Goal: Task Accomplishment & Management: Complete application form

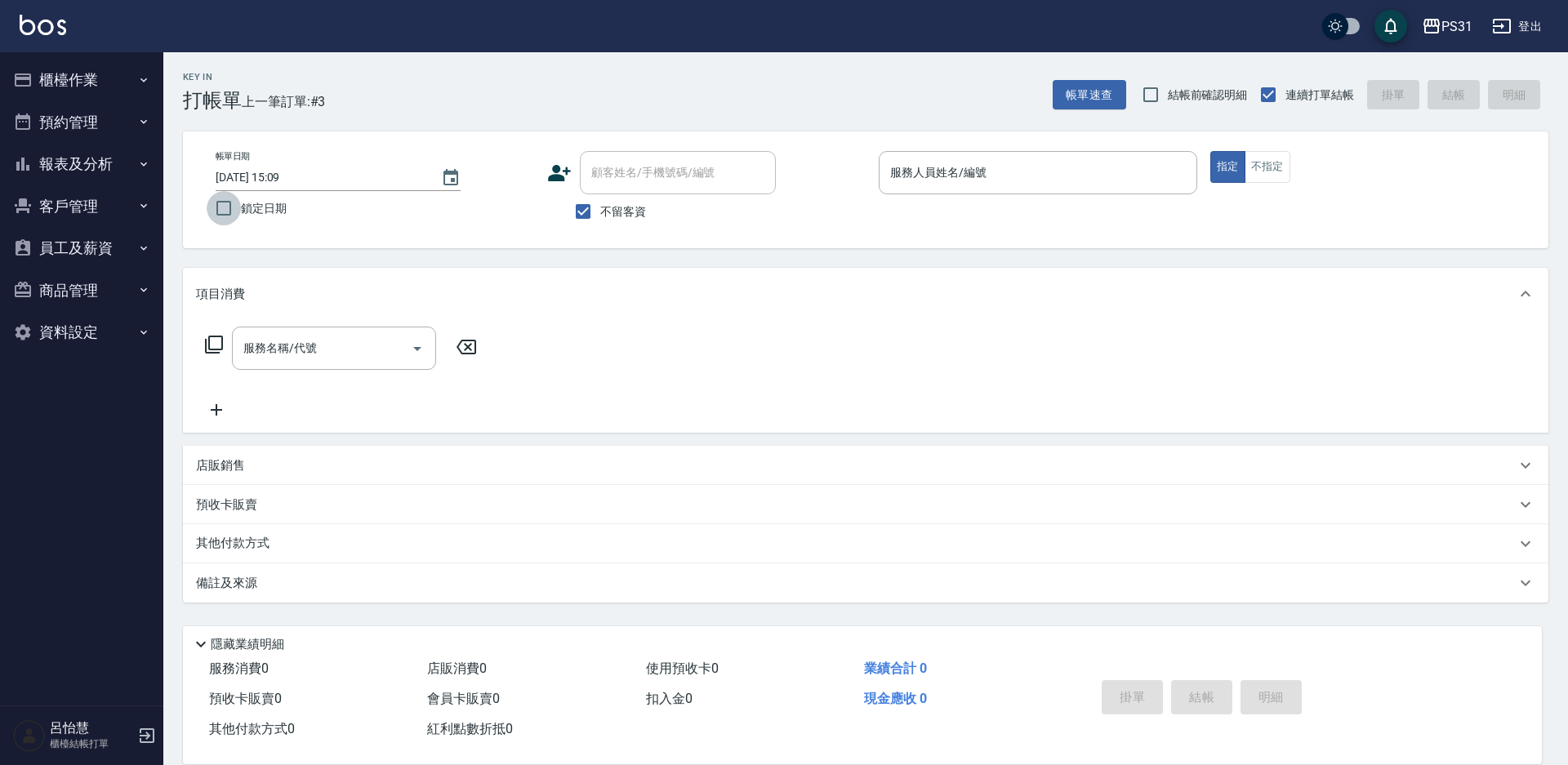
click at [223, 215] on input "鎖定日期" at bounding box center [224, 209] width 34 height 34
checkbox input "true"
click at [1114, 198] on p at bounding box center [1038, 203] width 318 height 17
click at [1116, 183] on input "服務人員姓名/編號" at bounding box center [1038, 172] width 304 height 28
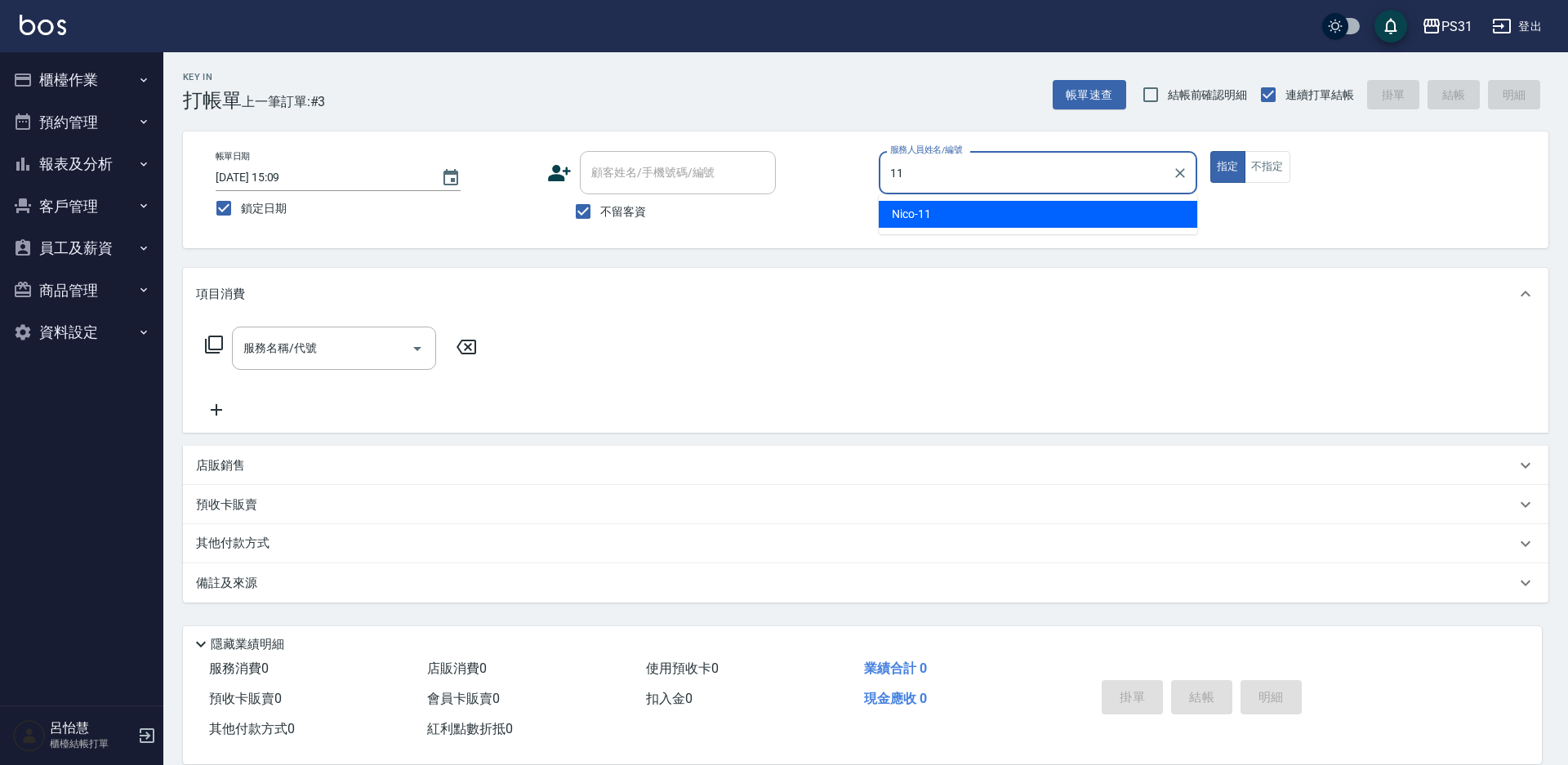
type input "11"
type button "true"
type input "Nico-11"
checkbox input "false"
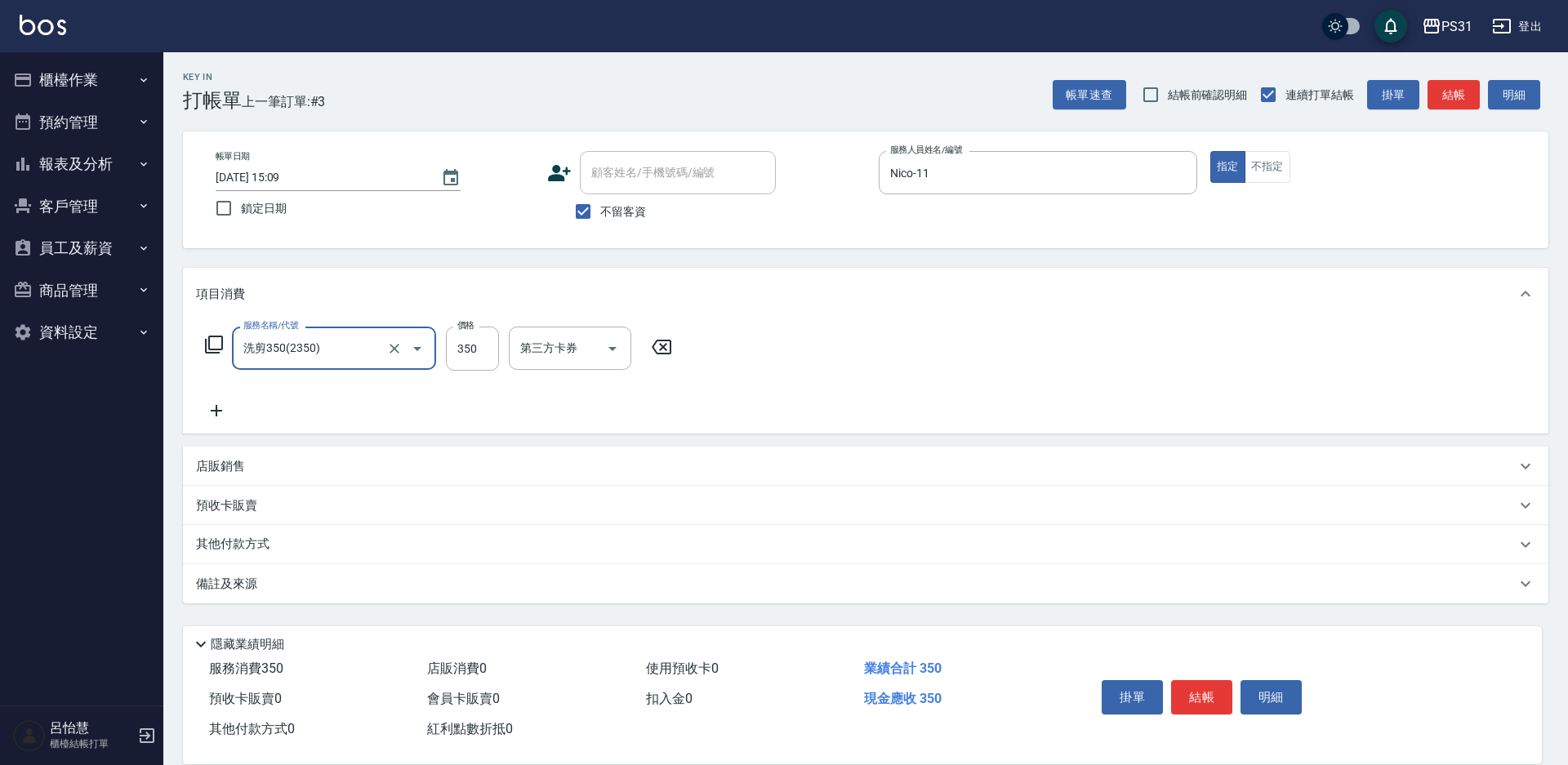
type input "洗剪350(2350)"
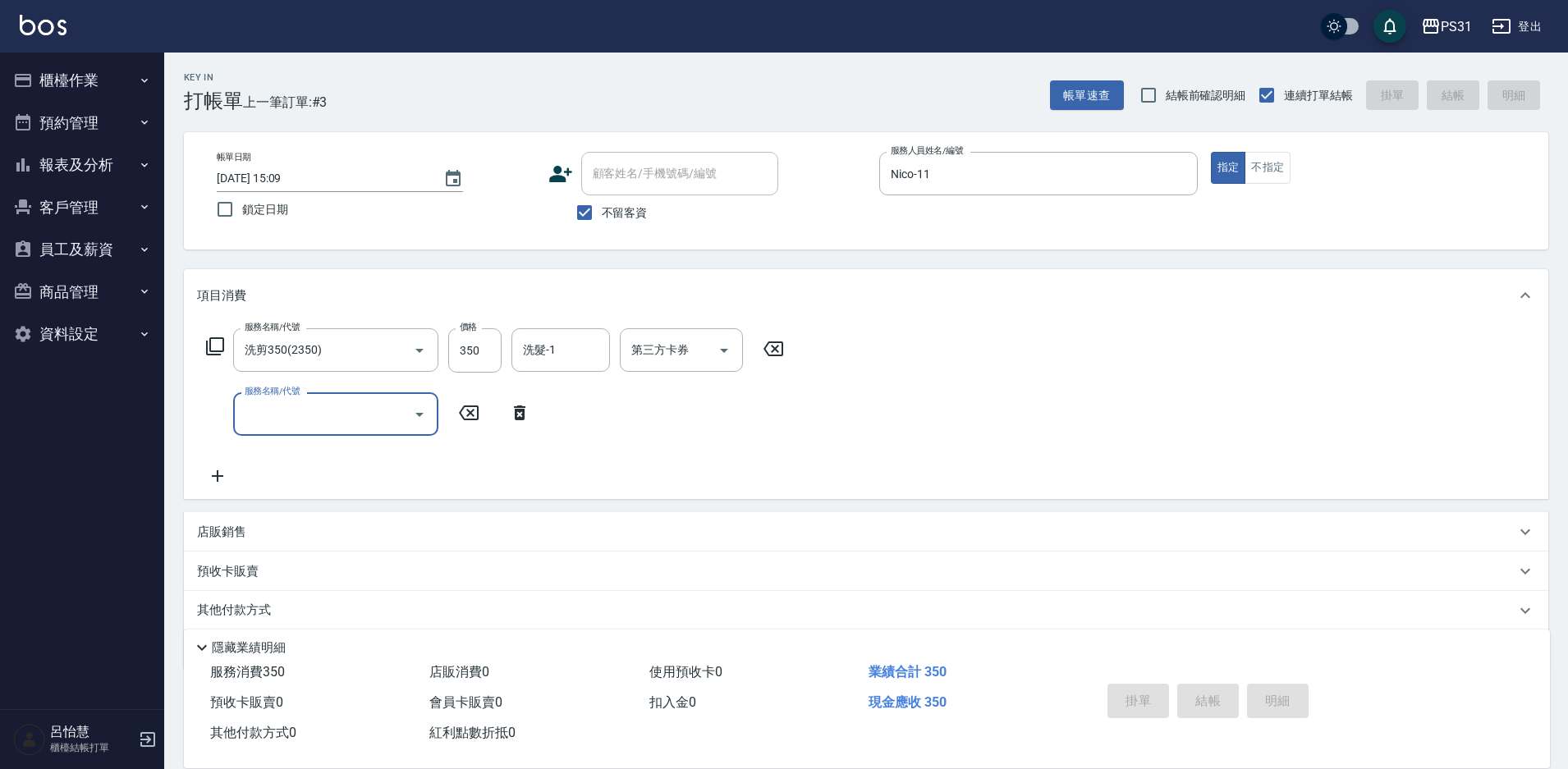
type input "[DATE] 15:11"
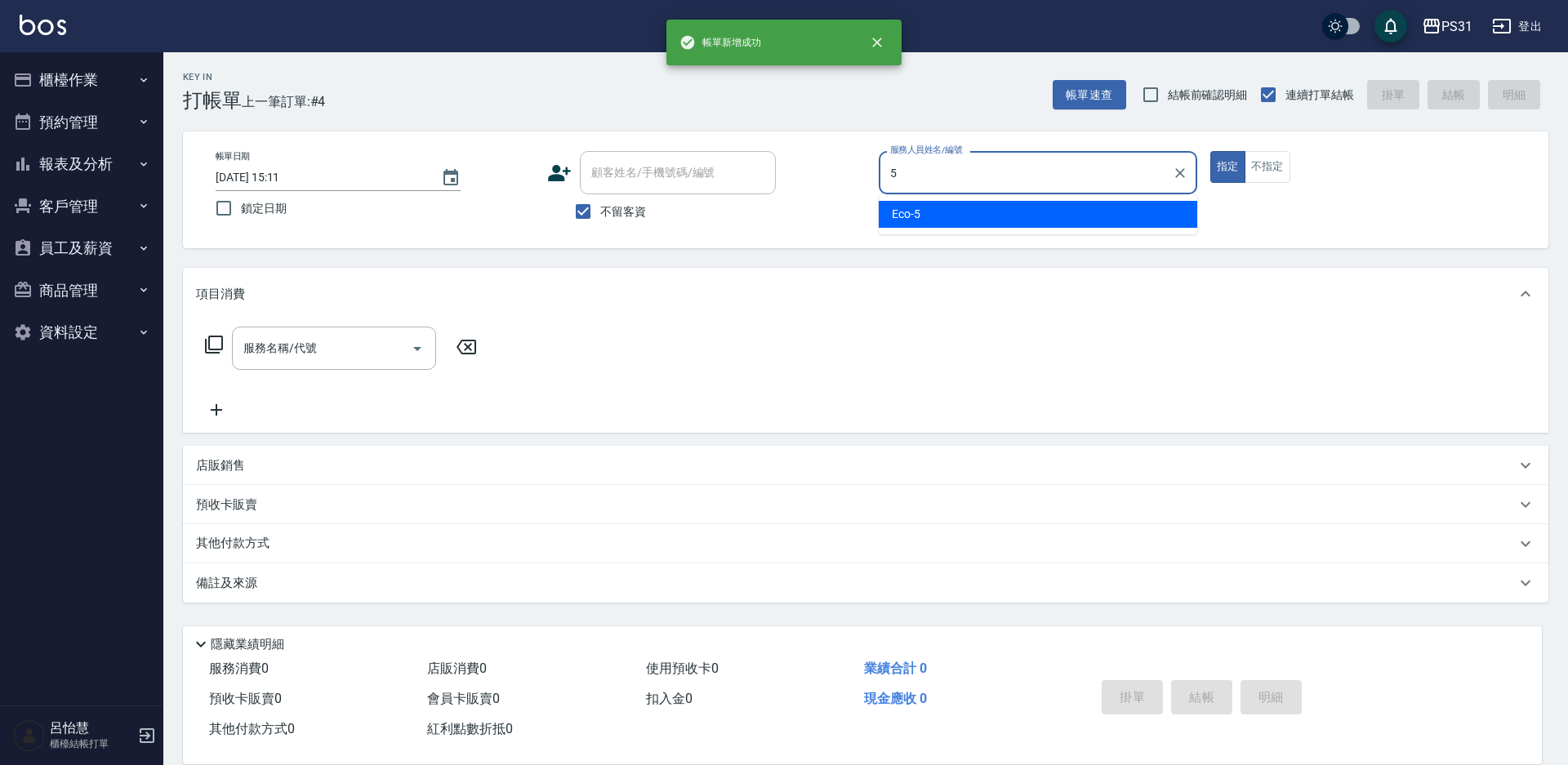
type input "Eco-5"
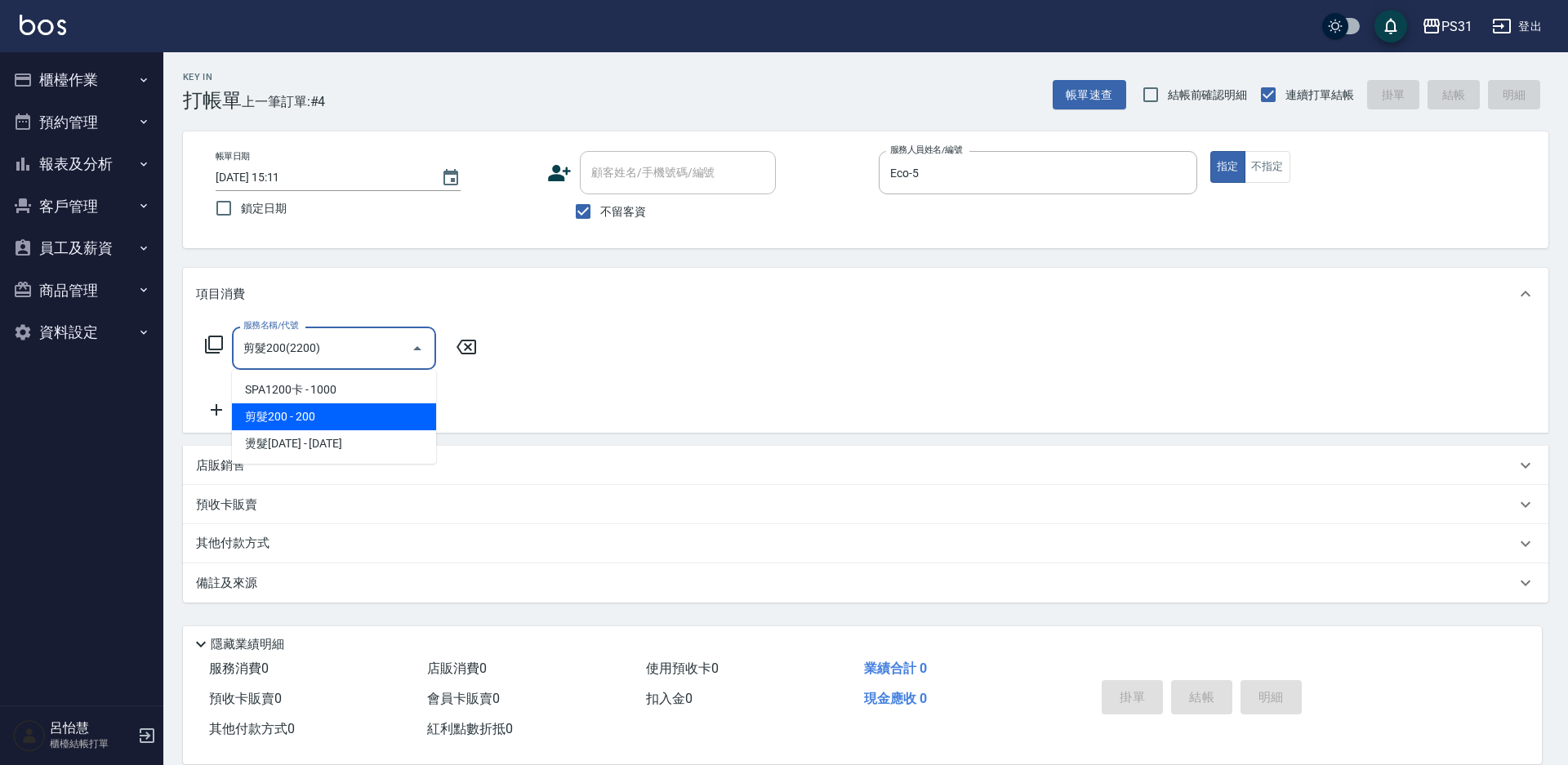
type input "剪髮200(2200)"
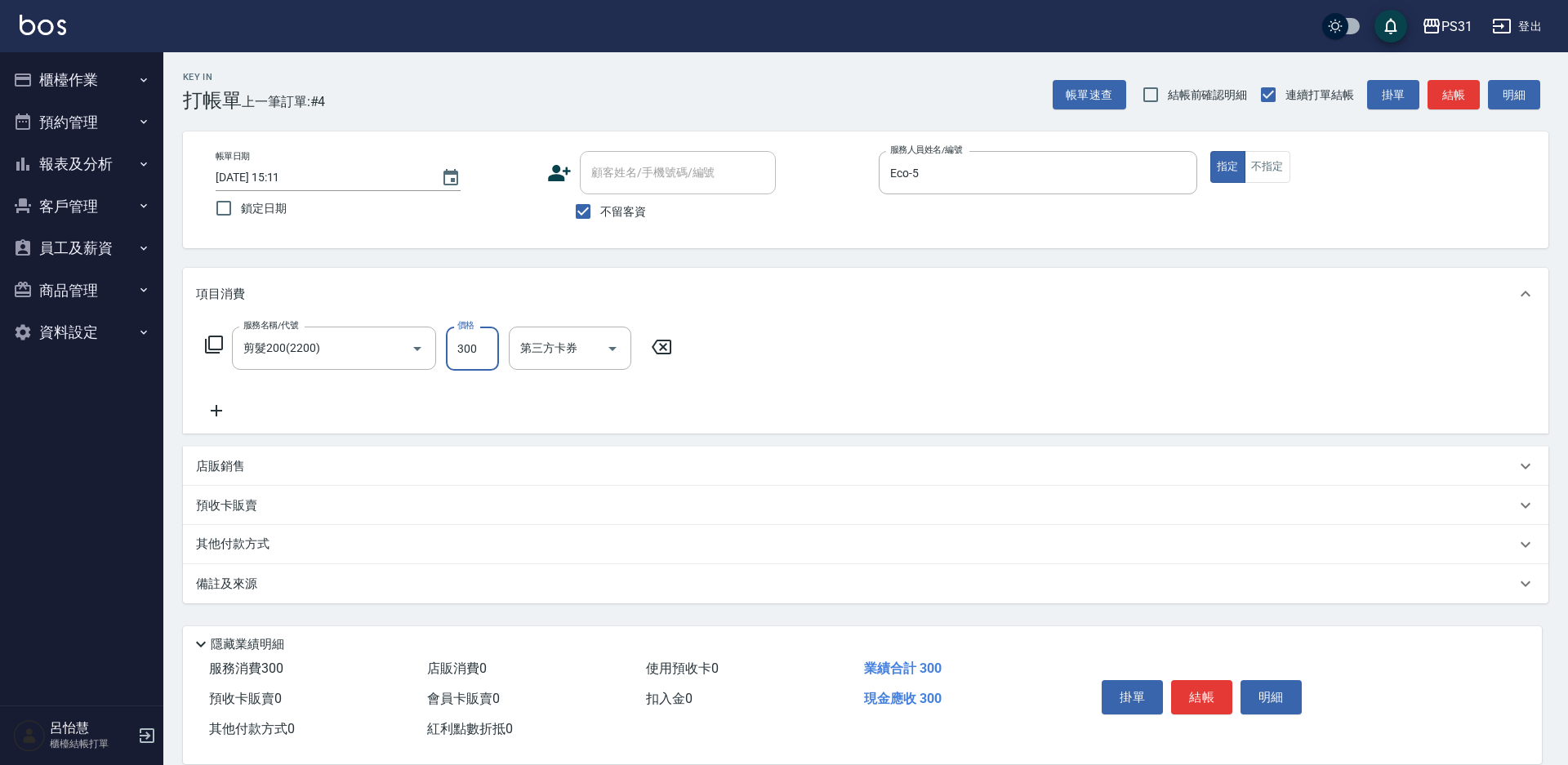
type input "300"
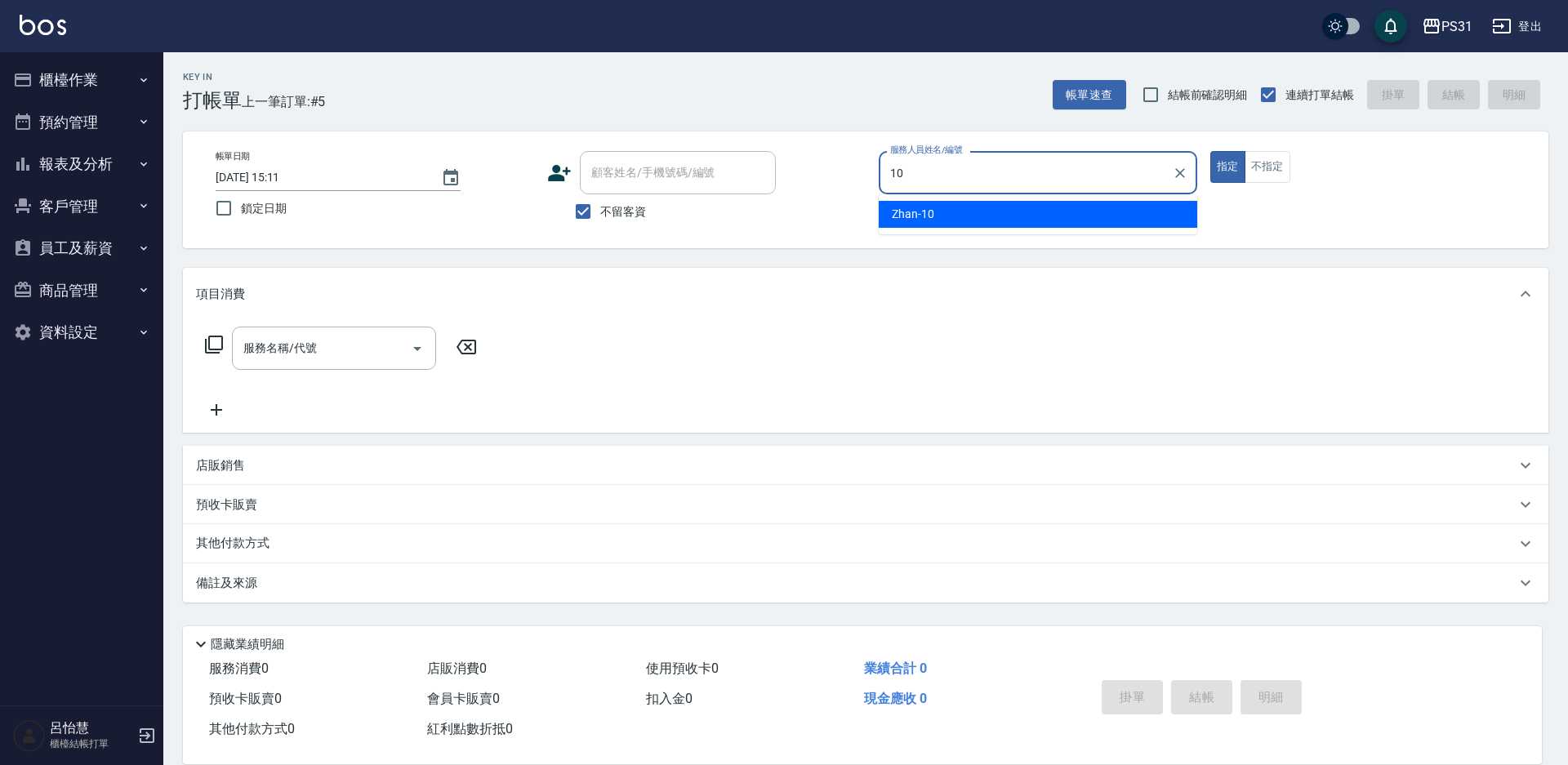
type input "Zhan-10"
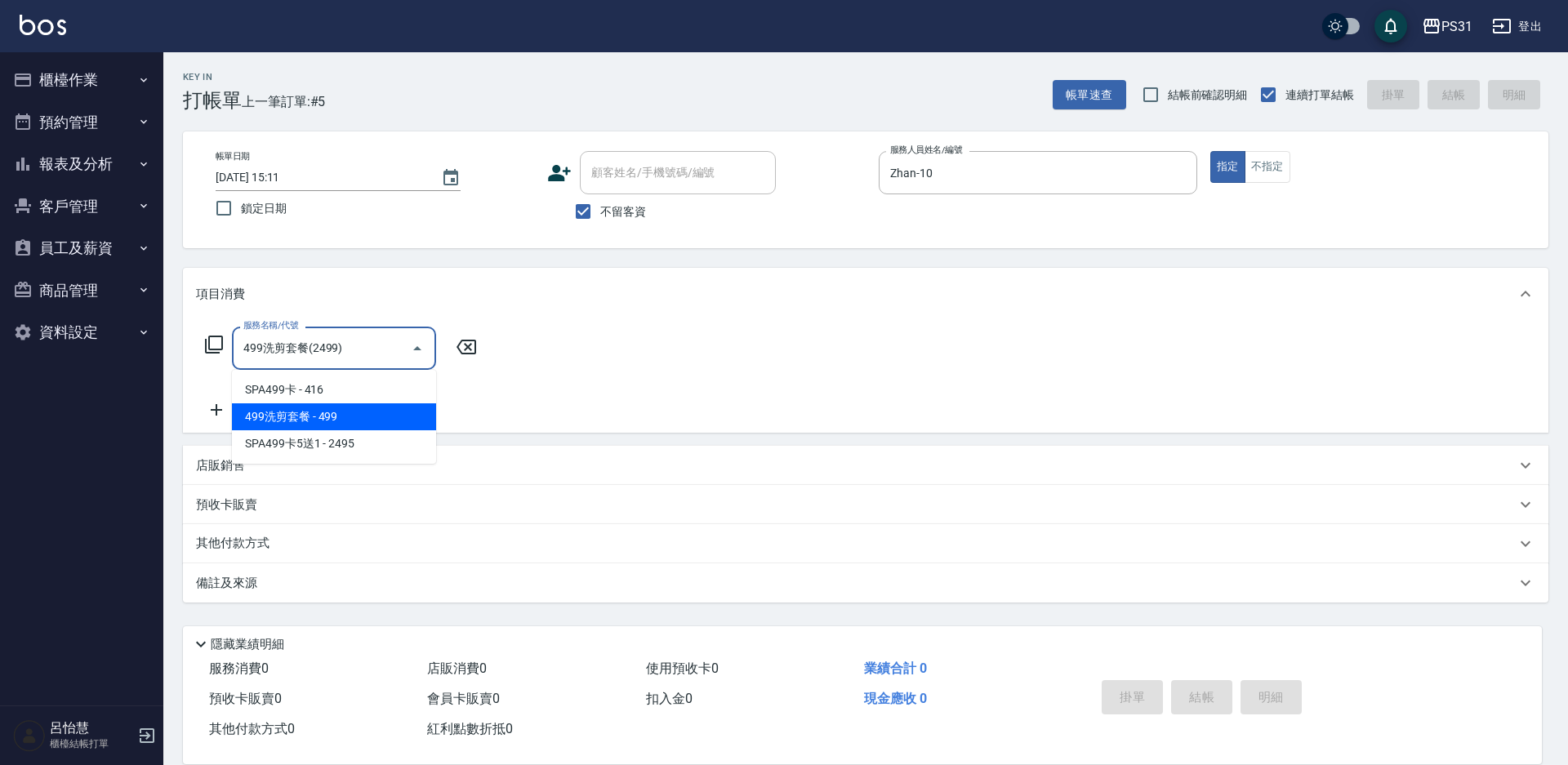
type input "499洗剪套餐(2499)"
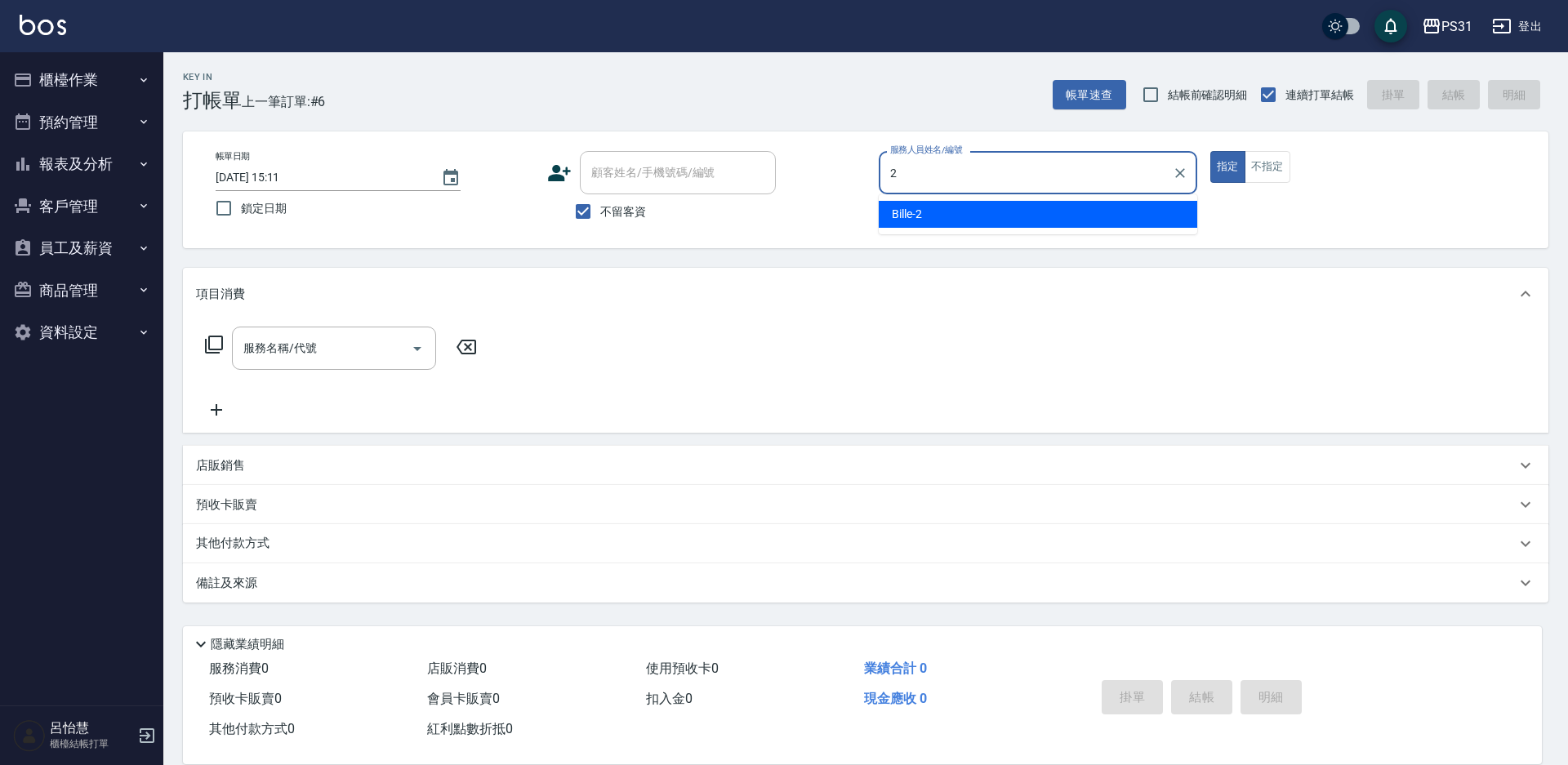
type input "Bille-2"
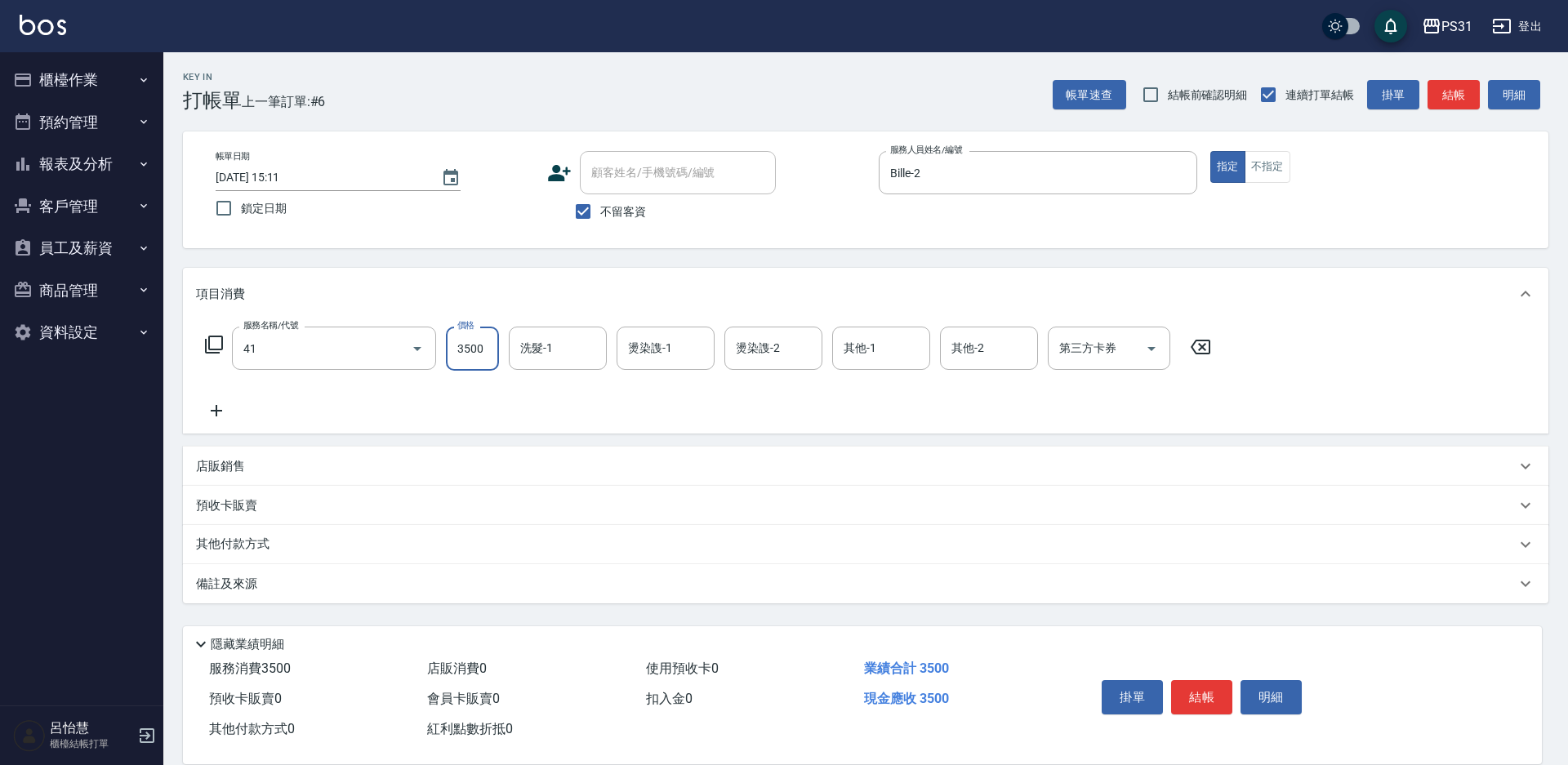
type input "染髮A餐(41)"
type input "3299"
type input "[PERSON_NAME]-31"
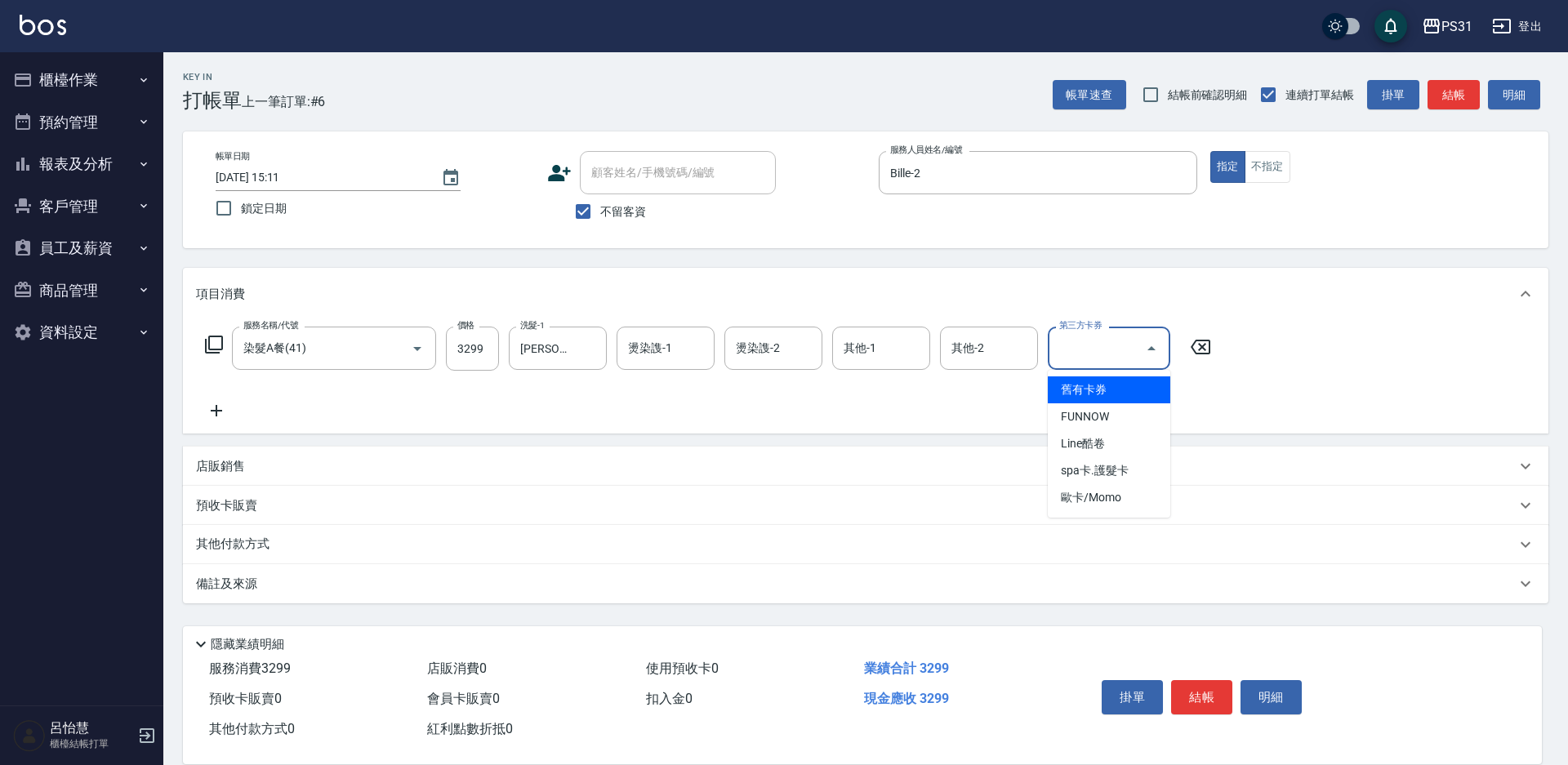
type input "舊有卡券"
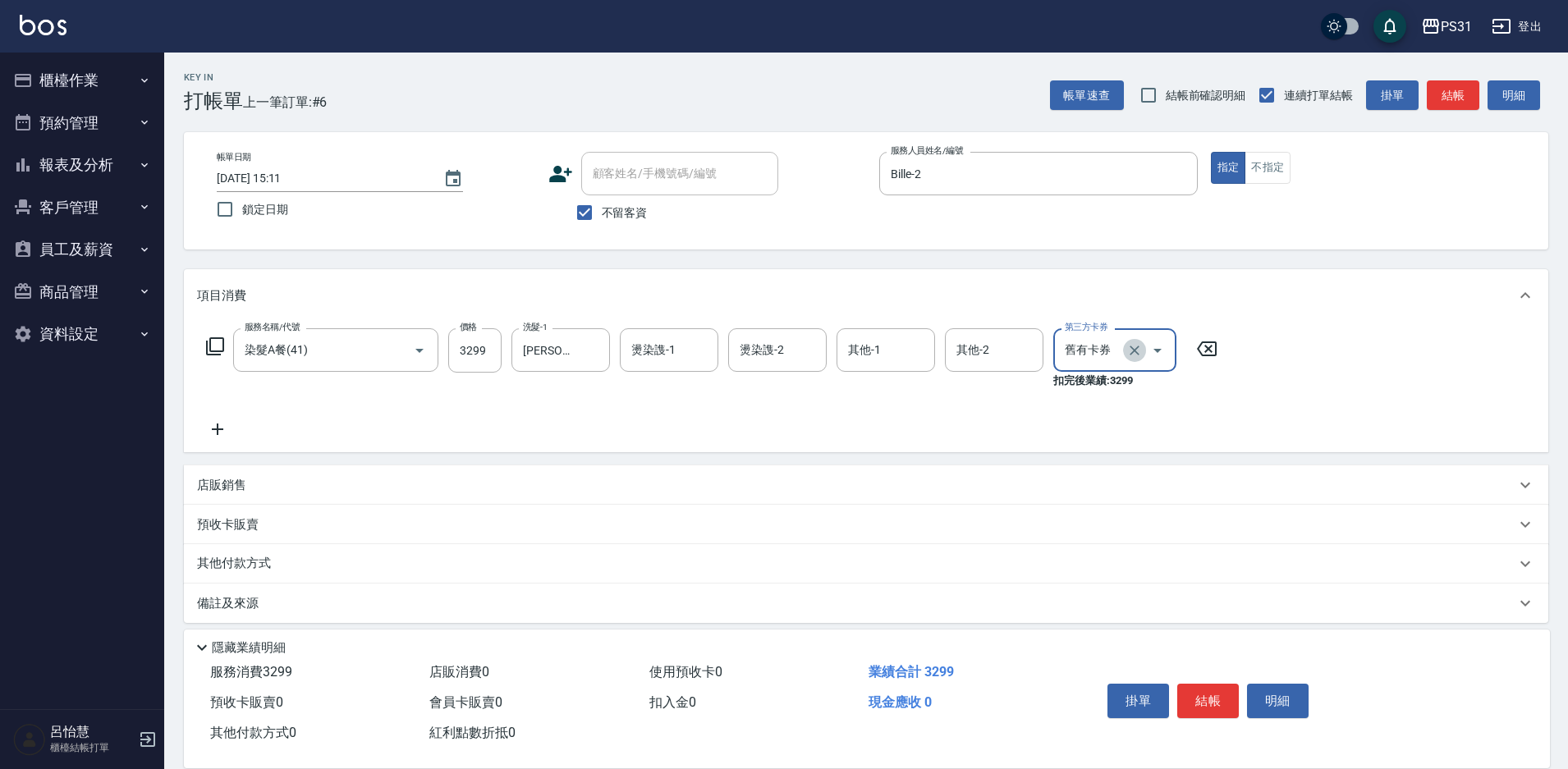
click at [1132, 349] on icon "Clear" at bounding box center [1134, 350] width 16 height 16
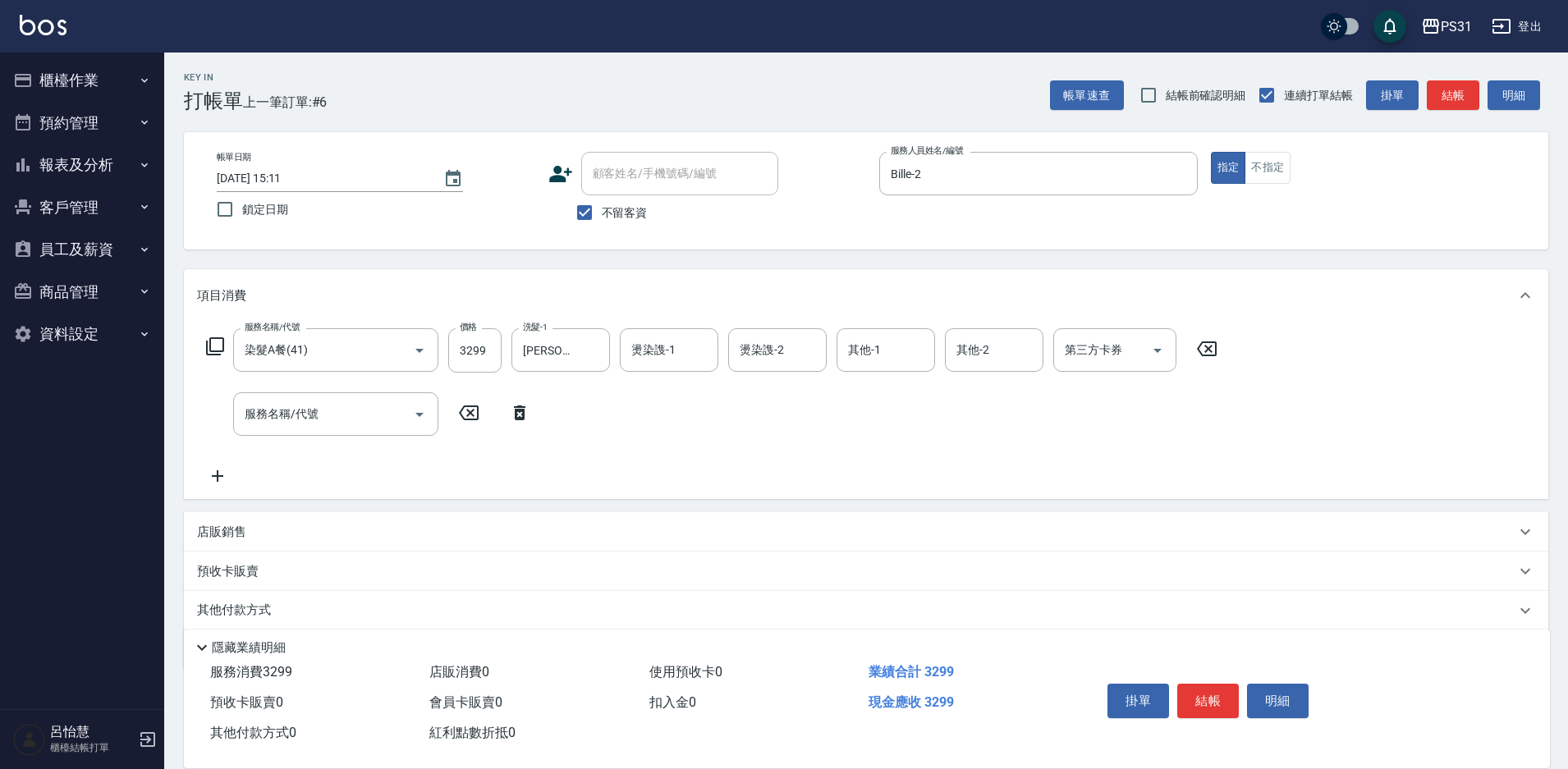
click at [252, 615] on p "其他付款方式" at bounding box center [237, 610] width 82 height 18
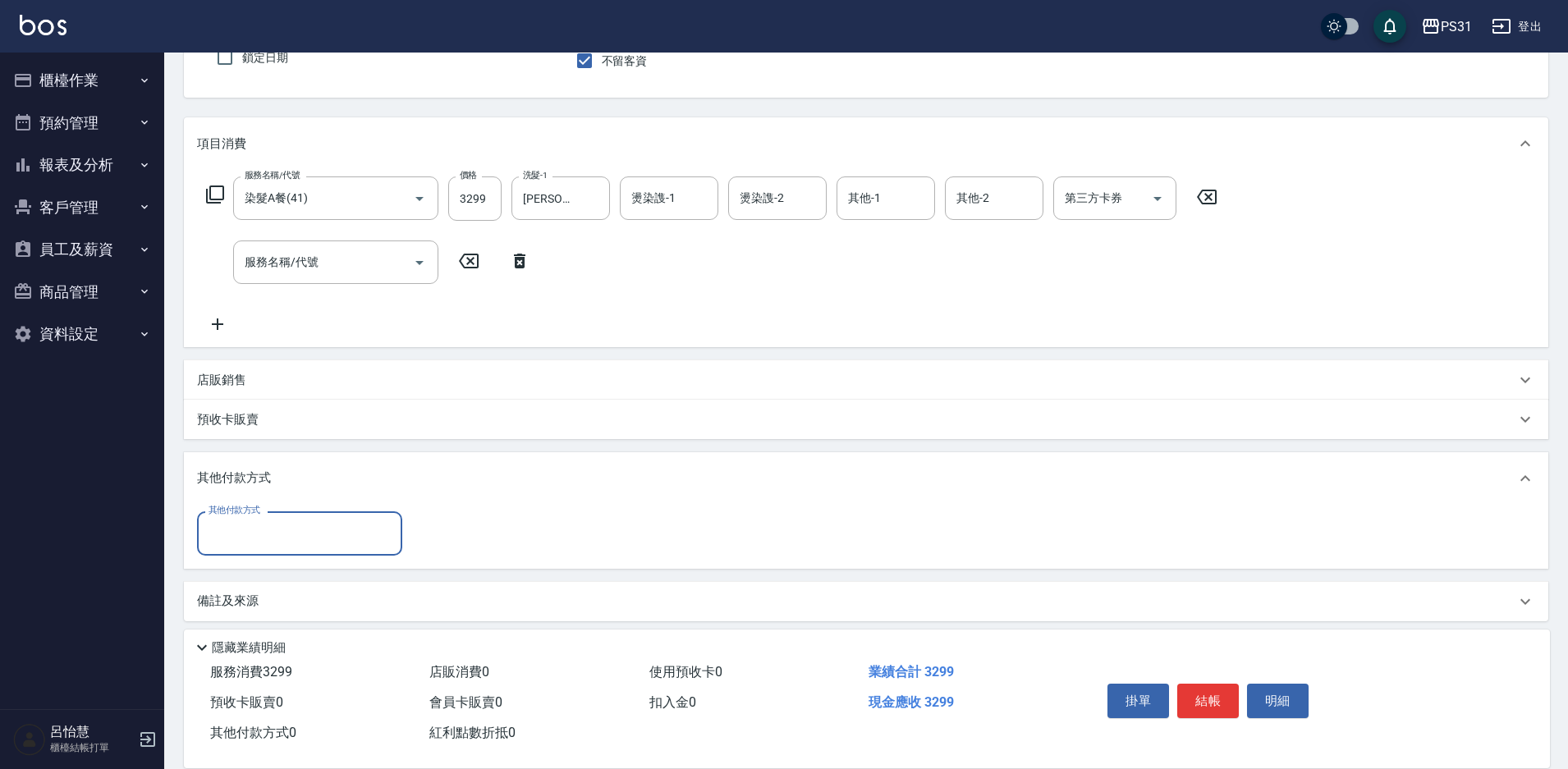
scroll to position [162, 0]
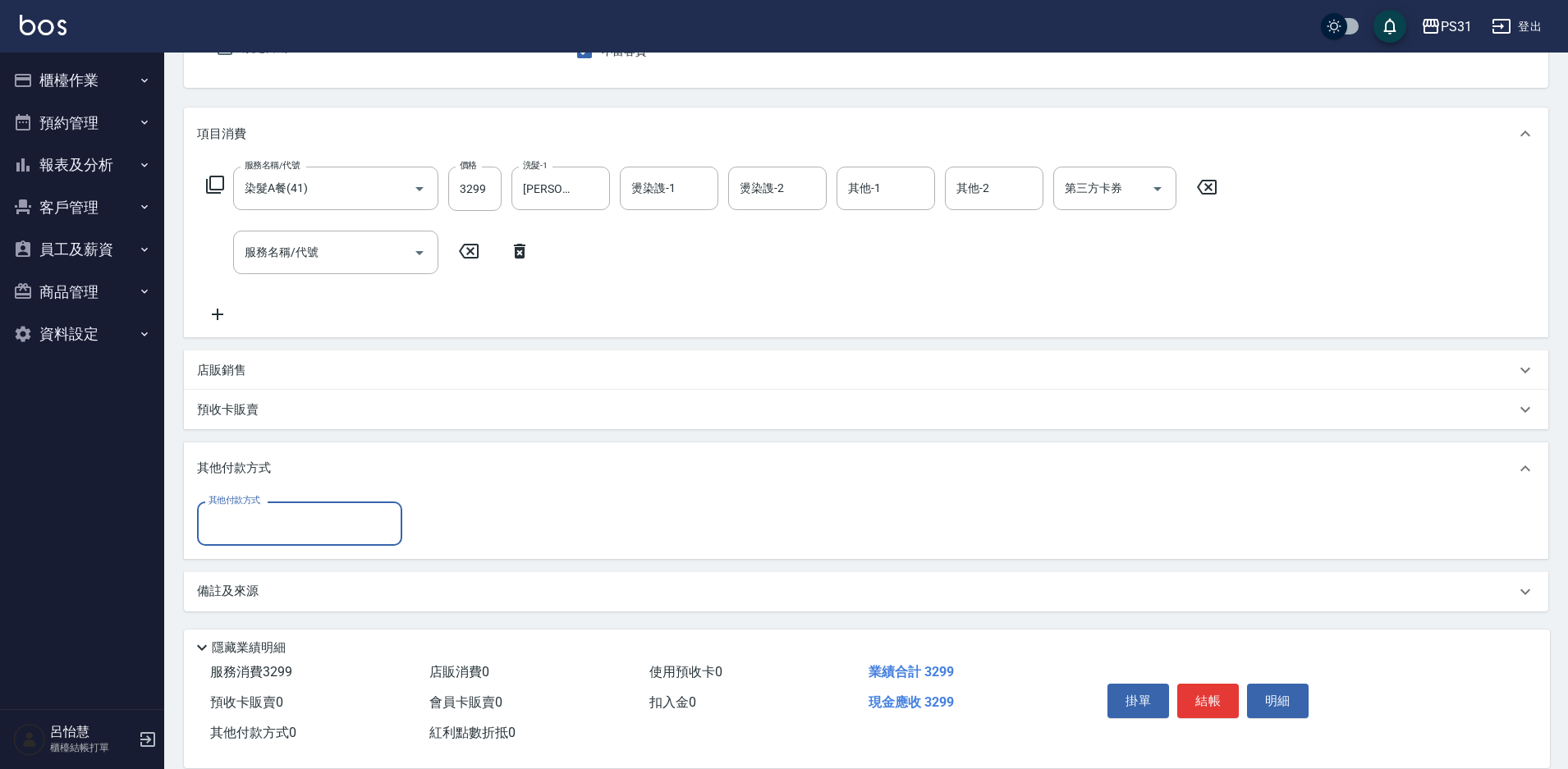
click at [278, 533] on input "其他付款方式" at bounding box center [300, 523] width 191 height 29
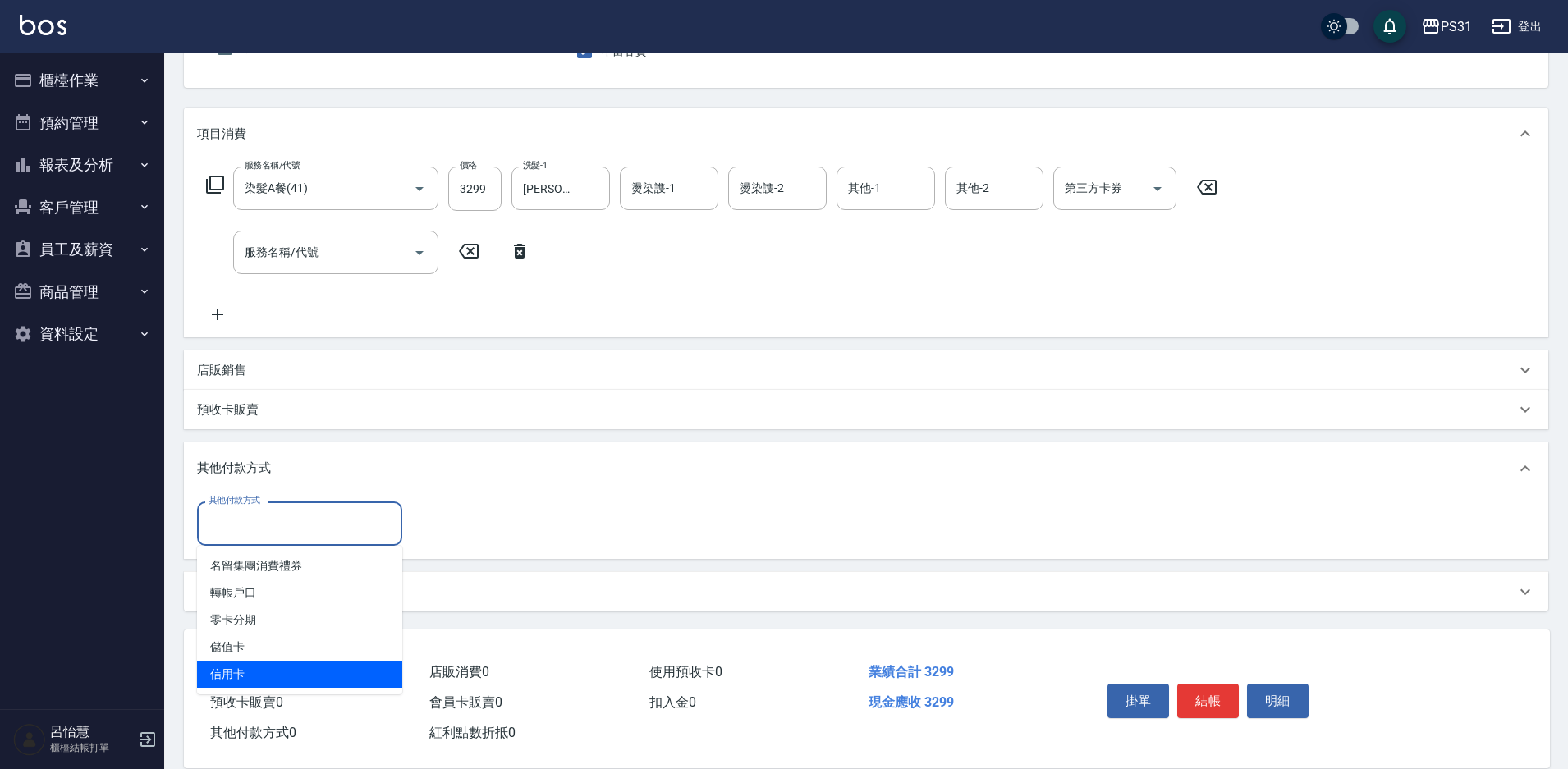
click at [239, 668] on span "信用卡" at bounding box center [299, 674] width 205 height 27
type input "信用卡"
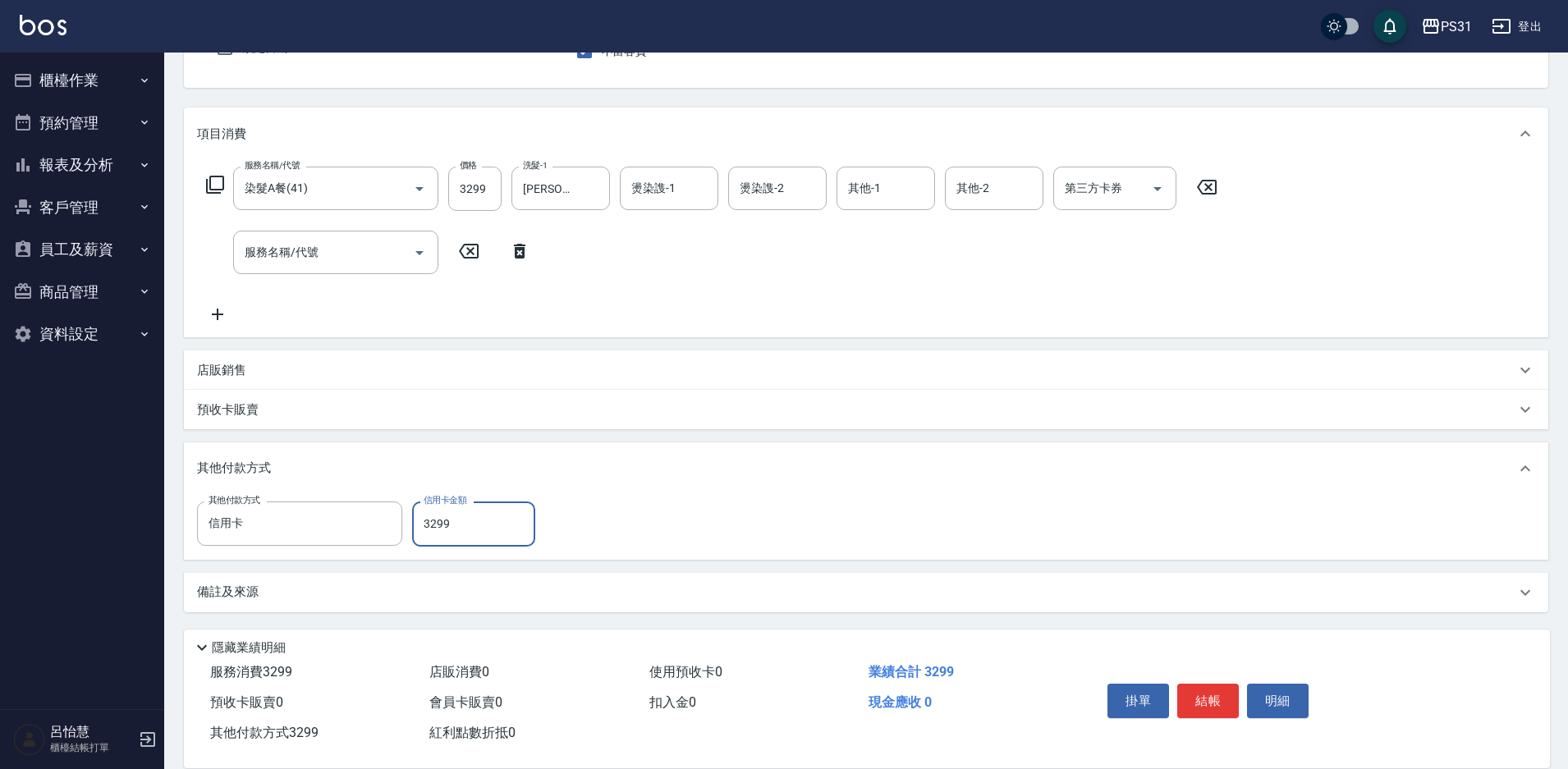
type input "3299"
click at [1218, 702] on button "結帳" at bounding box center [1207, 701] width 62 height 35
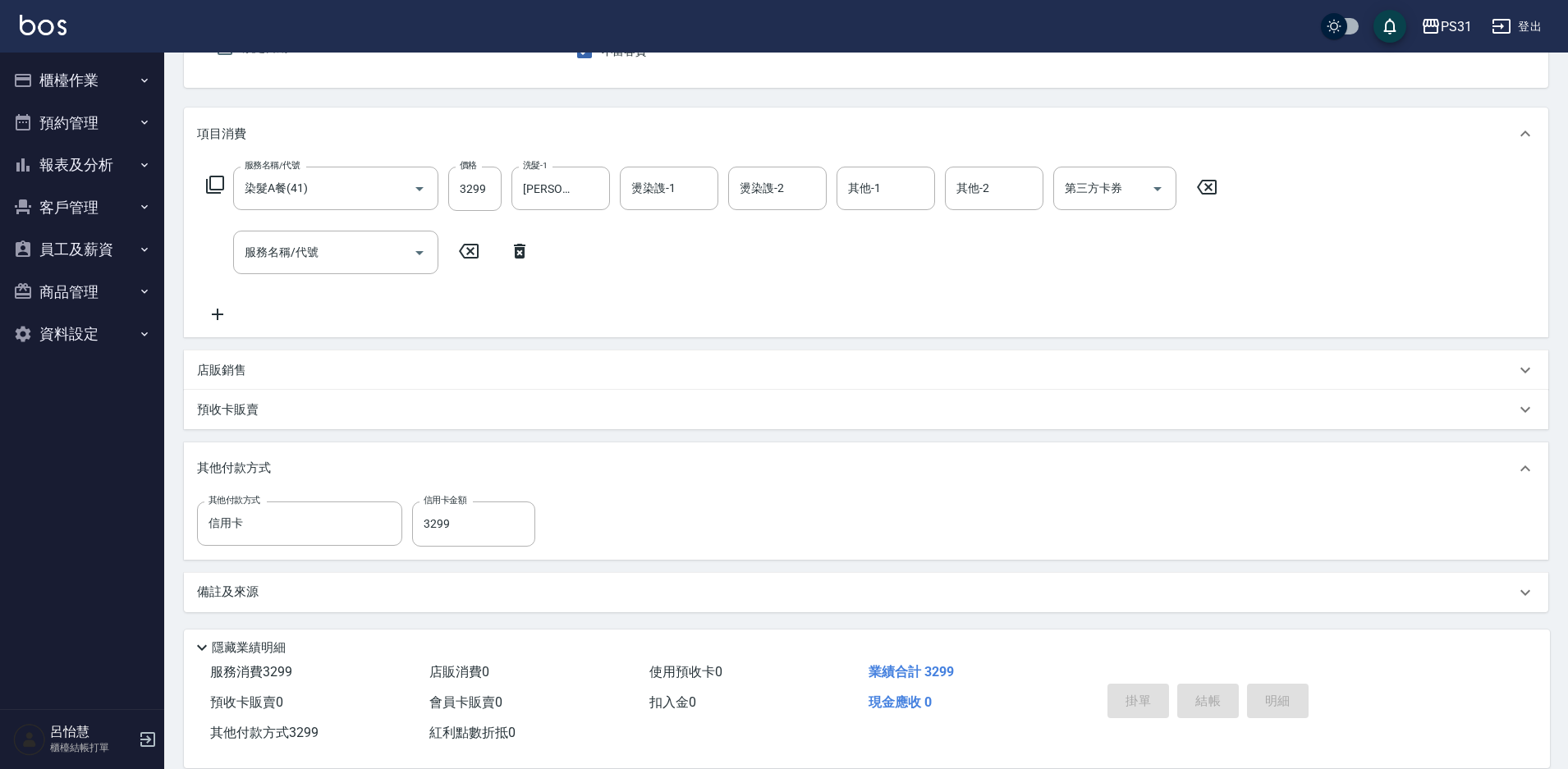
type input "[DATE] 15:12"
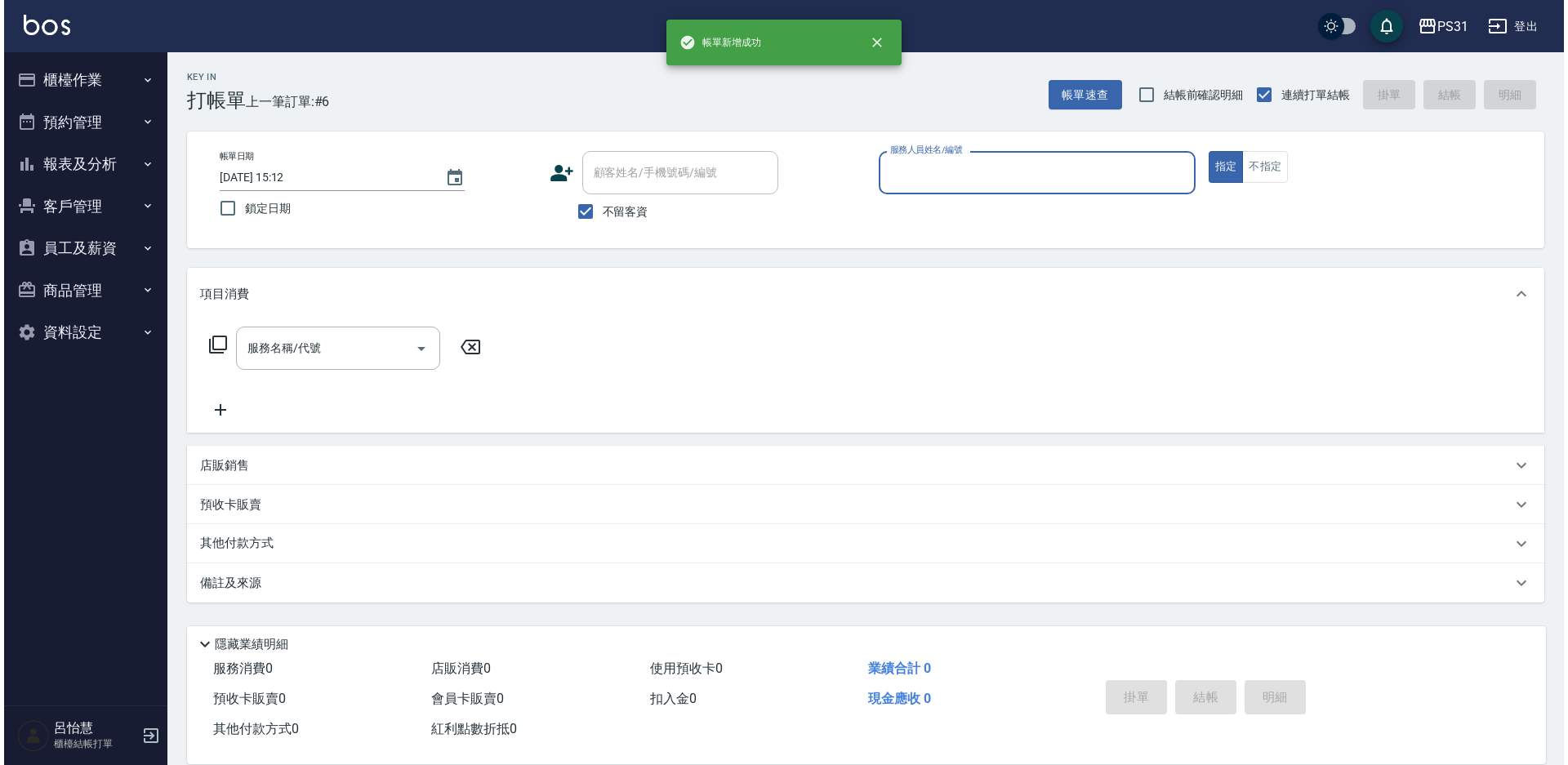
scroll to position [0, 0]
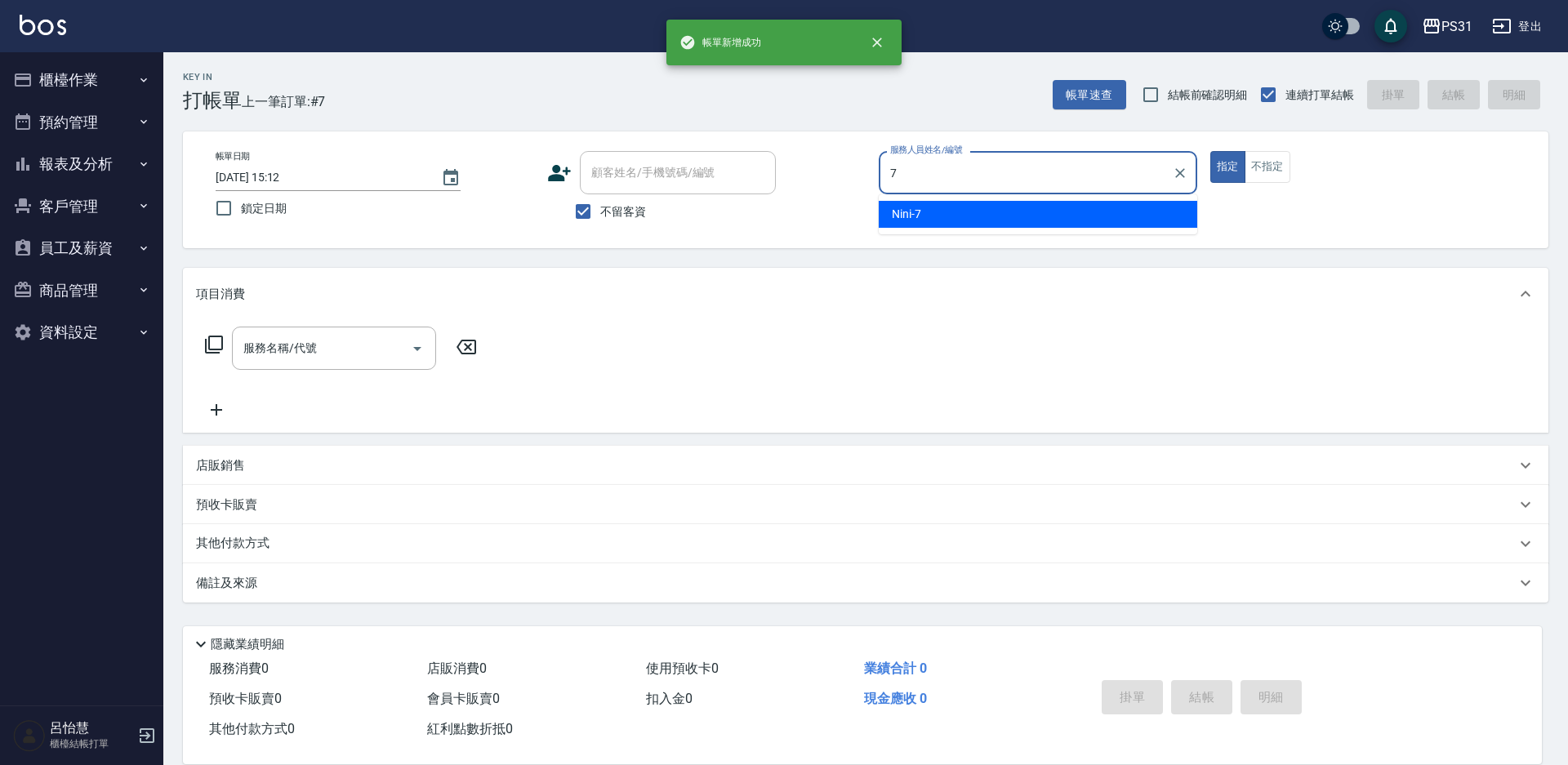
type input "Nini-7"
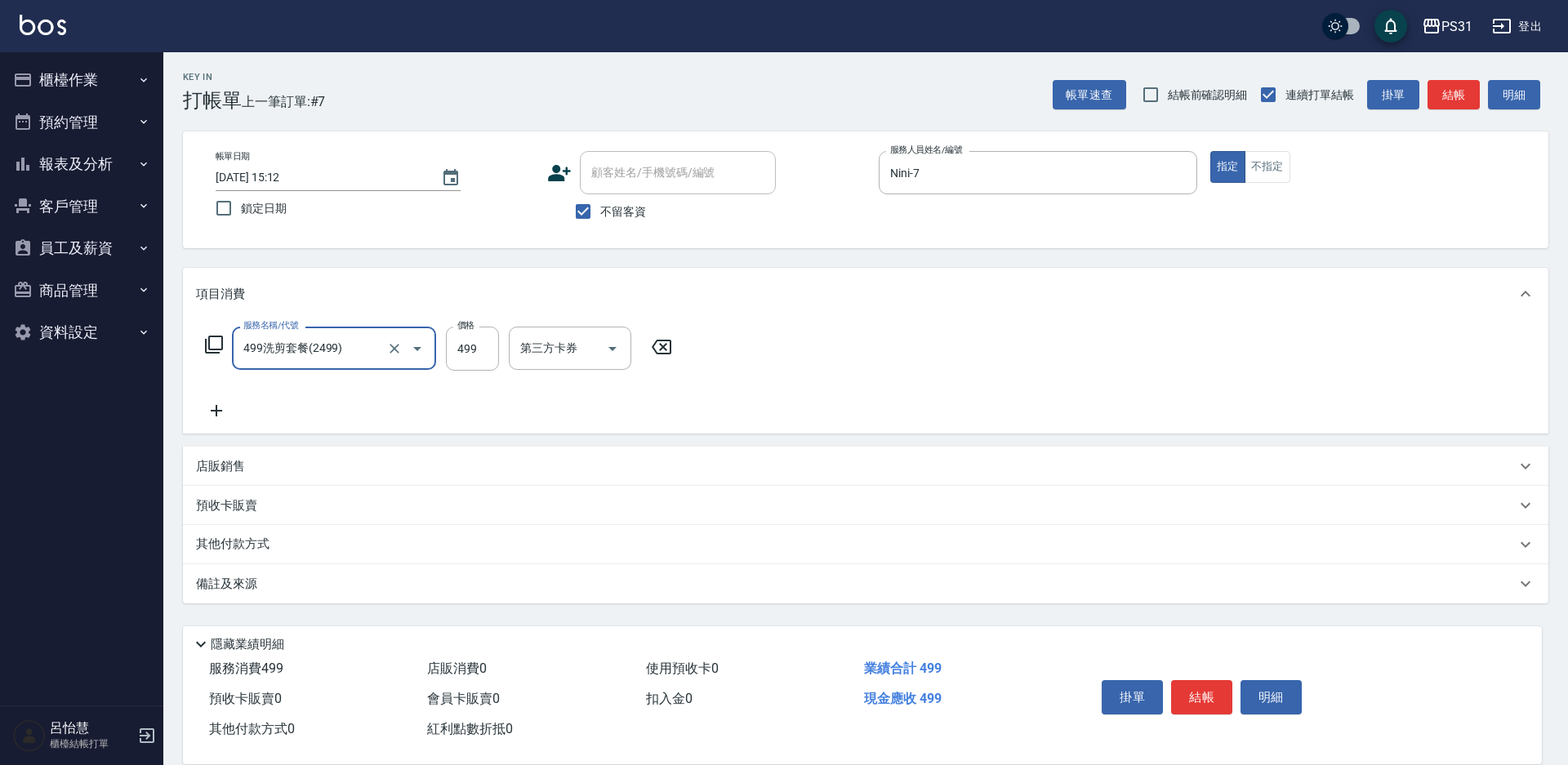
type input "499洗剪套餐(2499)"
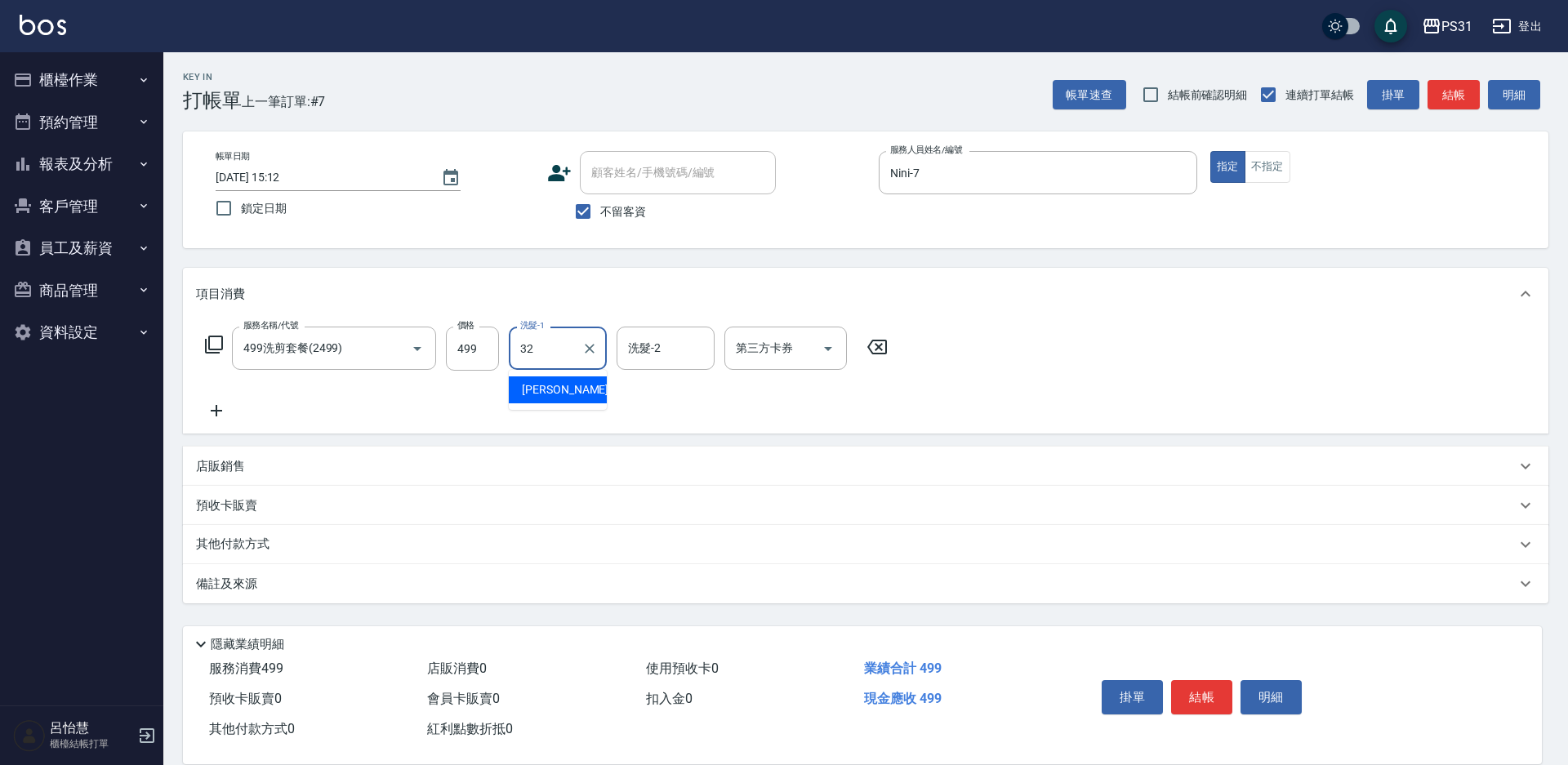
type input "[PERSON_NAME]-32"
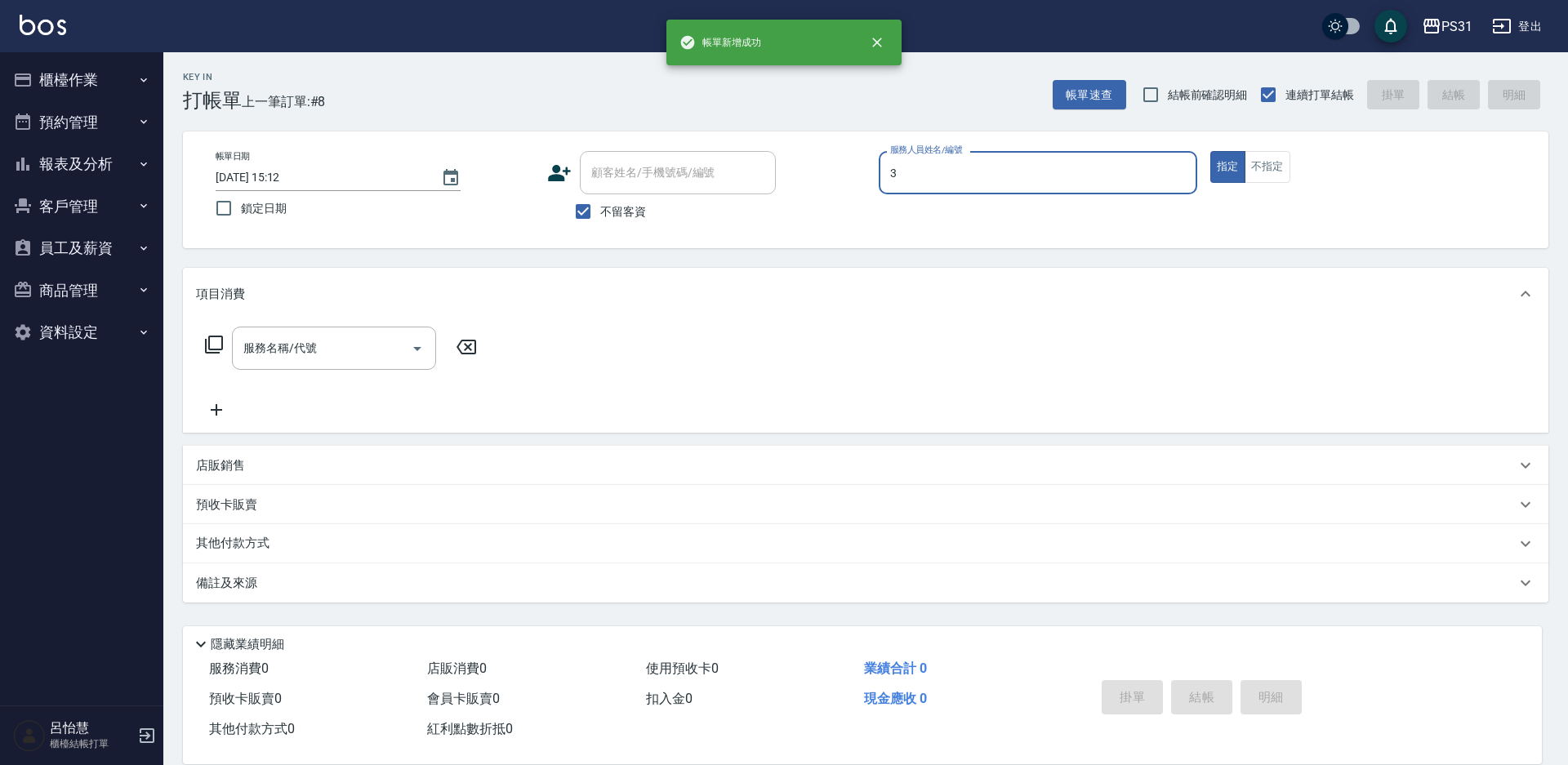
type input "[PERSON_NAME]-3"
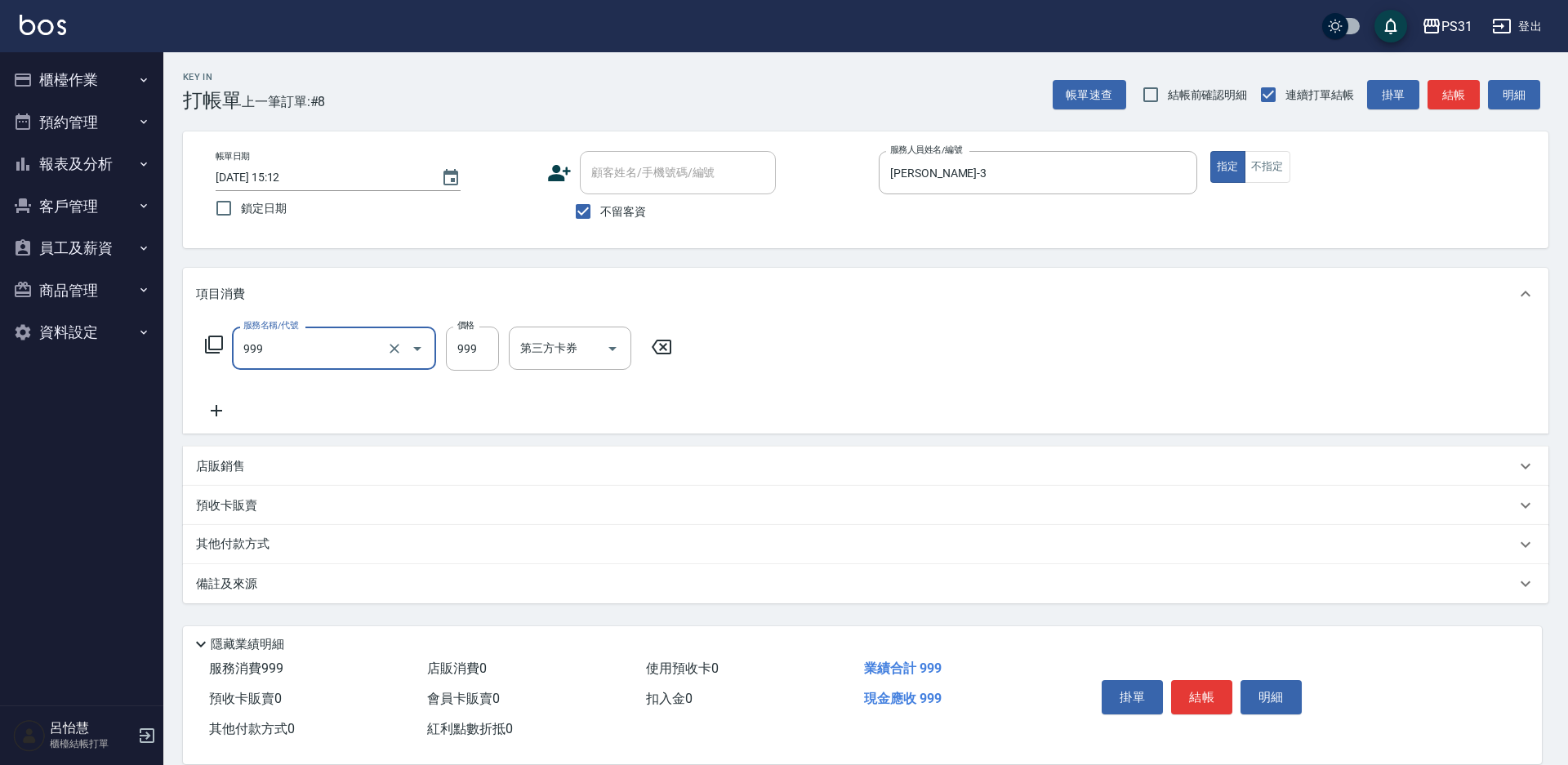
type input "精油套餐999(999)"
type input "35."
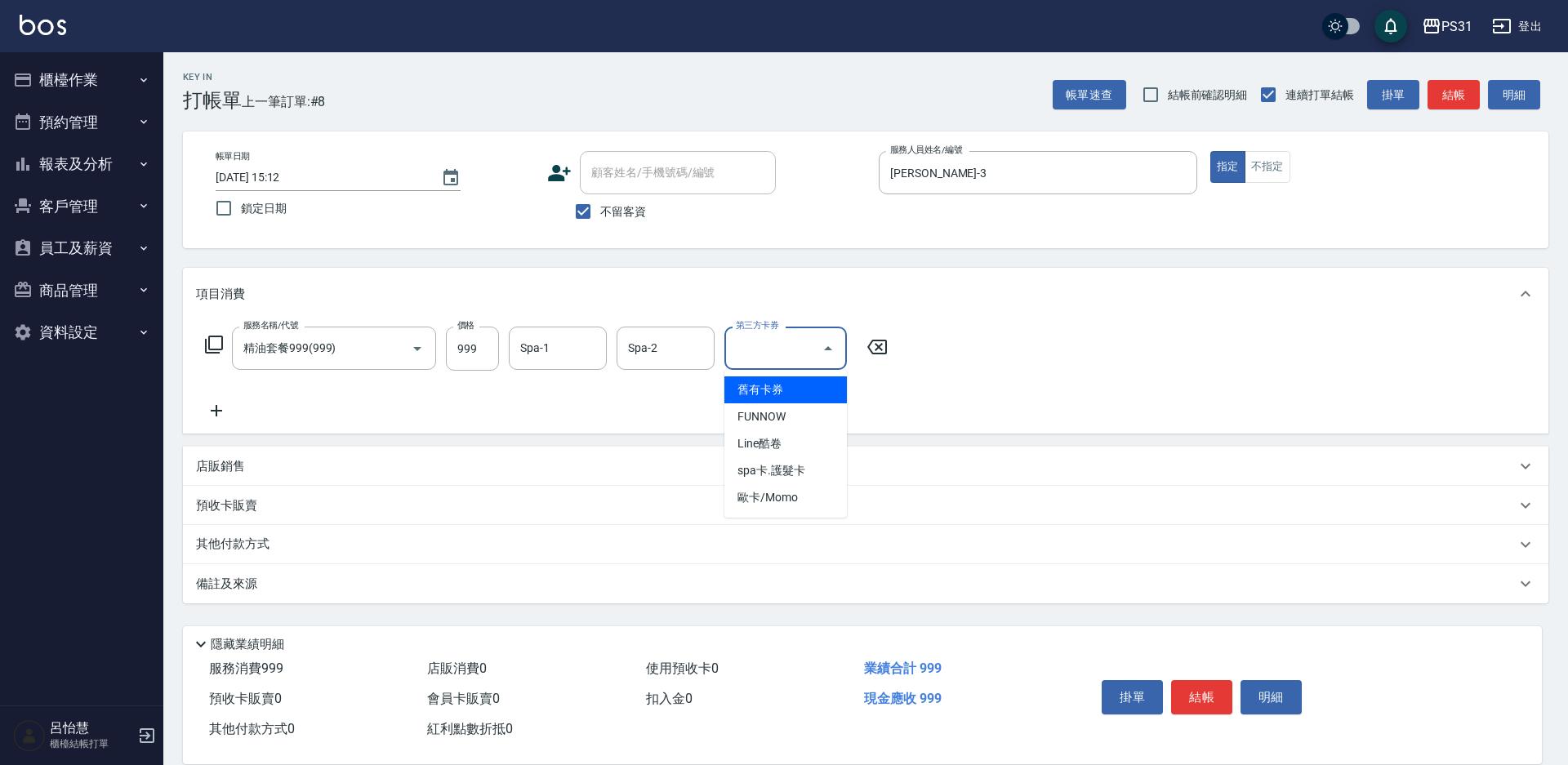
type input "舊有卡券"
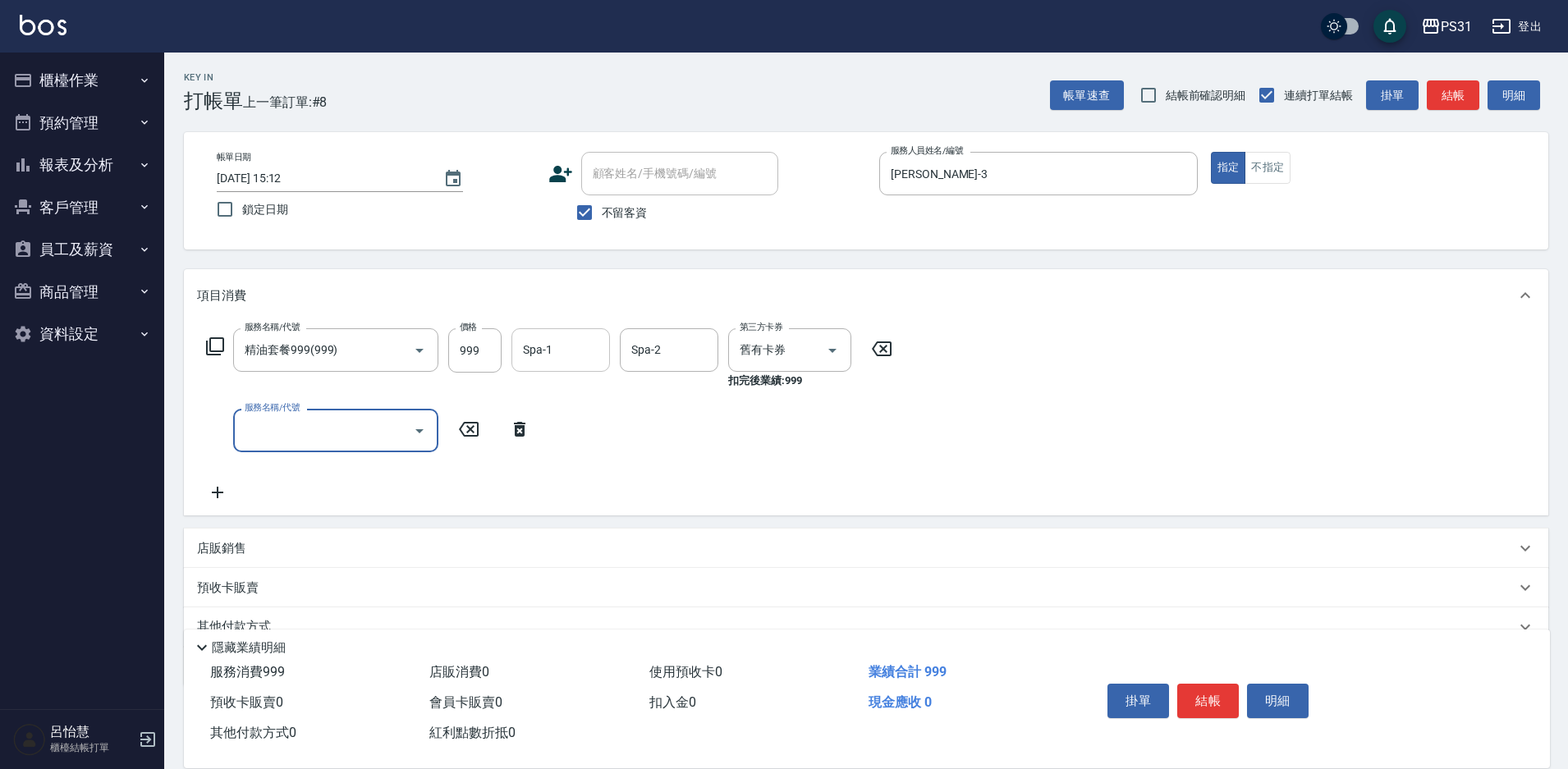
click at [562, 348] on input "Spa-1" at bounding box center [560, 349] width 84 height 29
type input "楊諺志-35"
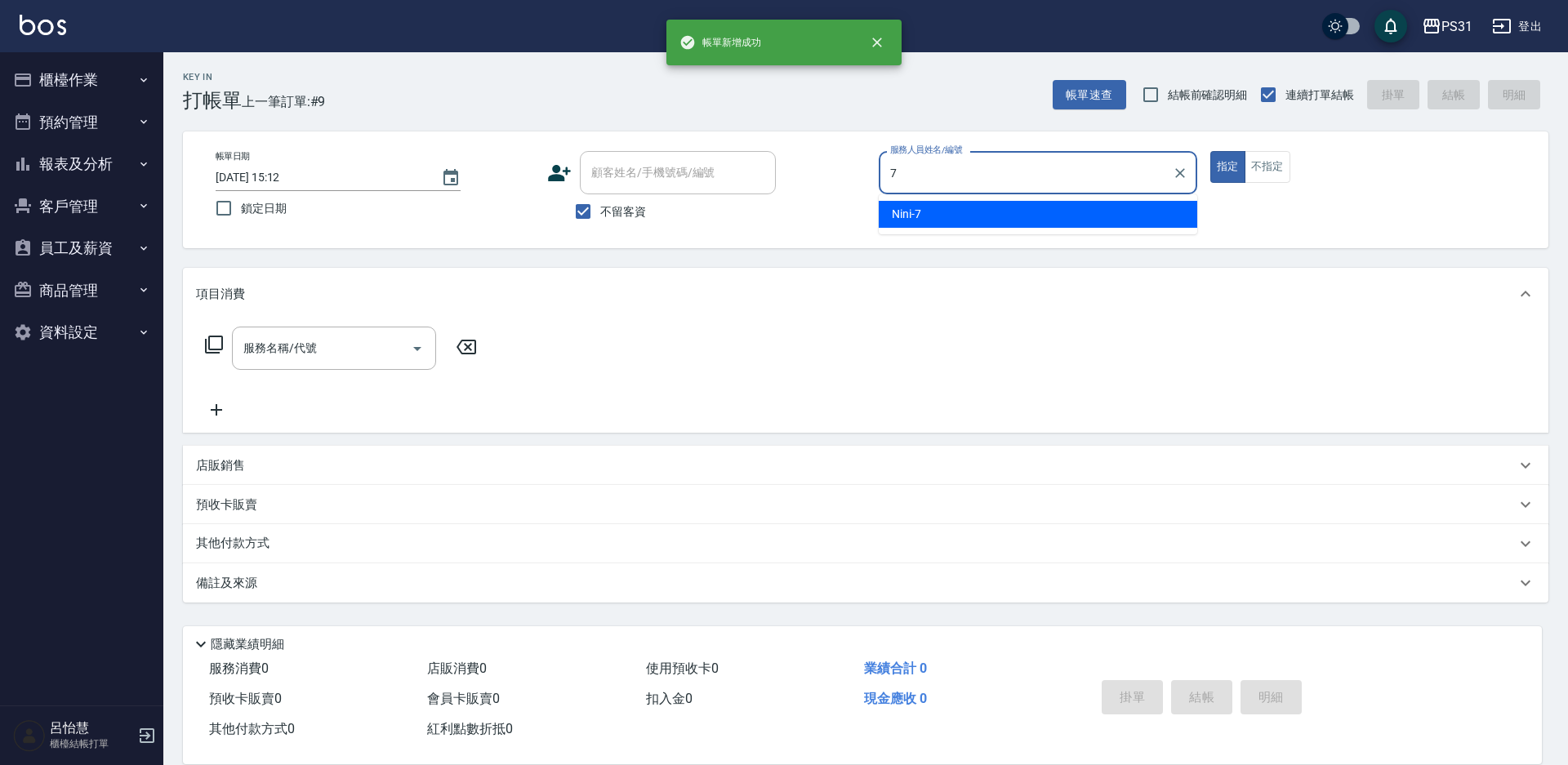
type input "Nini-7"
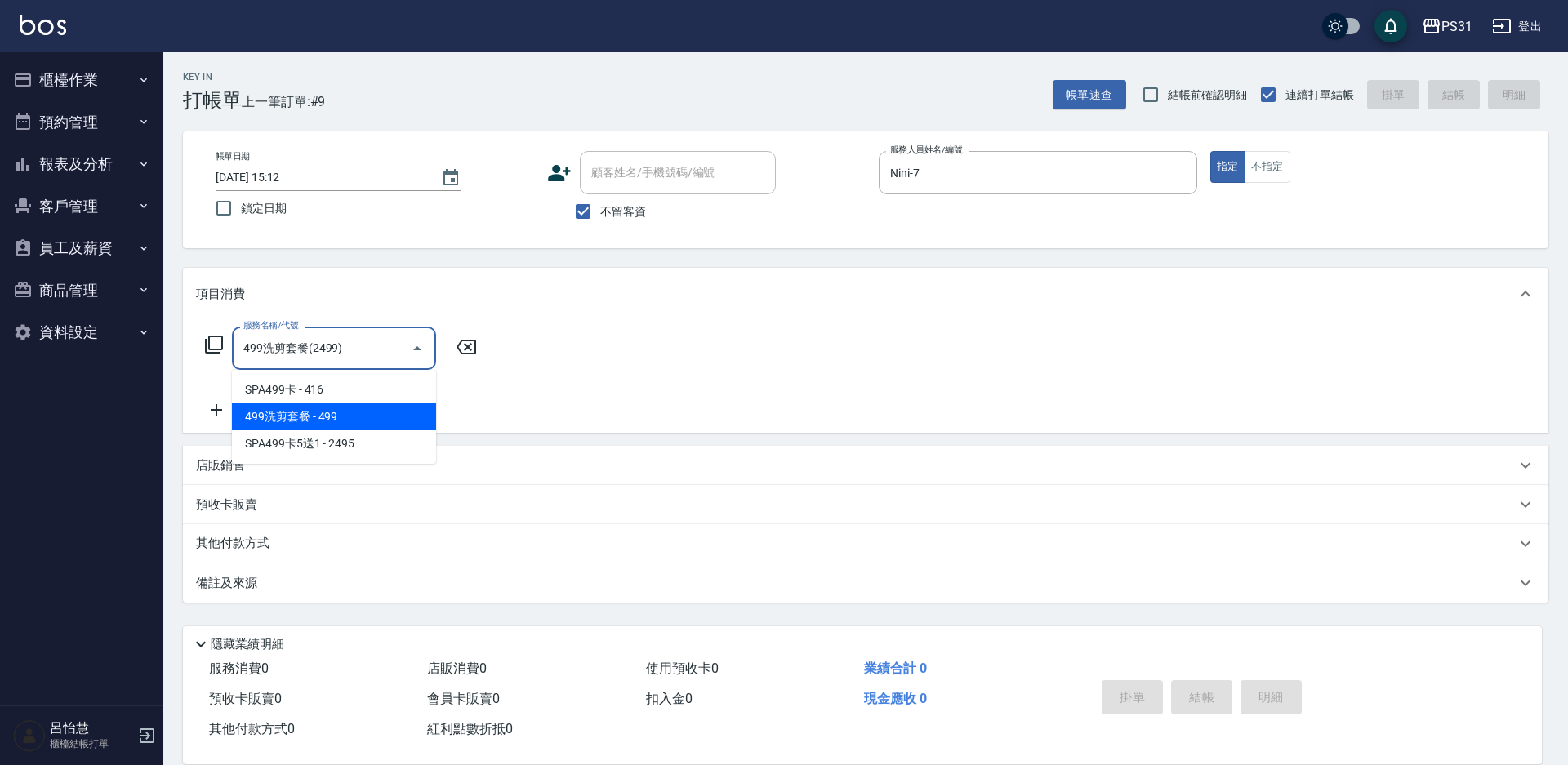
type input "499洗剪套餐(2499)"
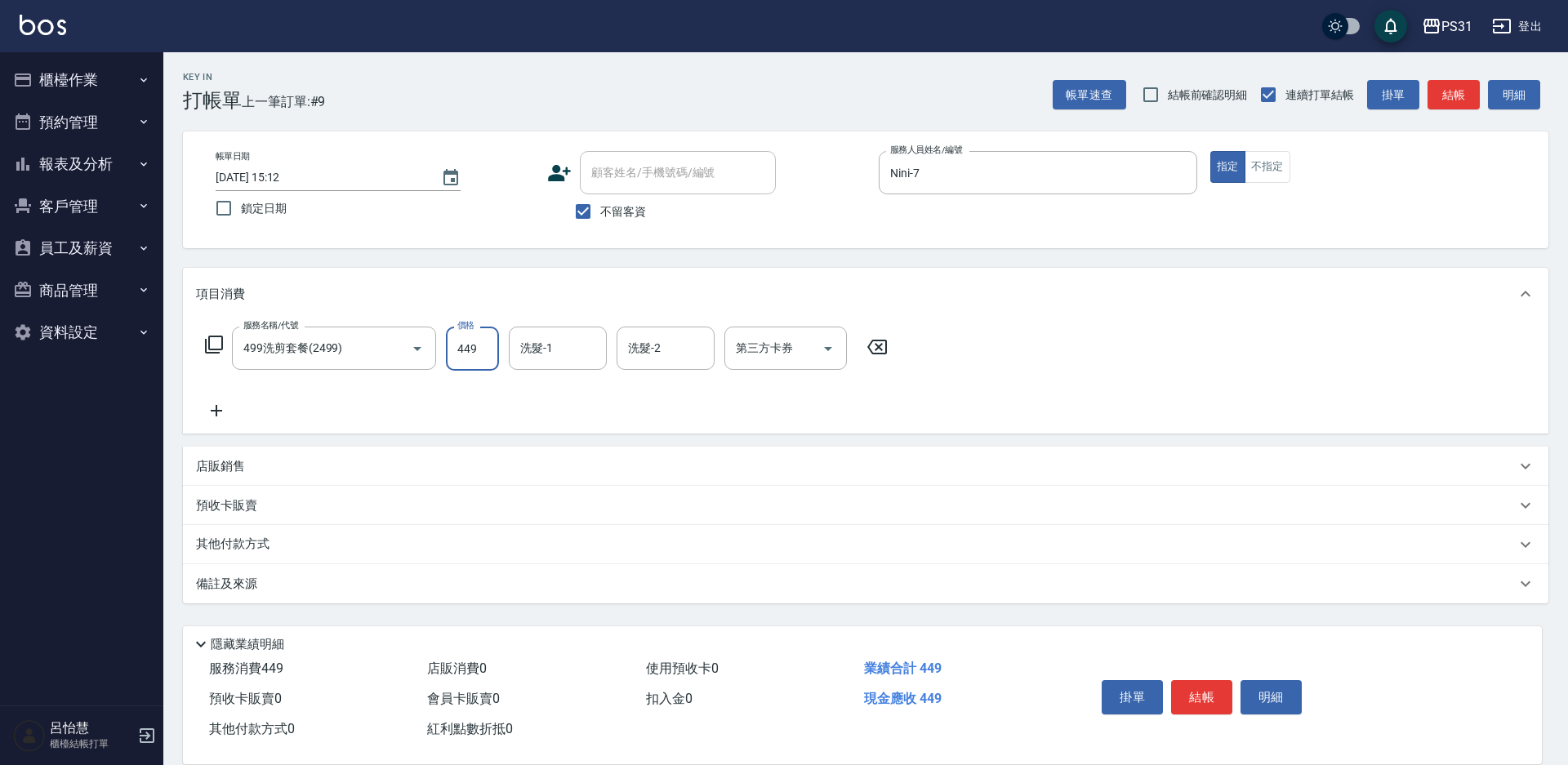
type input "449"
type input "[PERSON_NAME]-32"
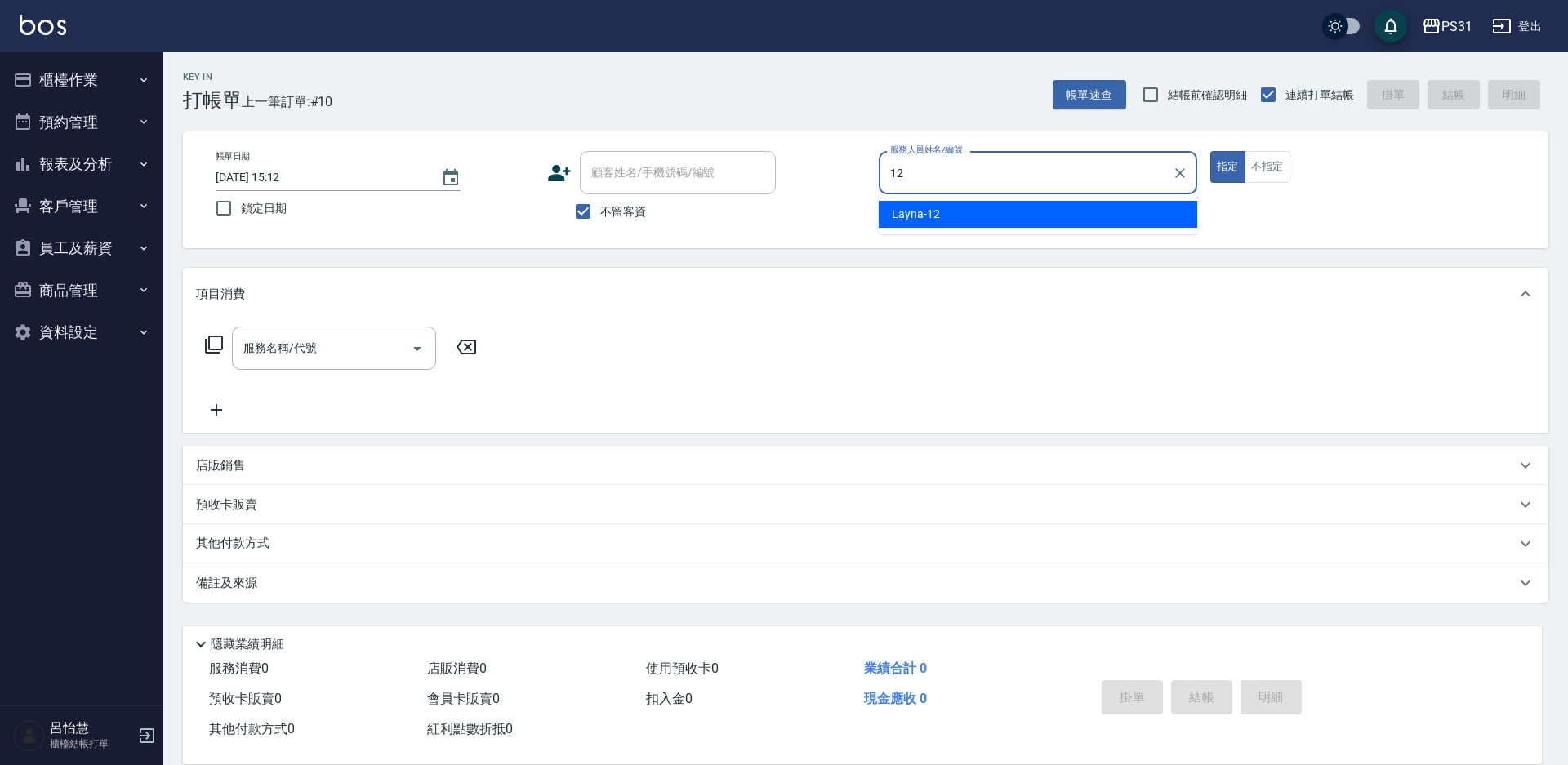
type input "Layna-12"
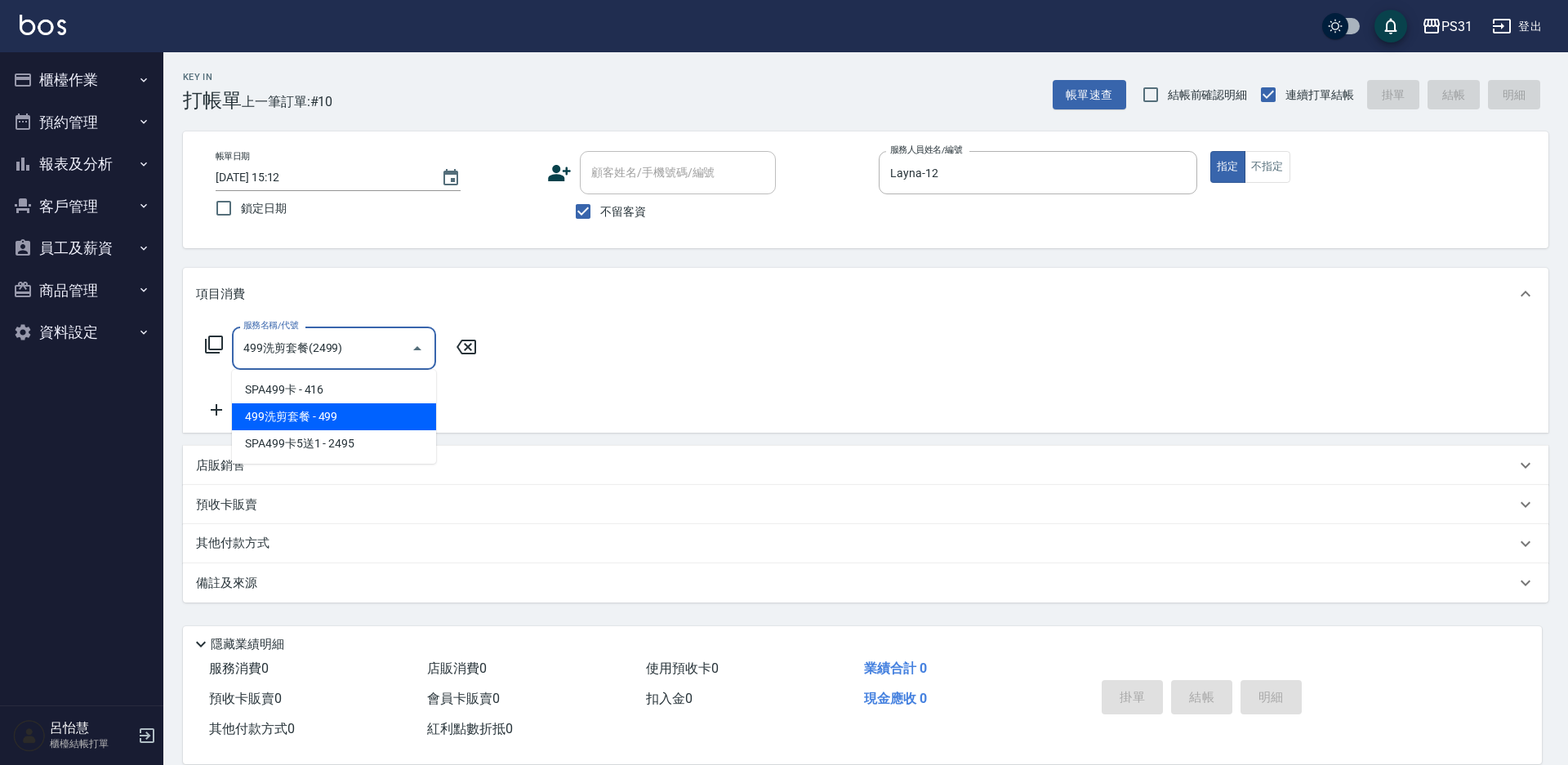
type input "499洗剪套餐(2499)"
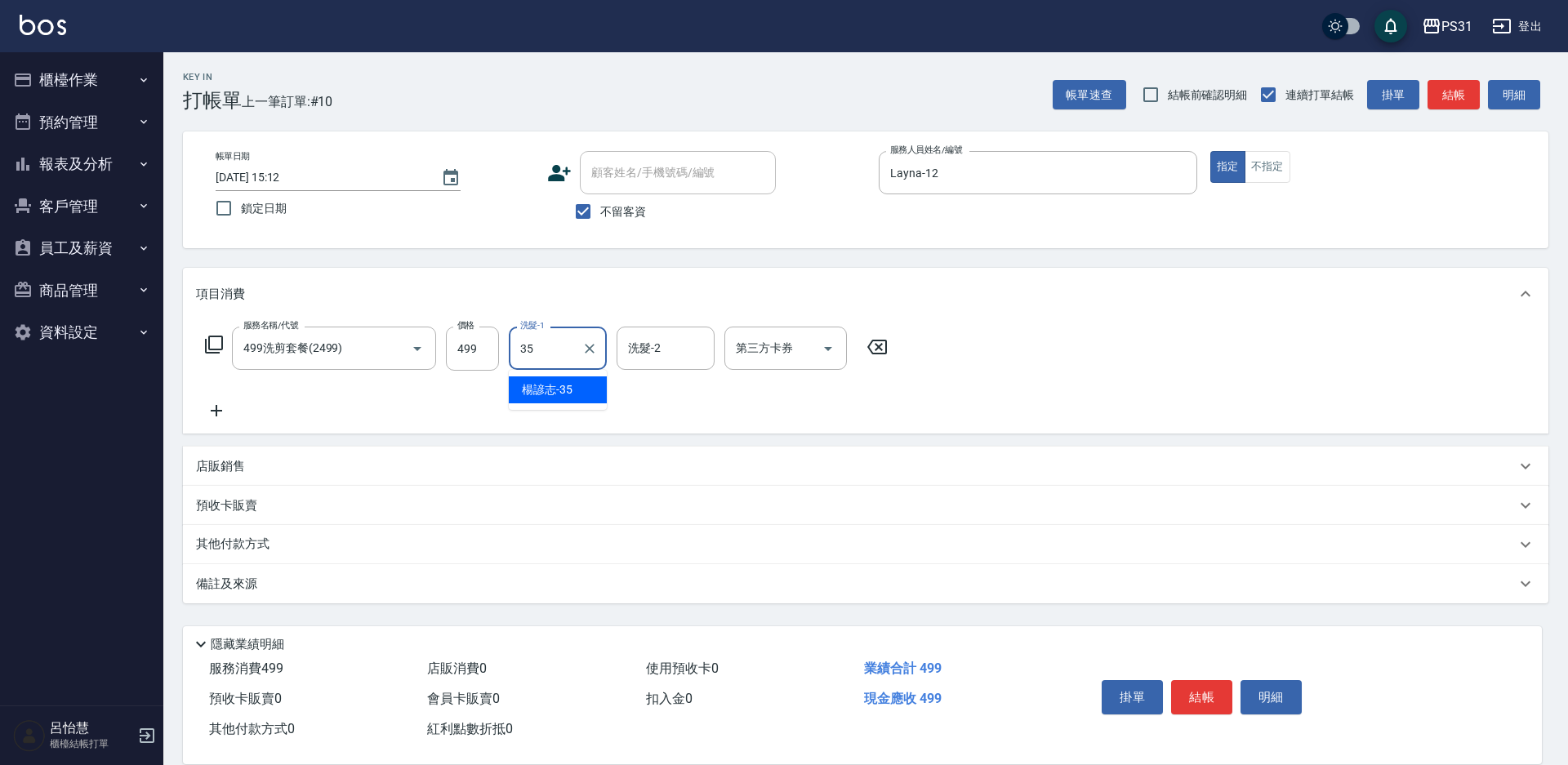
type input "楊諺志-35"
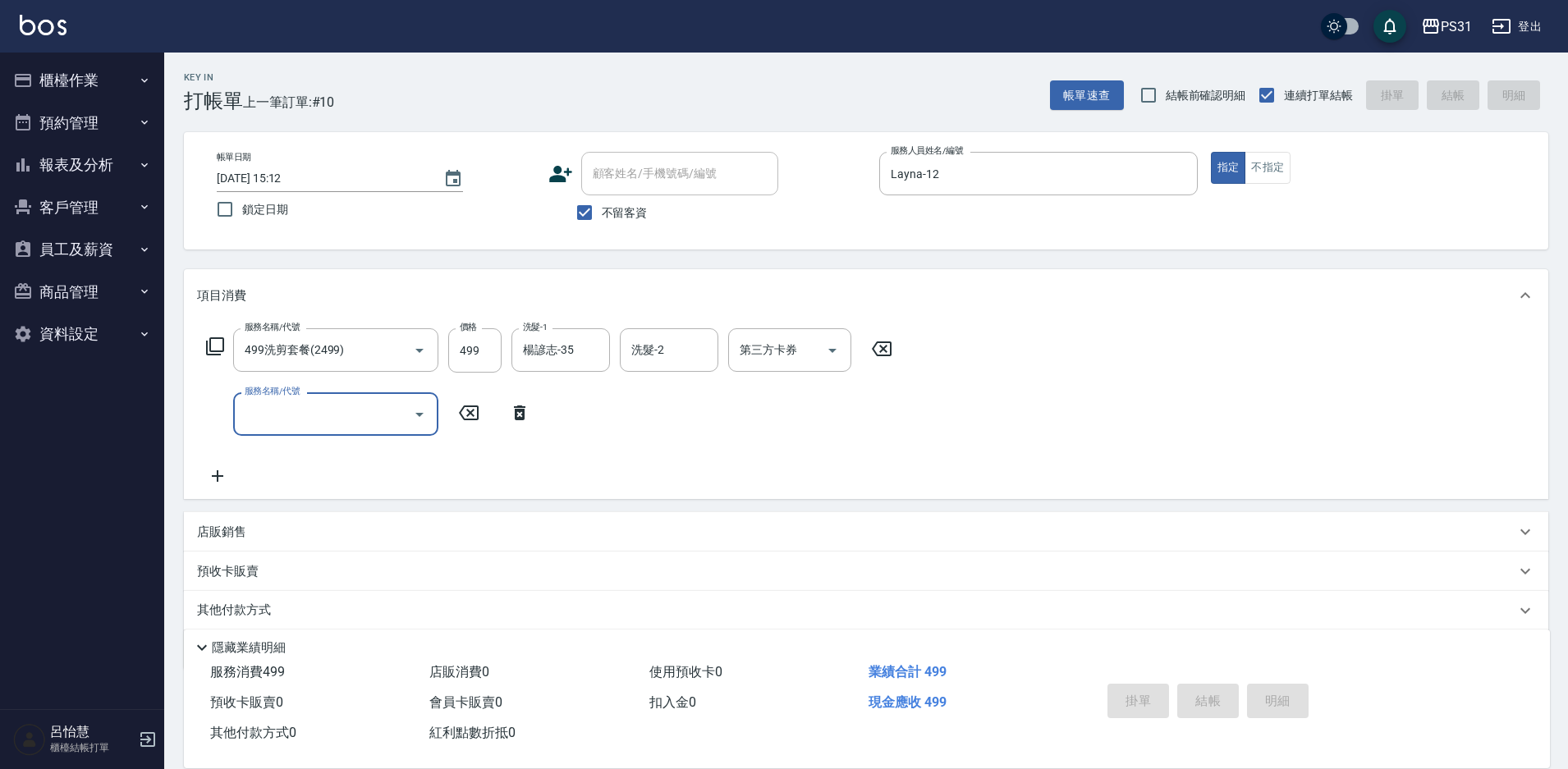
type input "[DATE] 15:22"
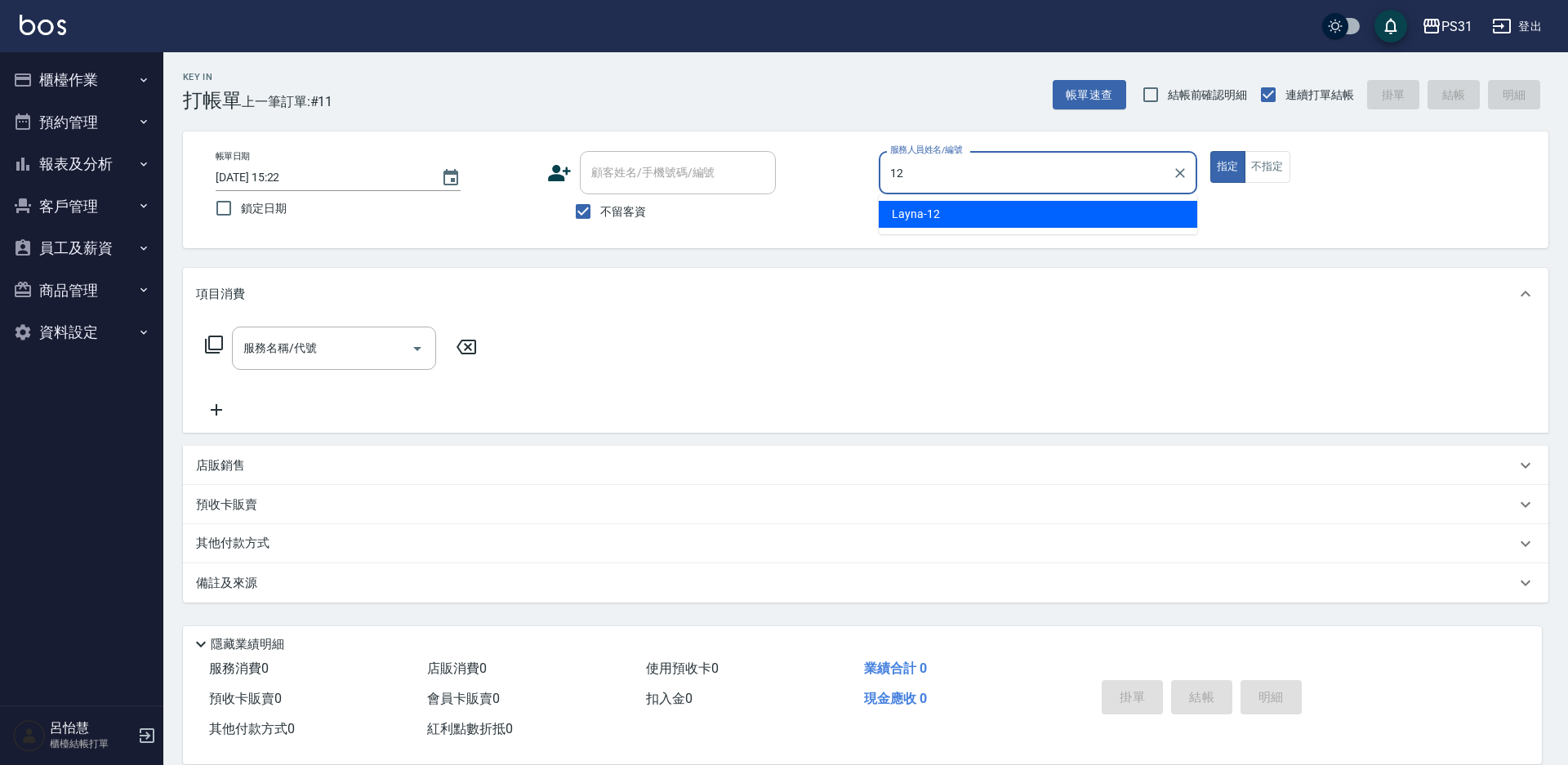
type input "Layna-12"
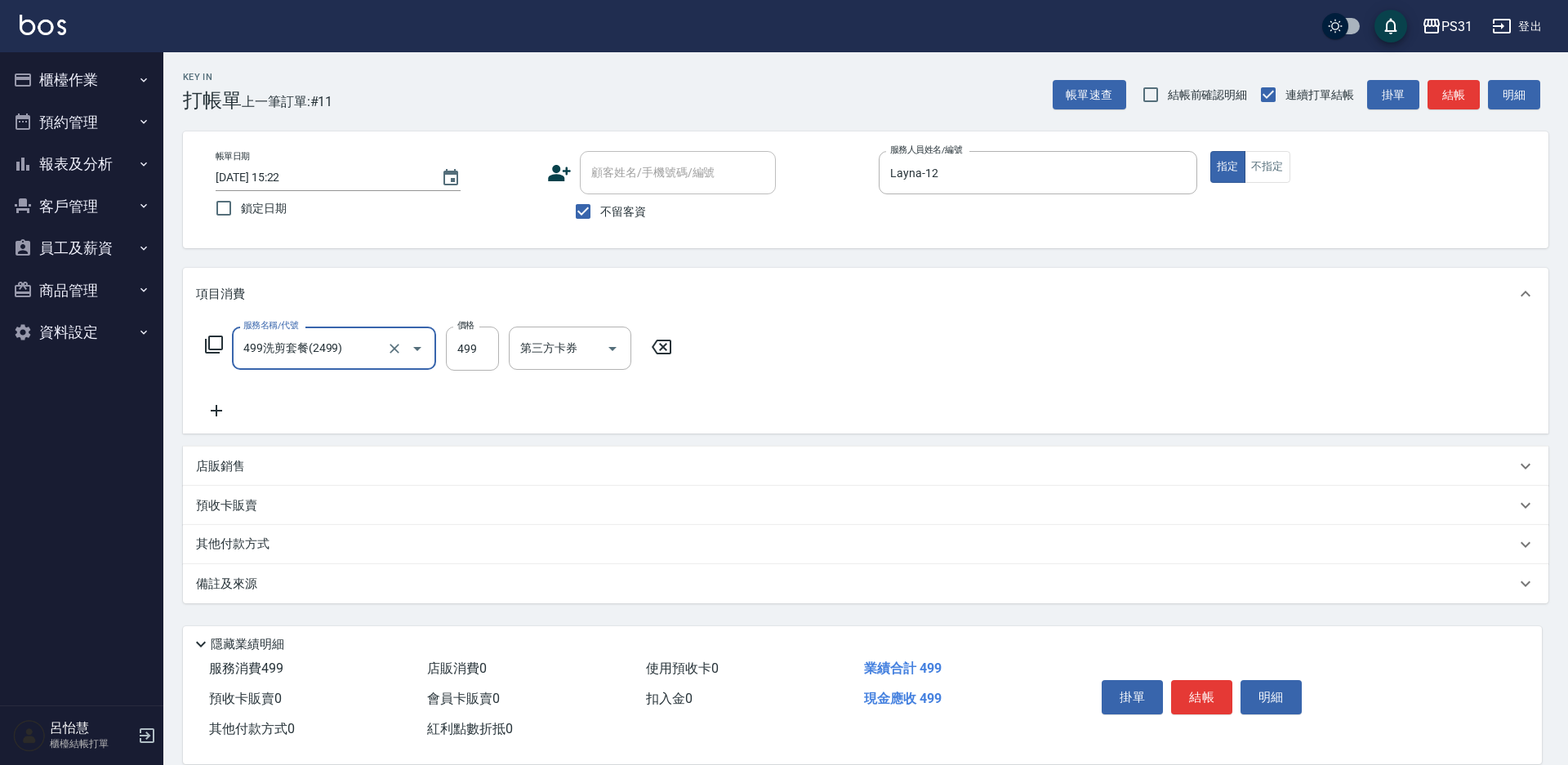
type input "499洗剪套餐(2499)"
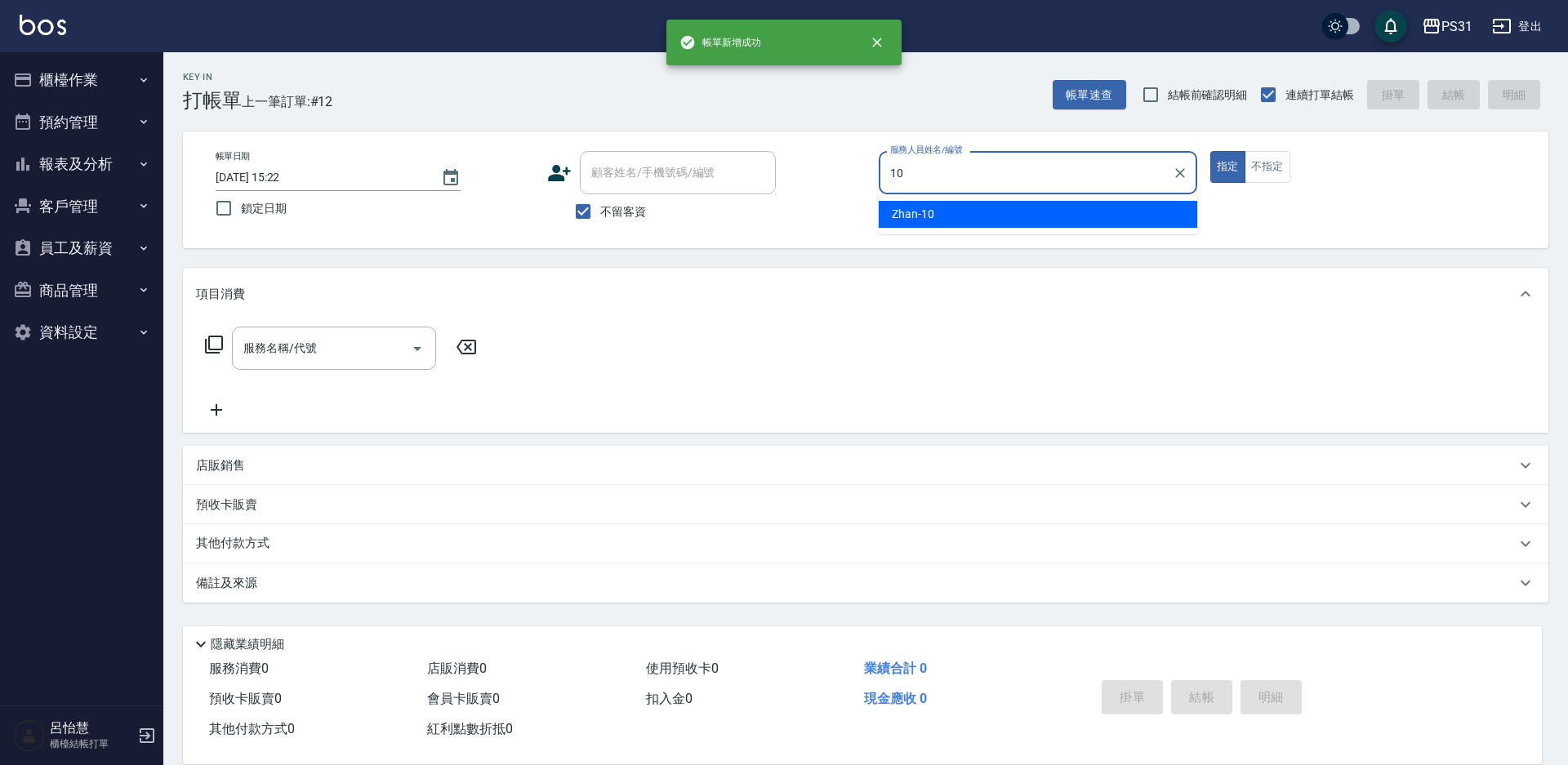
type input "Zhan-10"
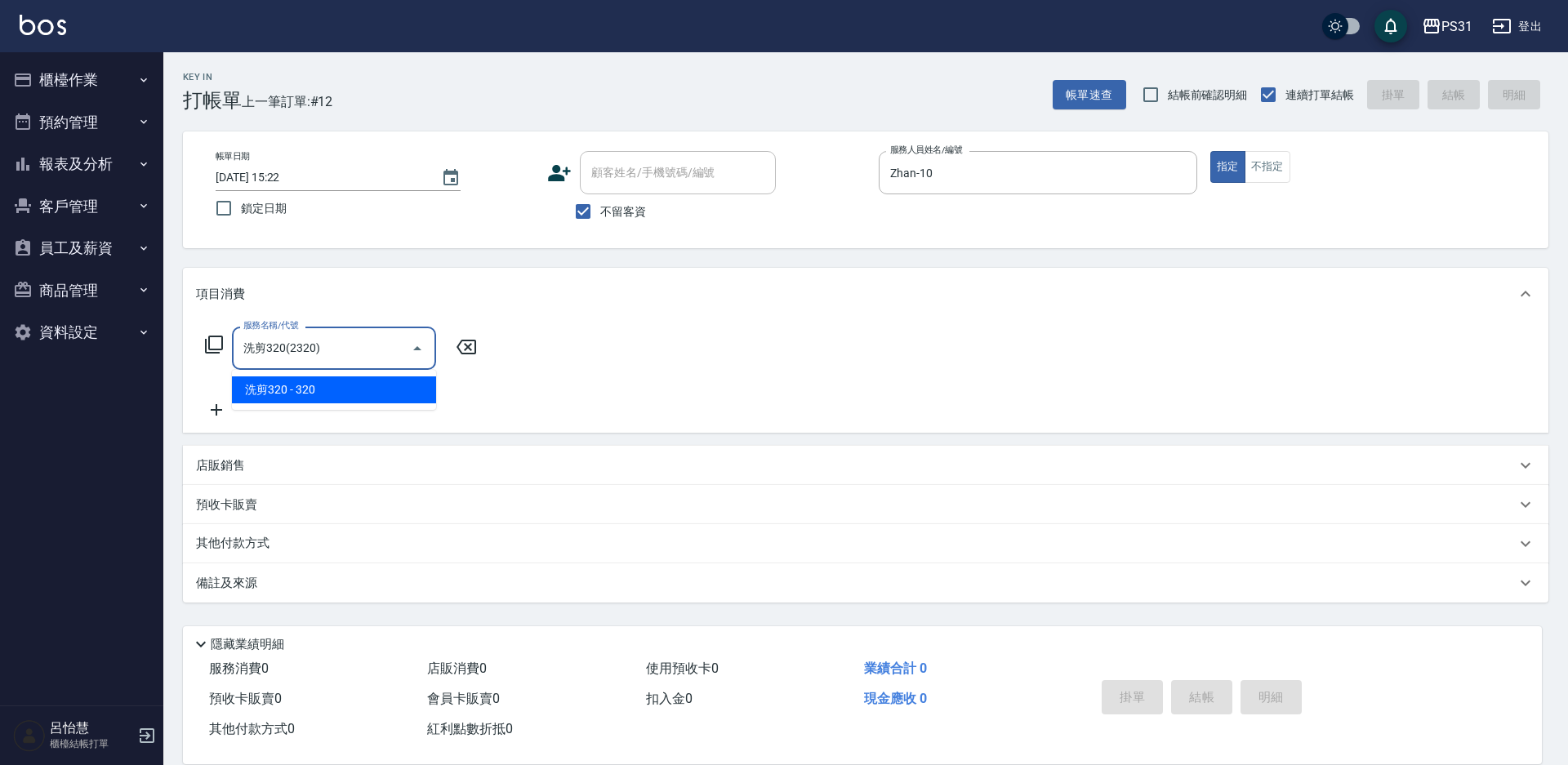
type input "洗剪320(2320)"
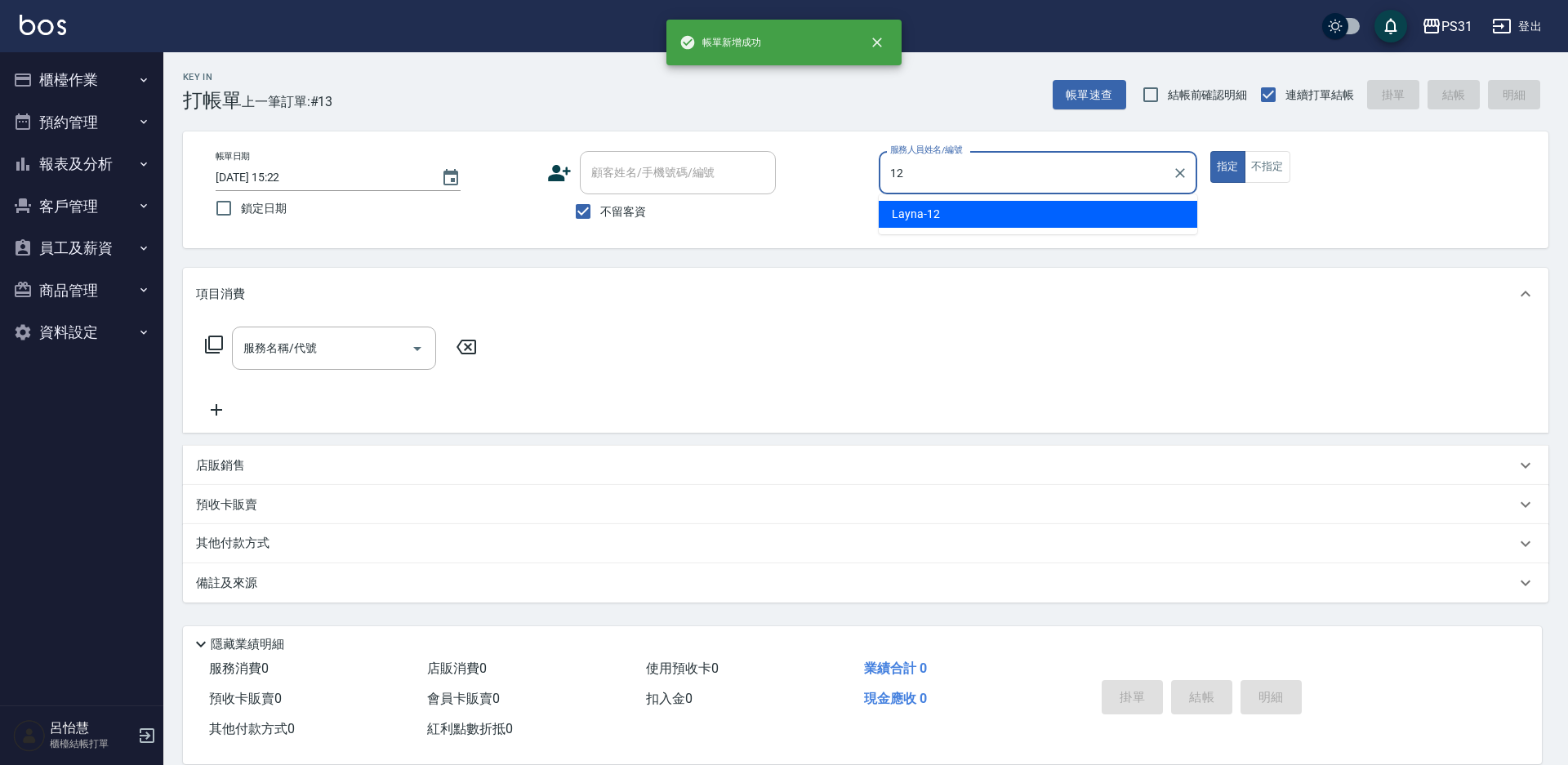
type input "Layna-12"
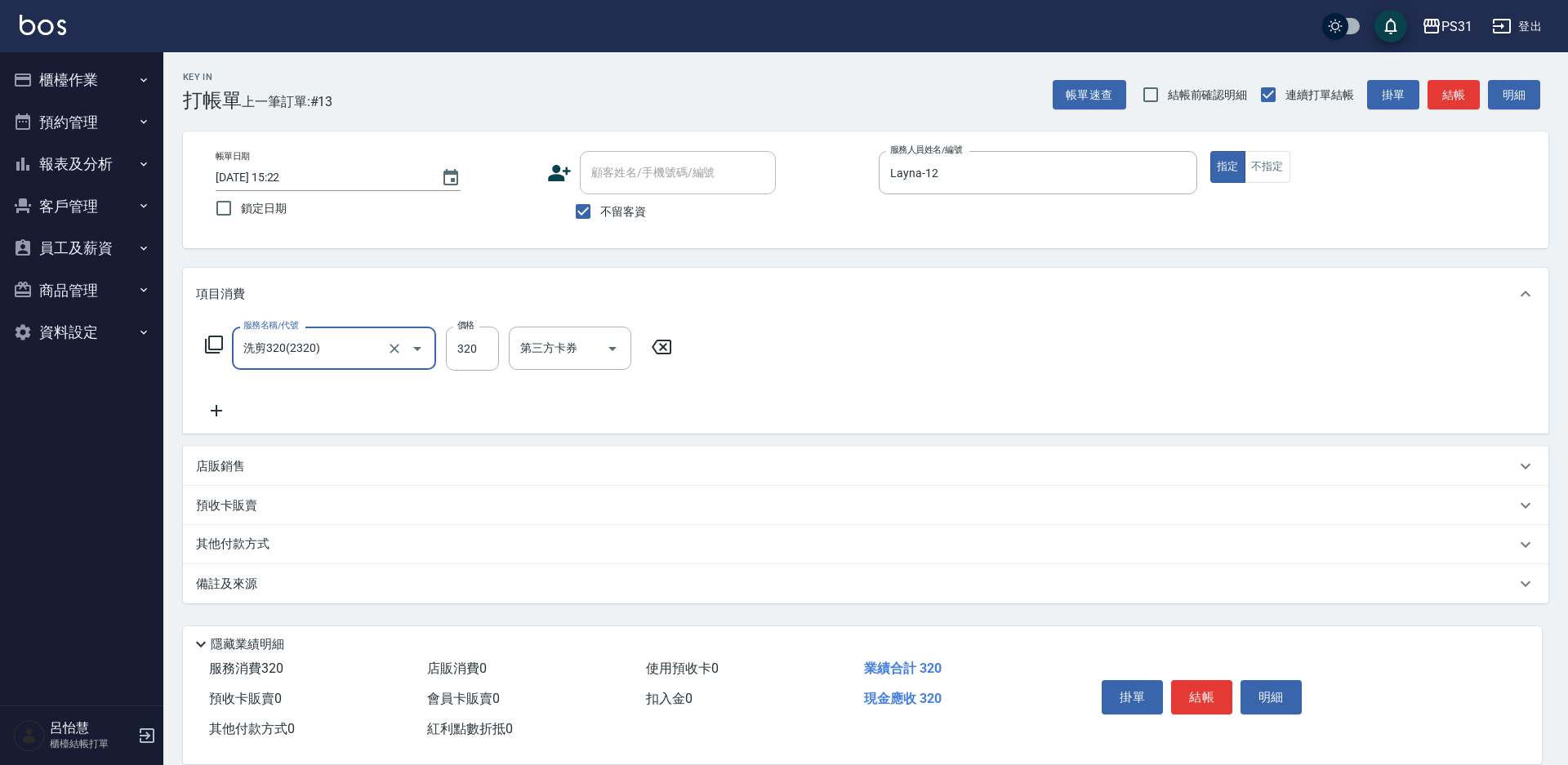
type input "洗剪320(2320)"
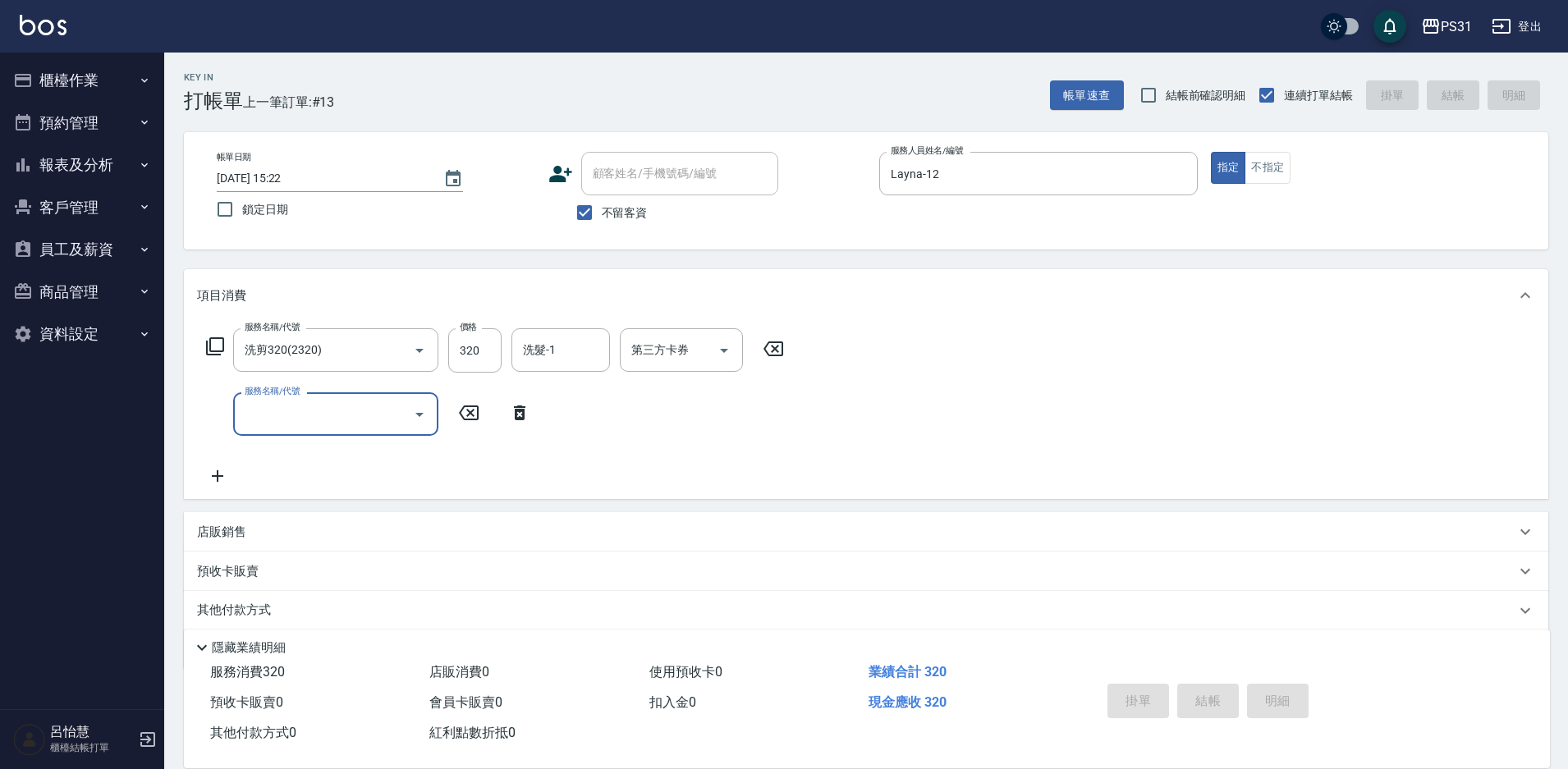
type input "[DATE] 15:23"
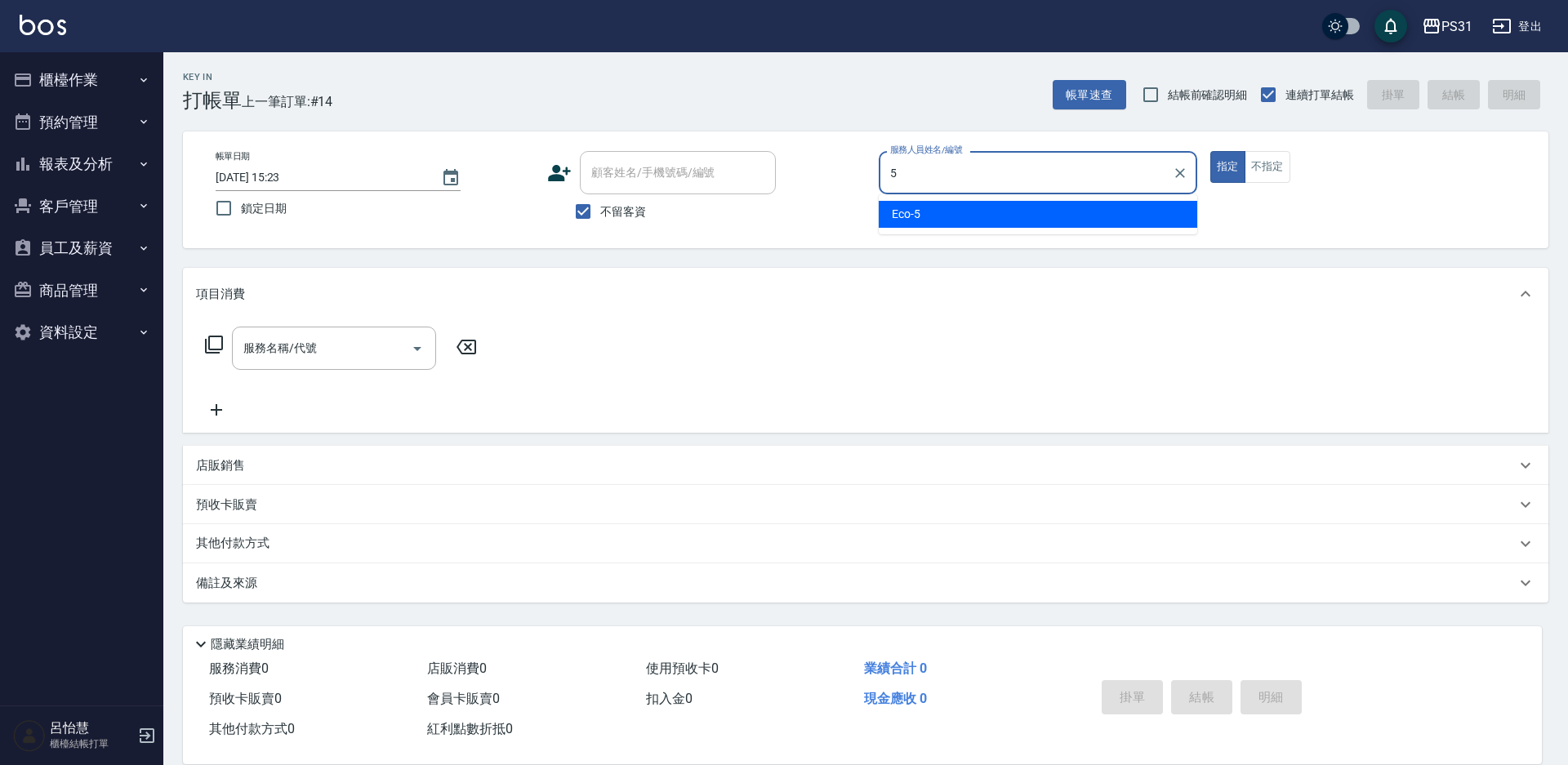
type input "Eco-5"
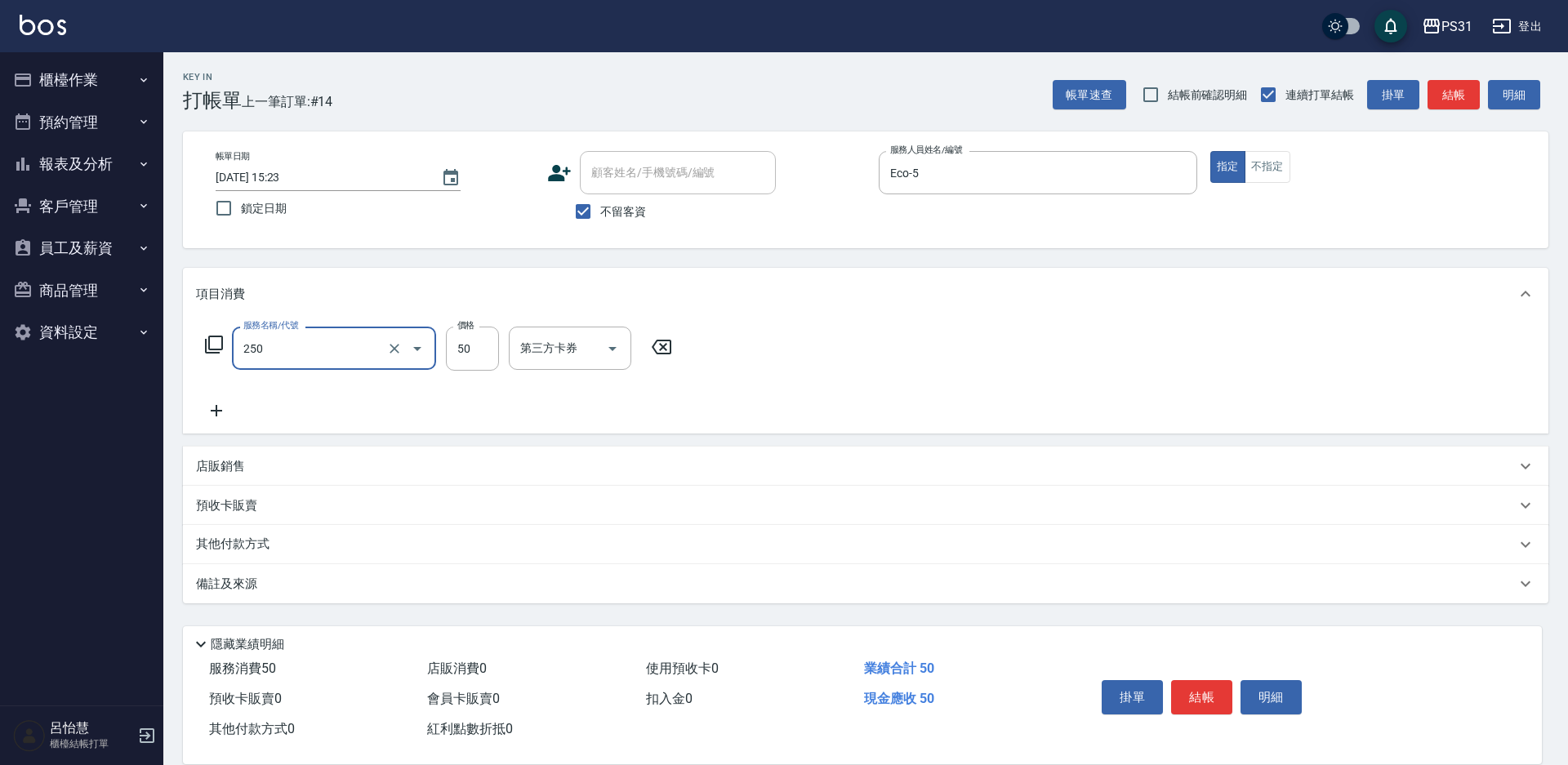
type input "剪瀏海(250)"
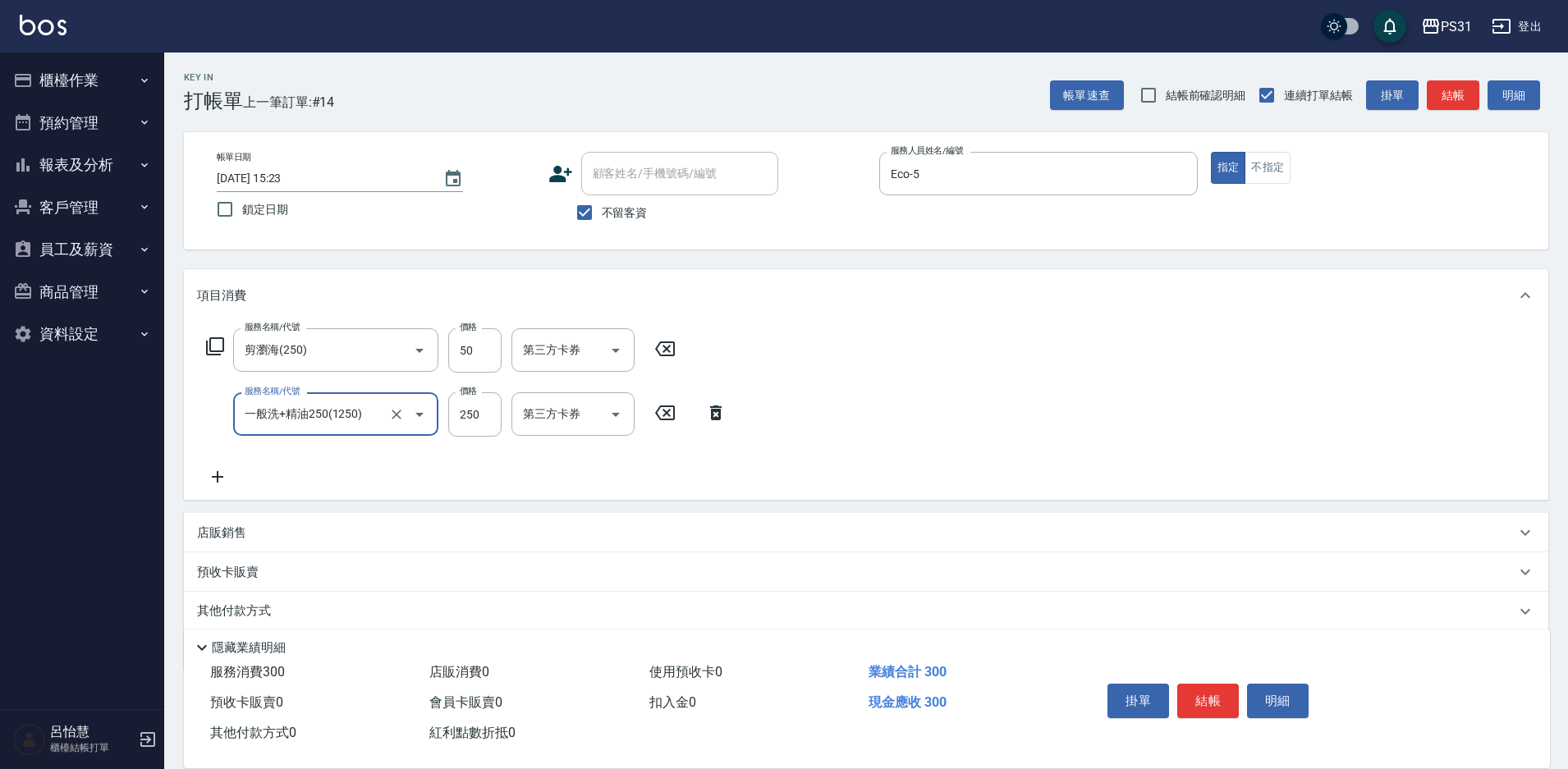
type input "一般洗+精油250(1250)"
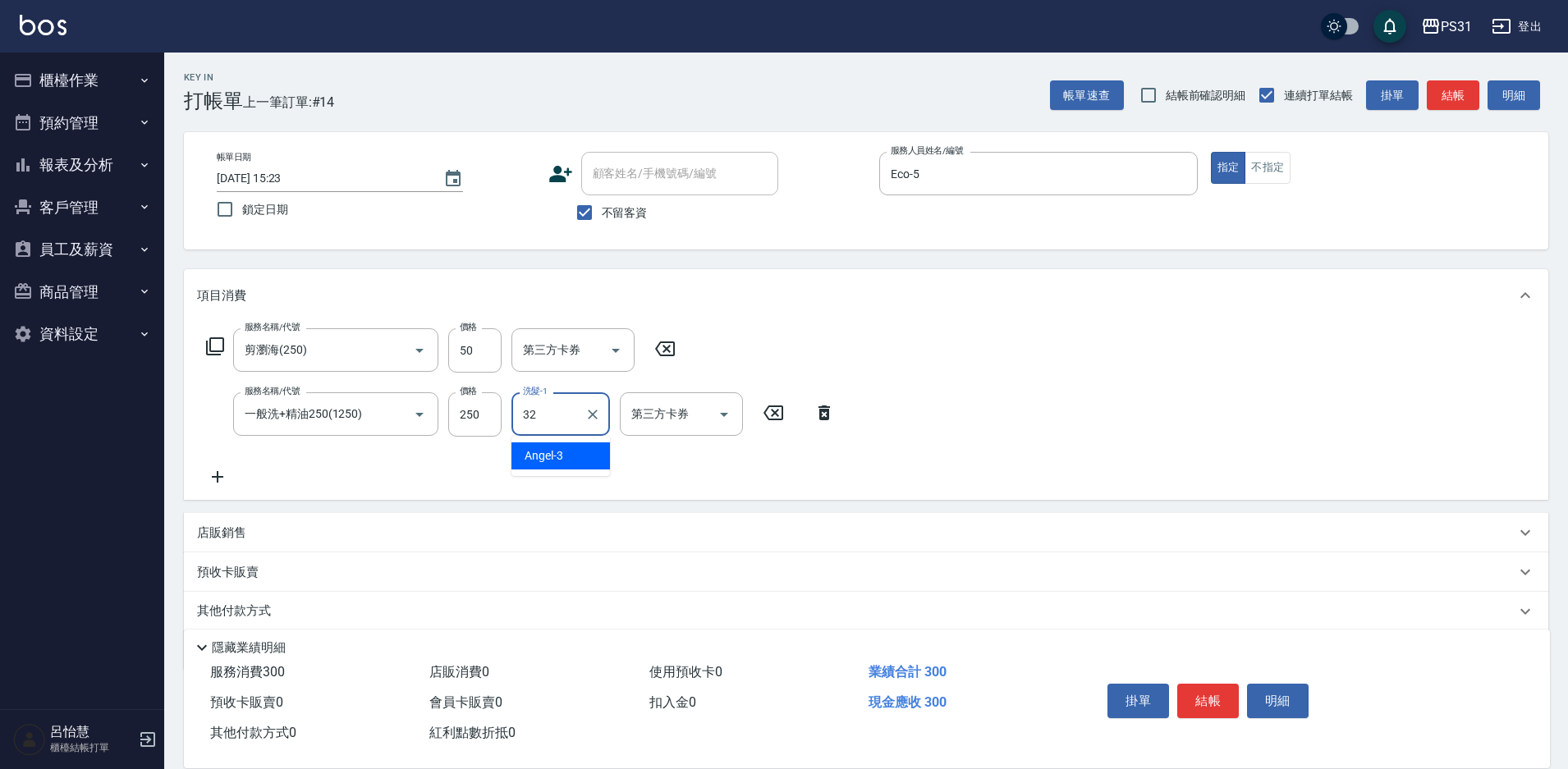
type input "[PERSON_NAME]-32"
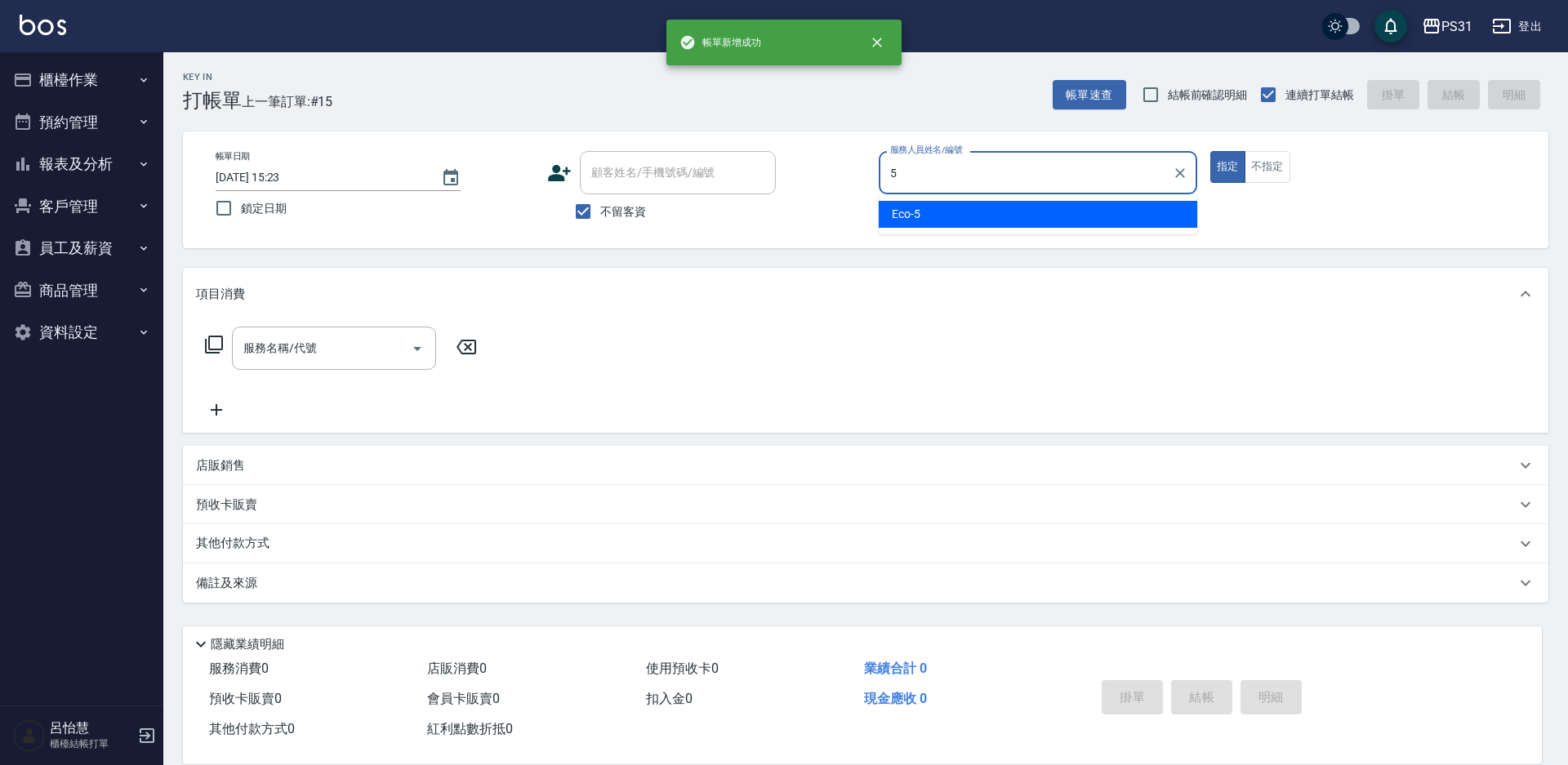
type input "Eco-5"
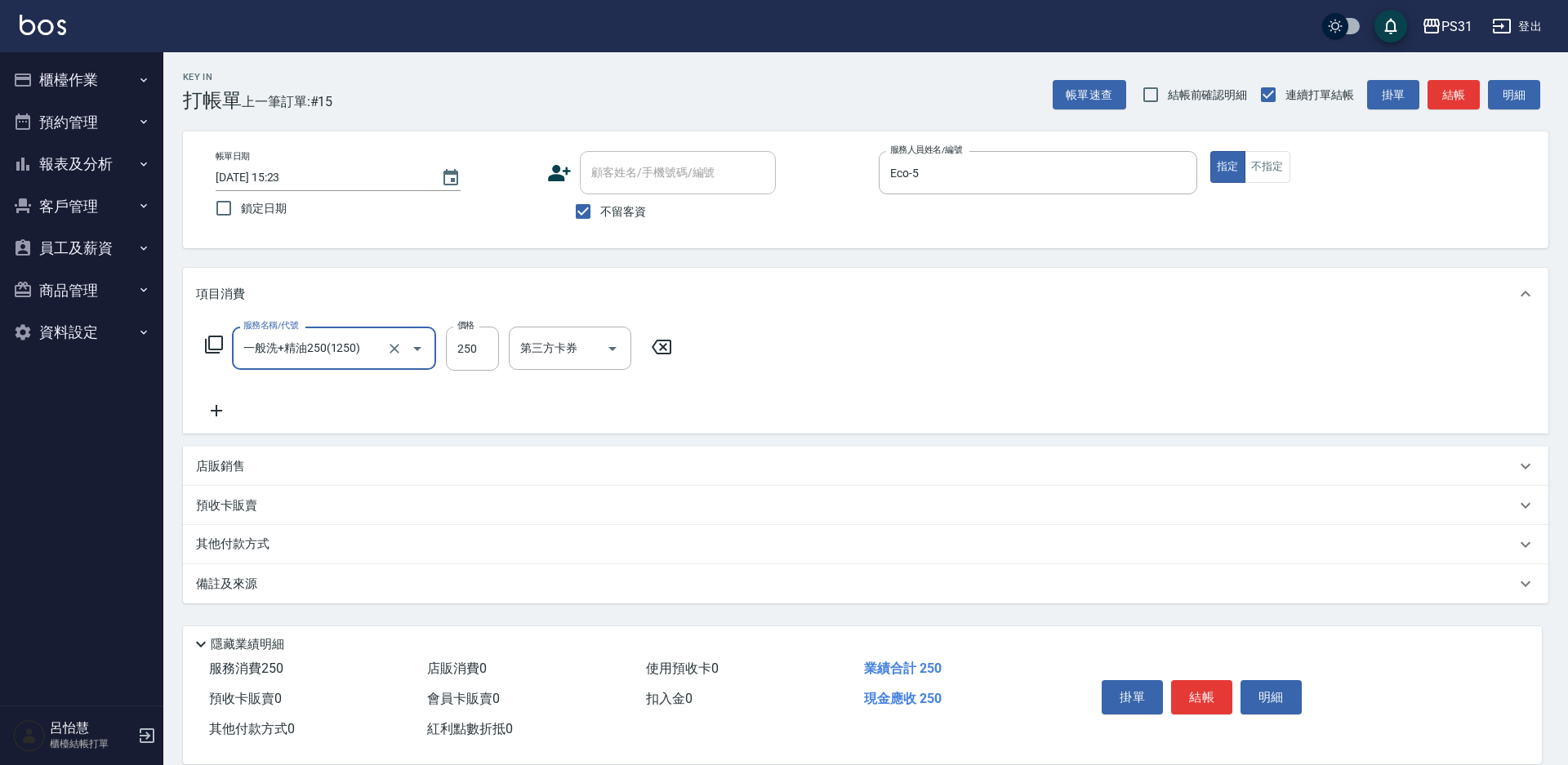
type input "一般洗+精油250(1250)"
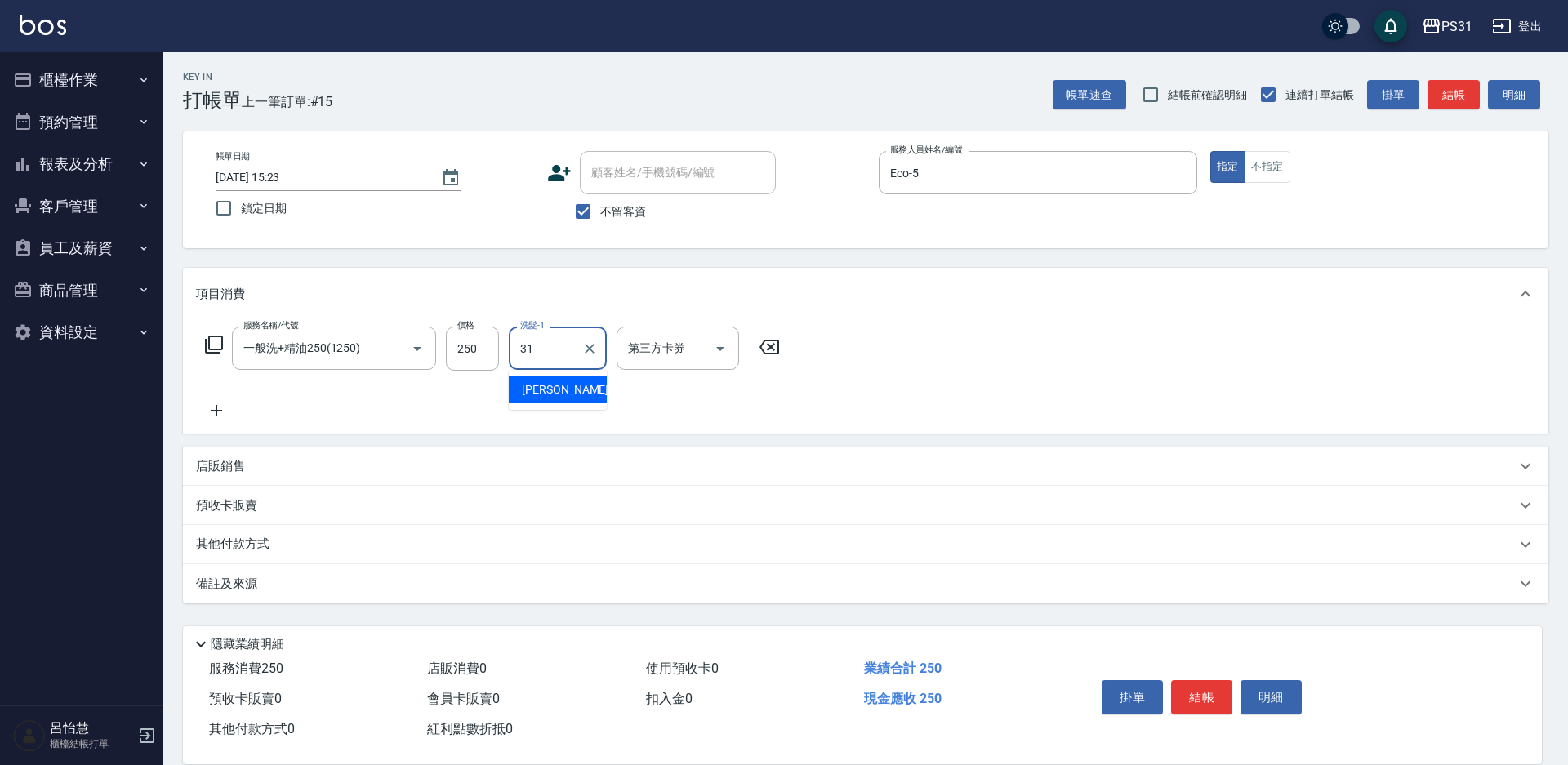
type input "31"
type input "[PERSON_NAME]-31"
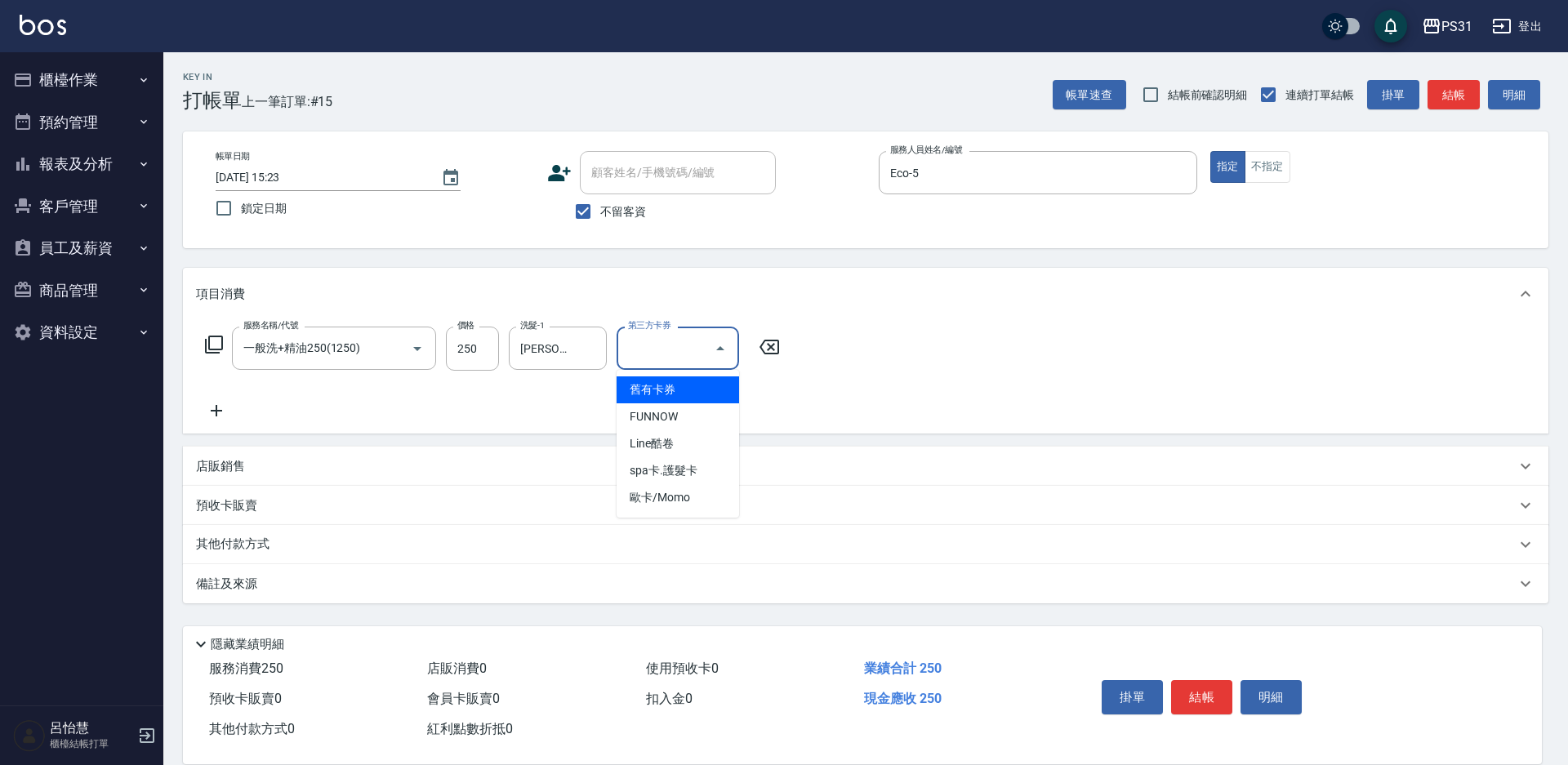
type input "舊有卡券"
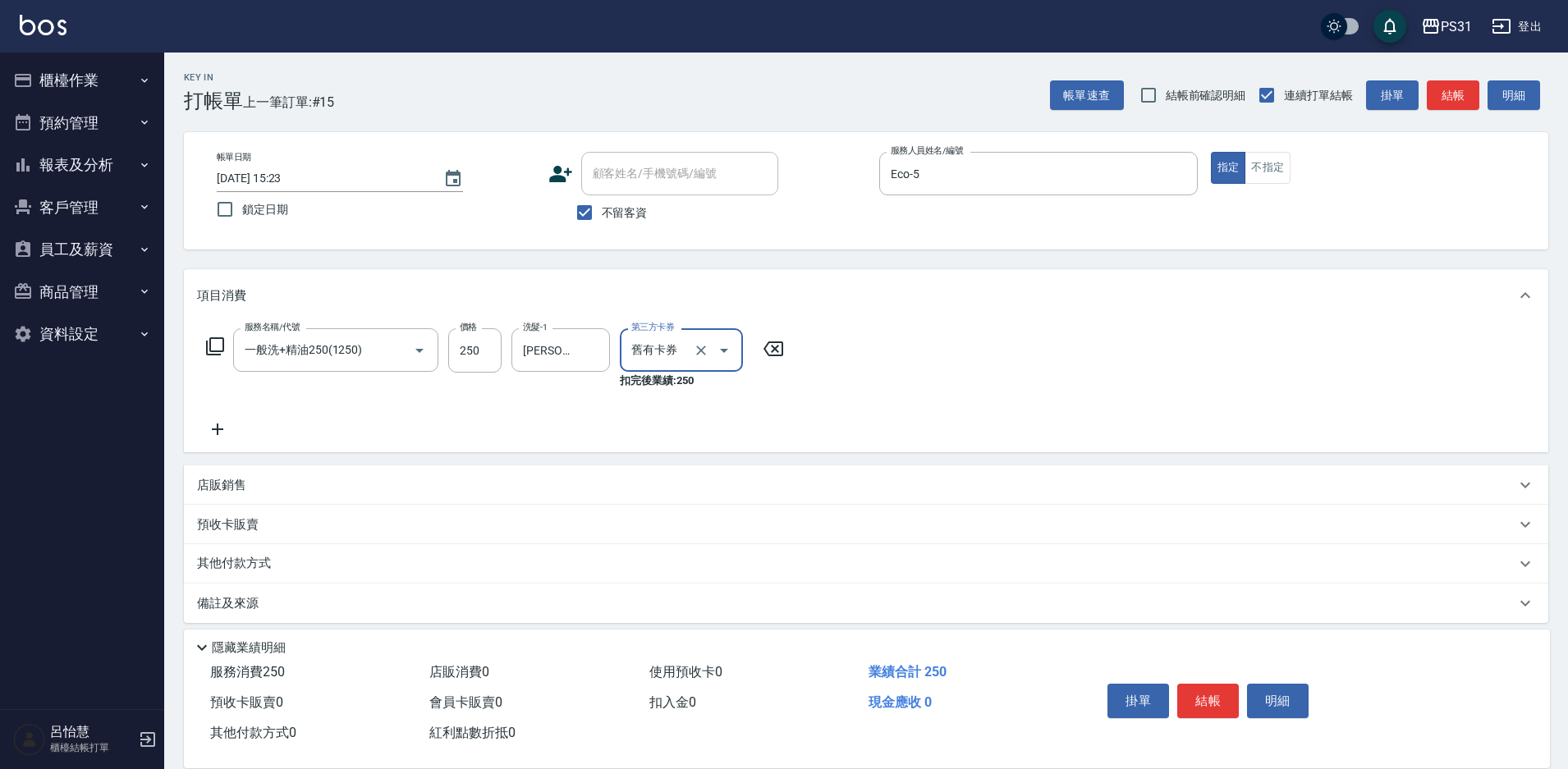
click at [706, 348] on icon "Clear" at bounding box center [700, 350] width 16 height 16
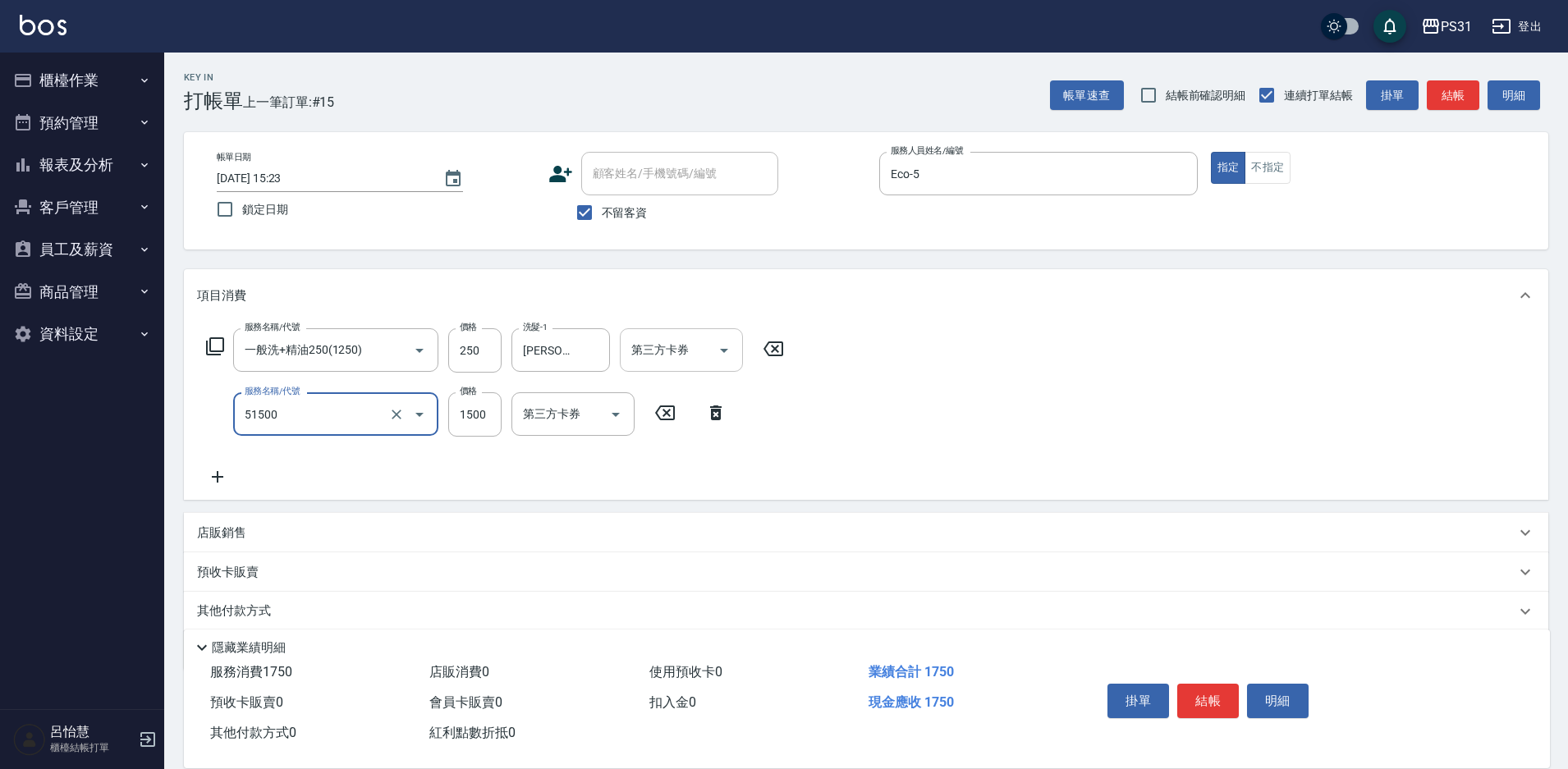
type input "鉑金護髮(51500)"
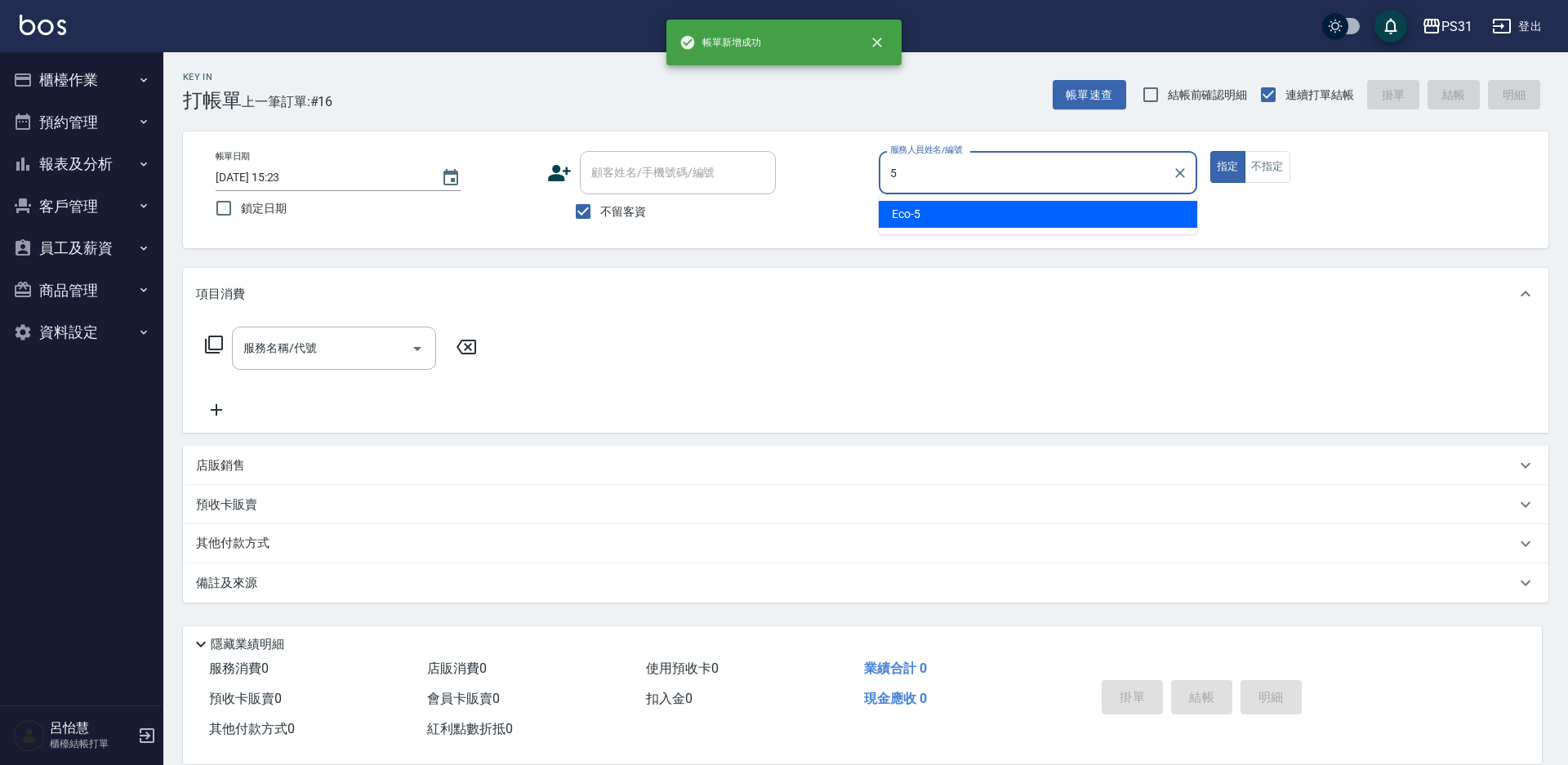
type input "Eco-5"
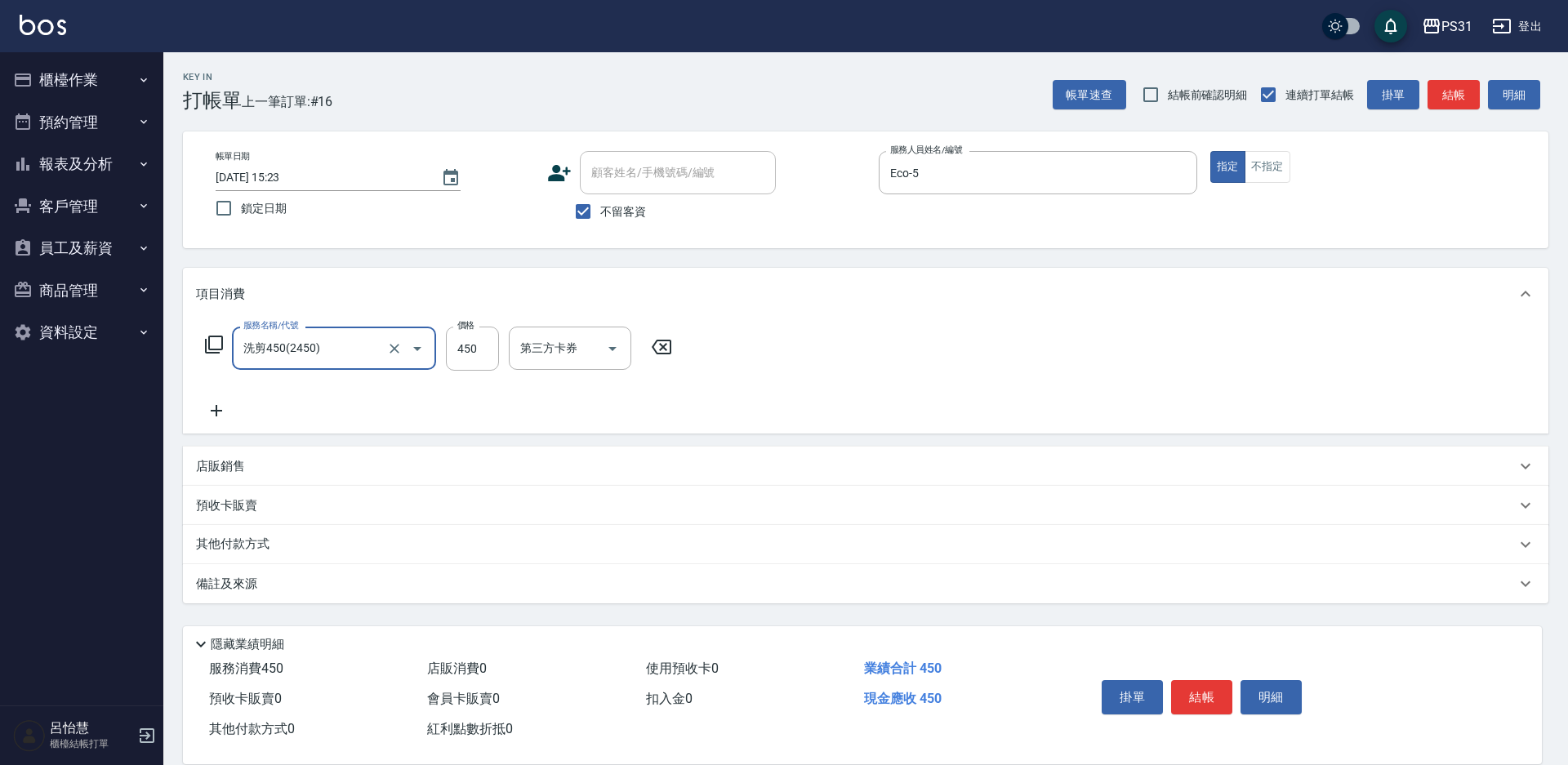
type input "洗剪450(2450)"
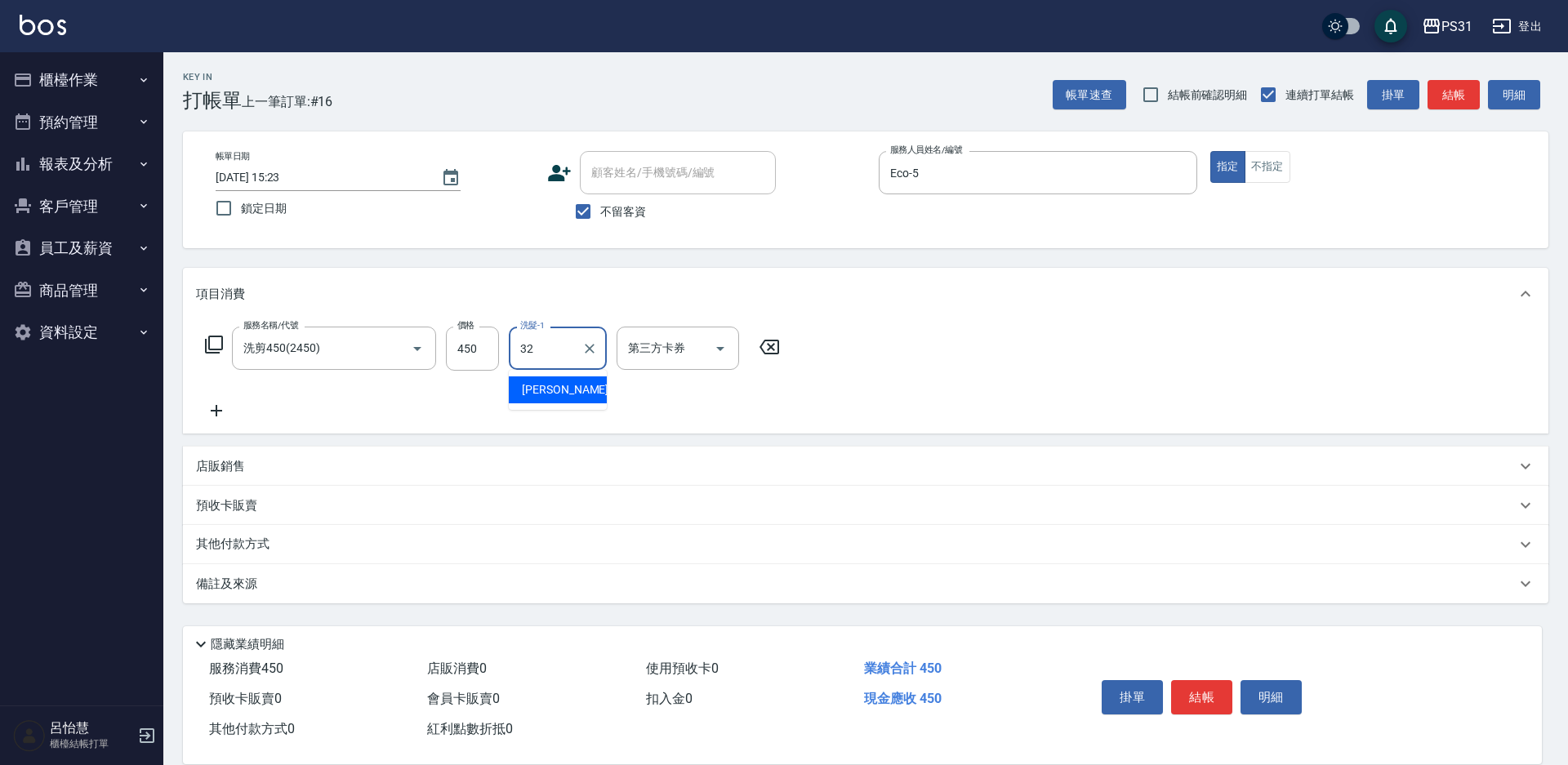
type input "[PERSON_NAME]-32"
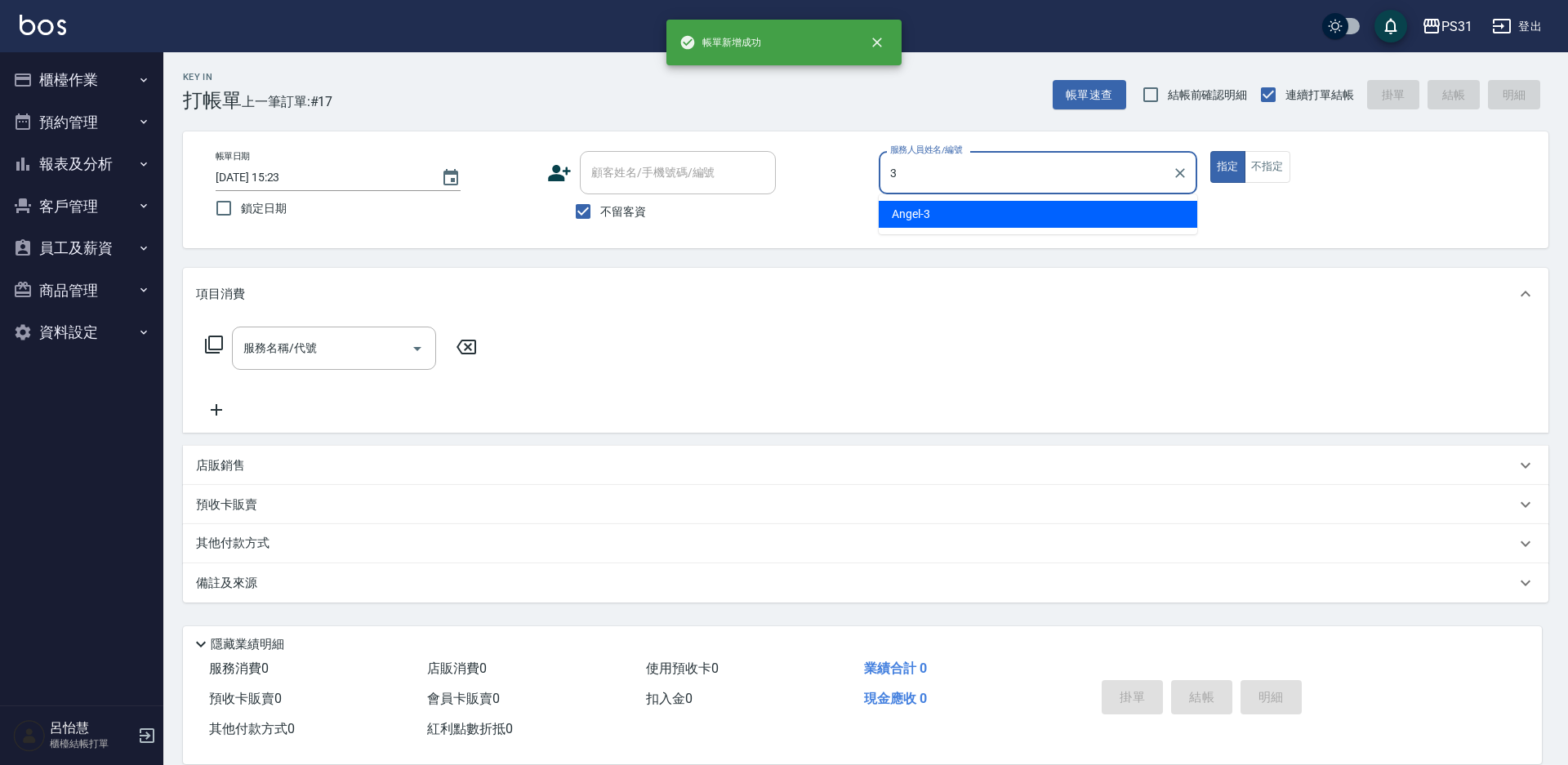
type input "[PERSON_NAME]-3"
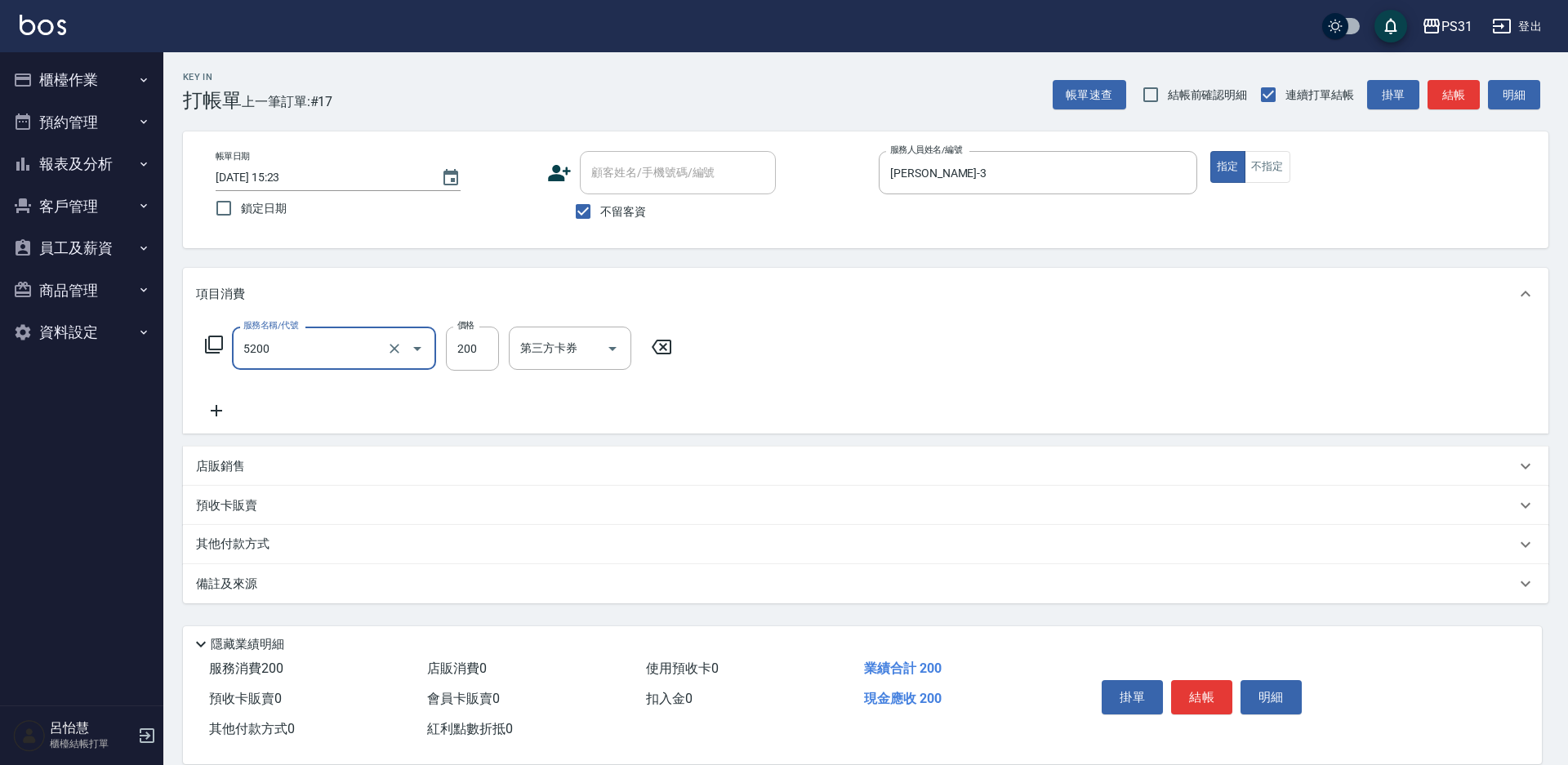
type input "自備護髮(5200)"
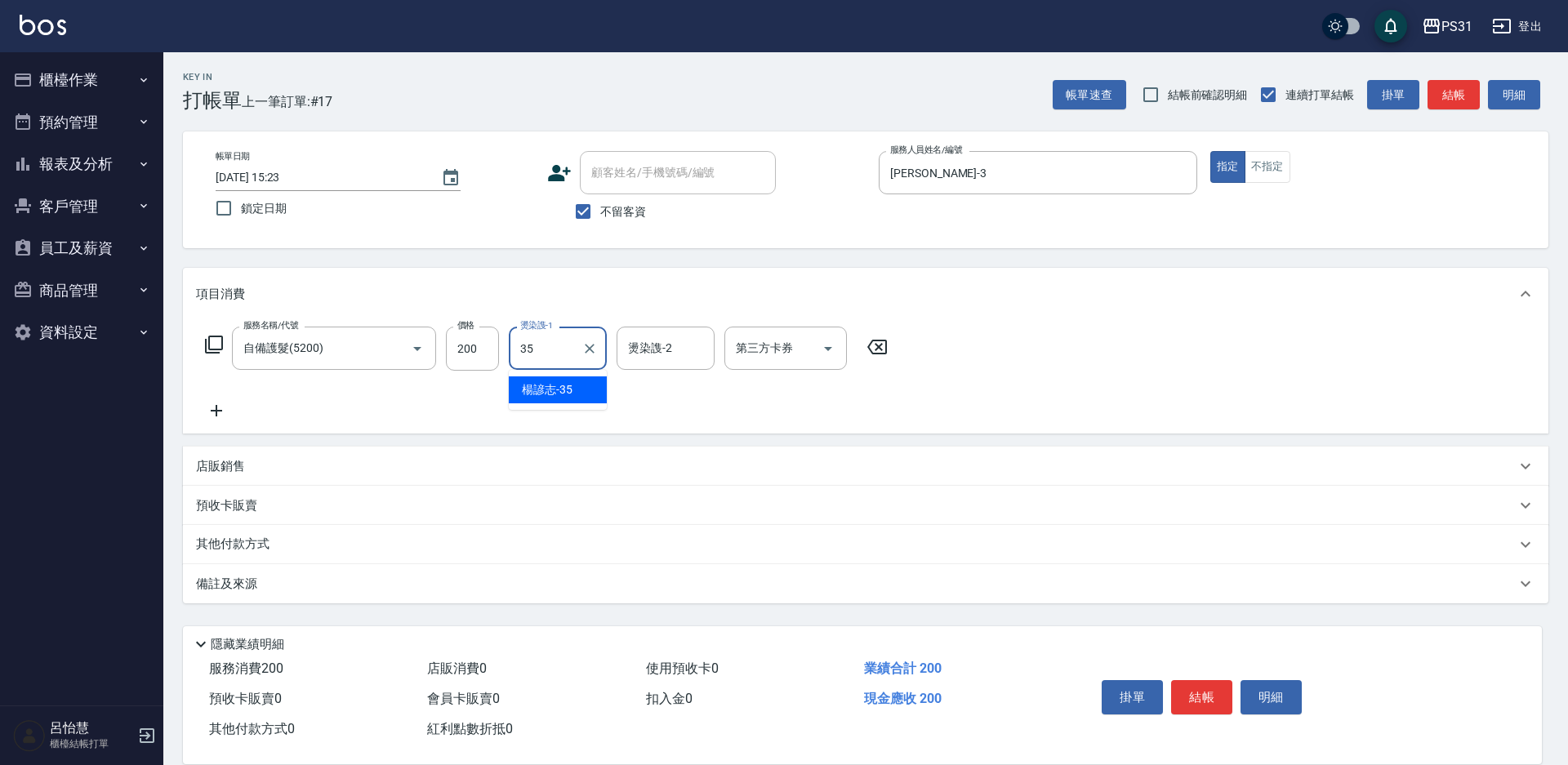
type input "楊諺志-35"
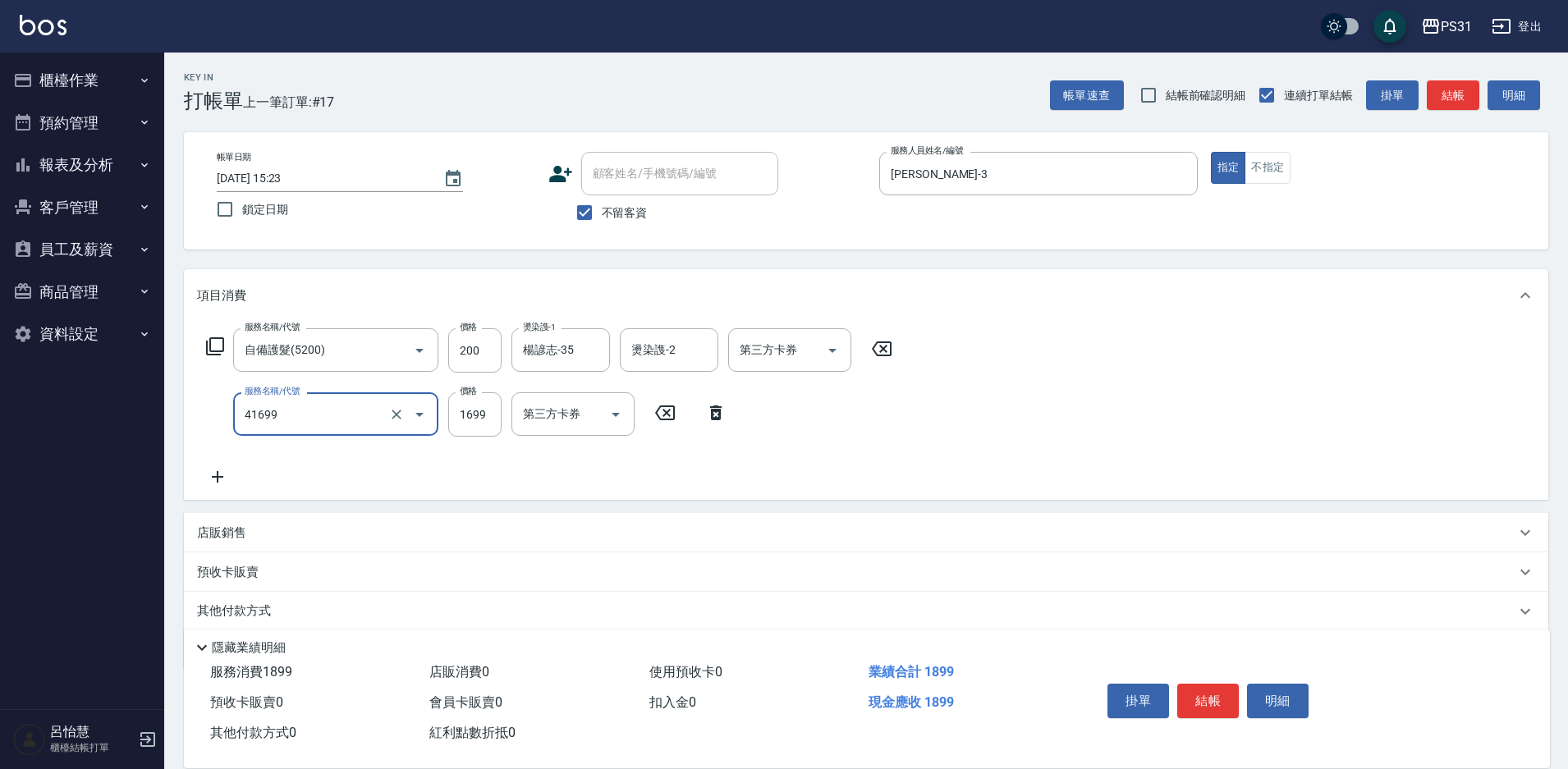
type input "染髮長髮(41699)"
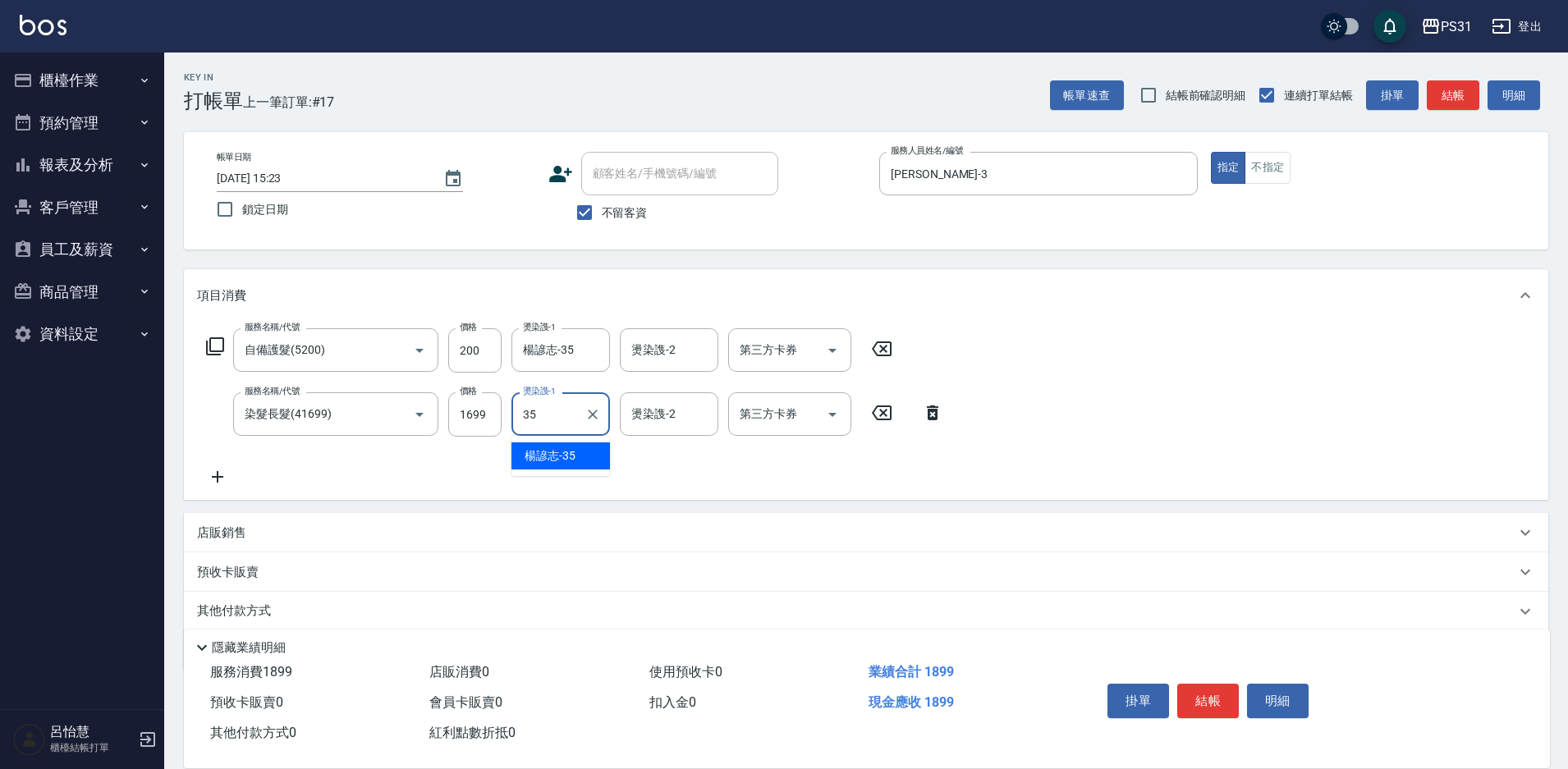
type input "楊諺志-35"
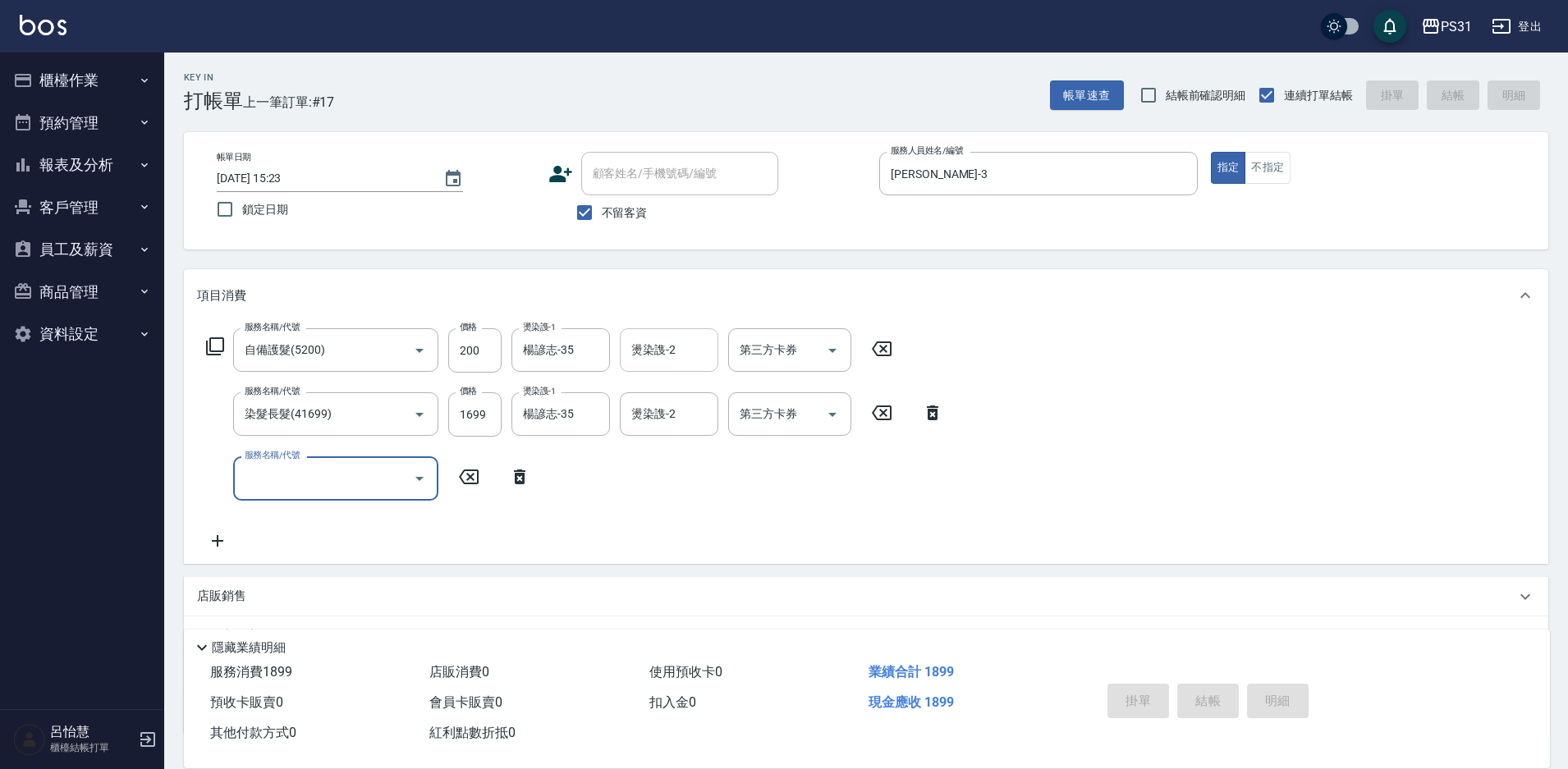
type input "[DATE] 15:24"
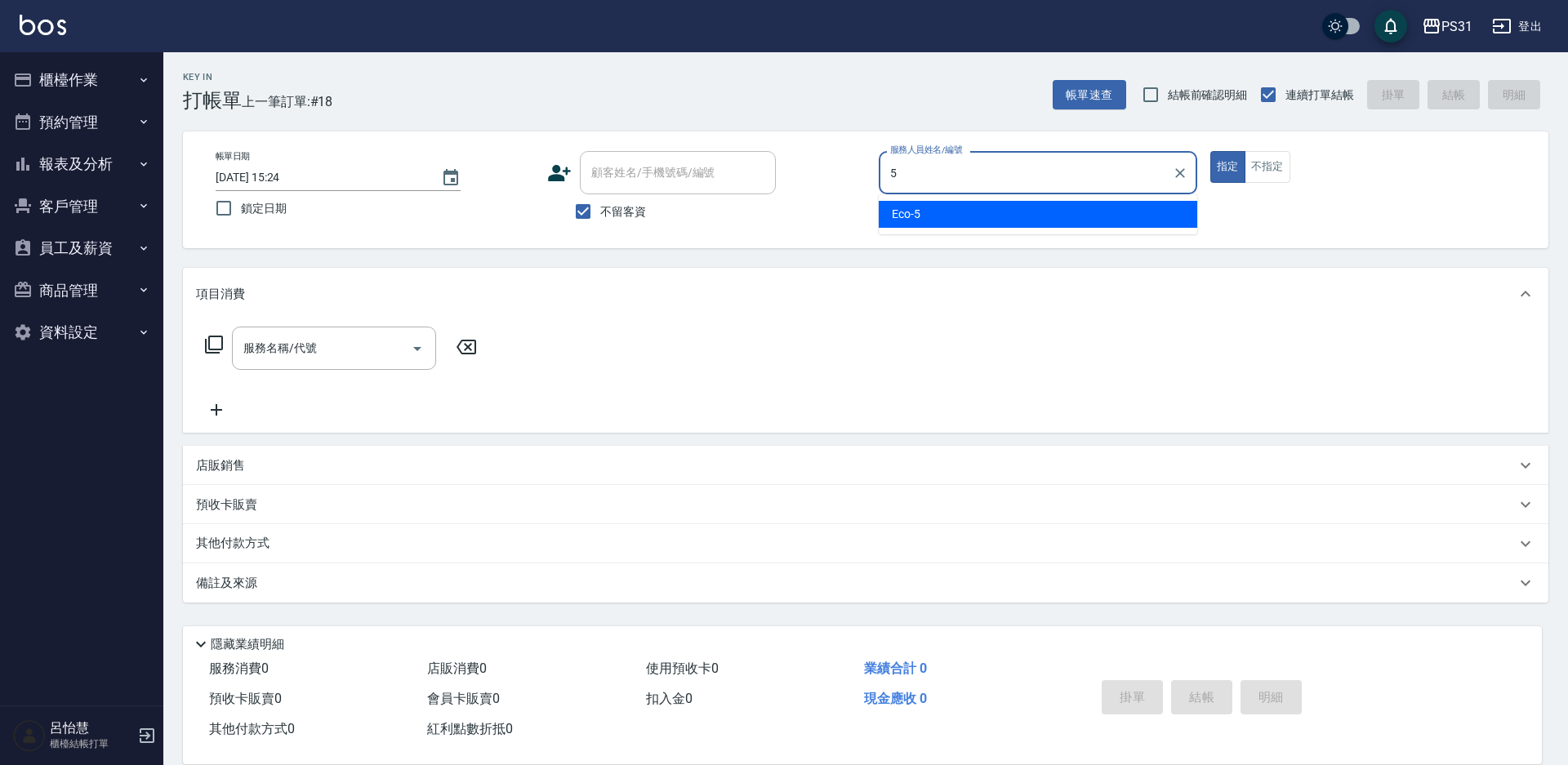
type input "Eco-5"
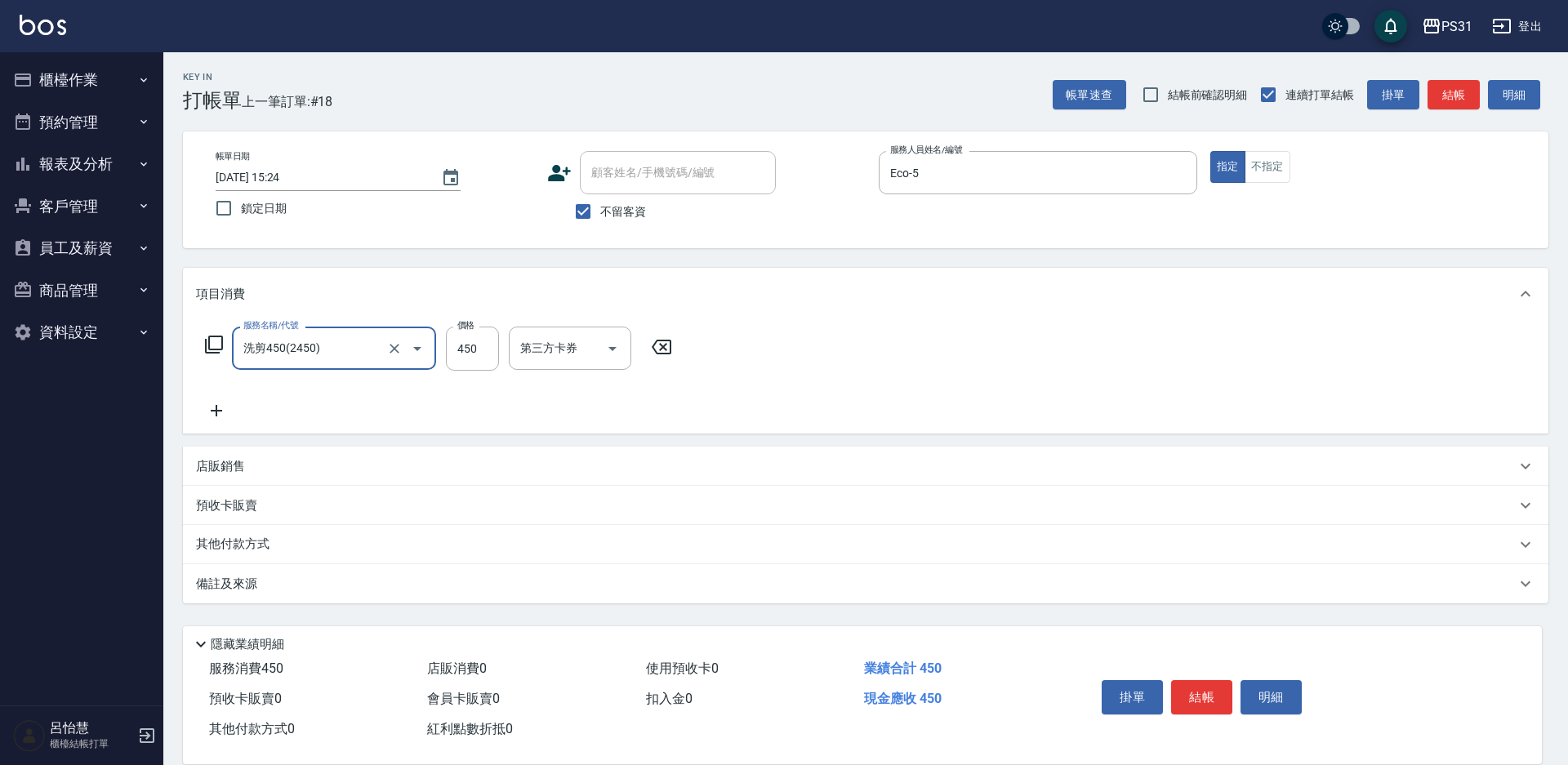
type input "洗剪450(2450)"
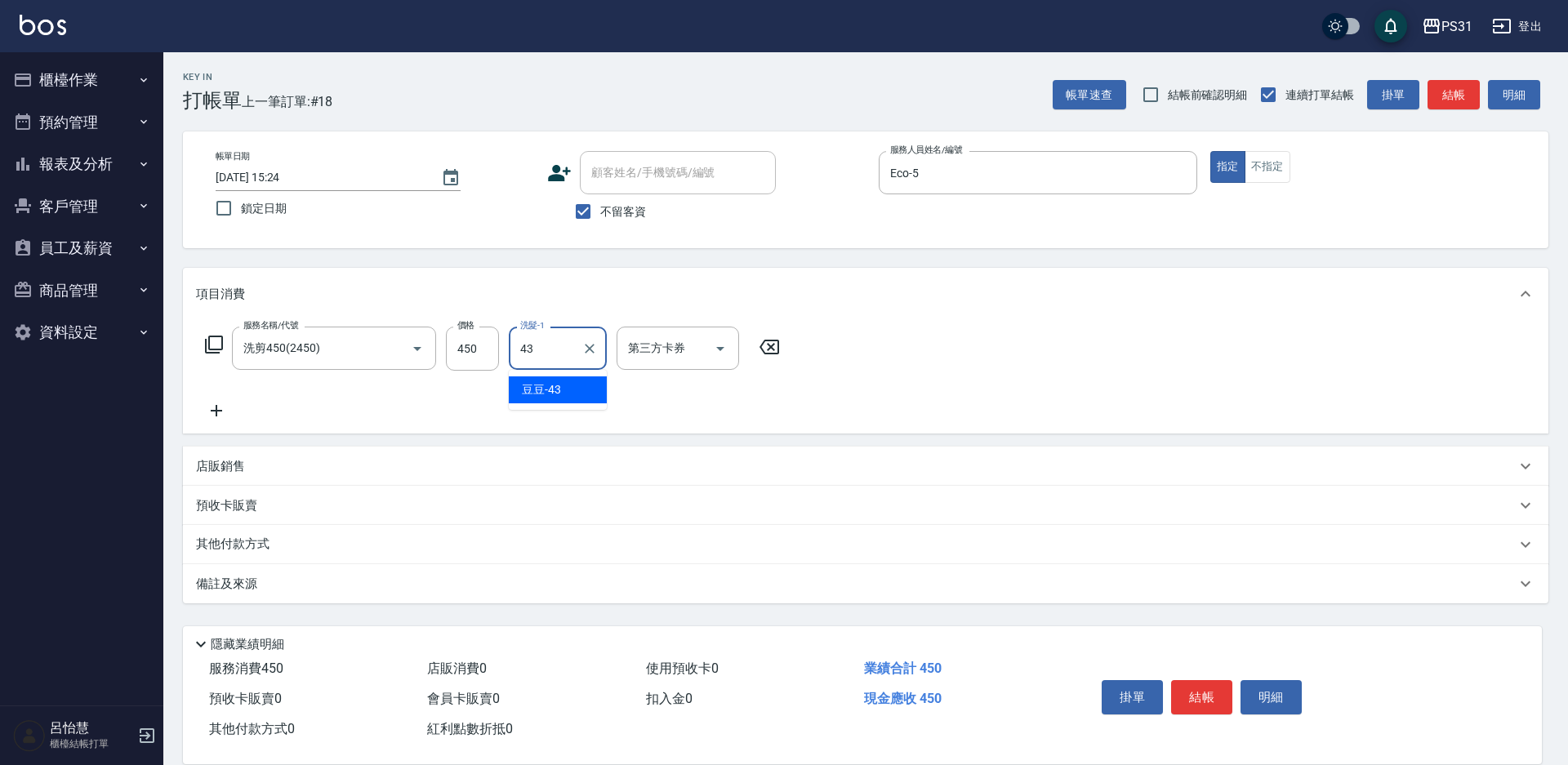
type input "豆豆-43"
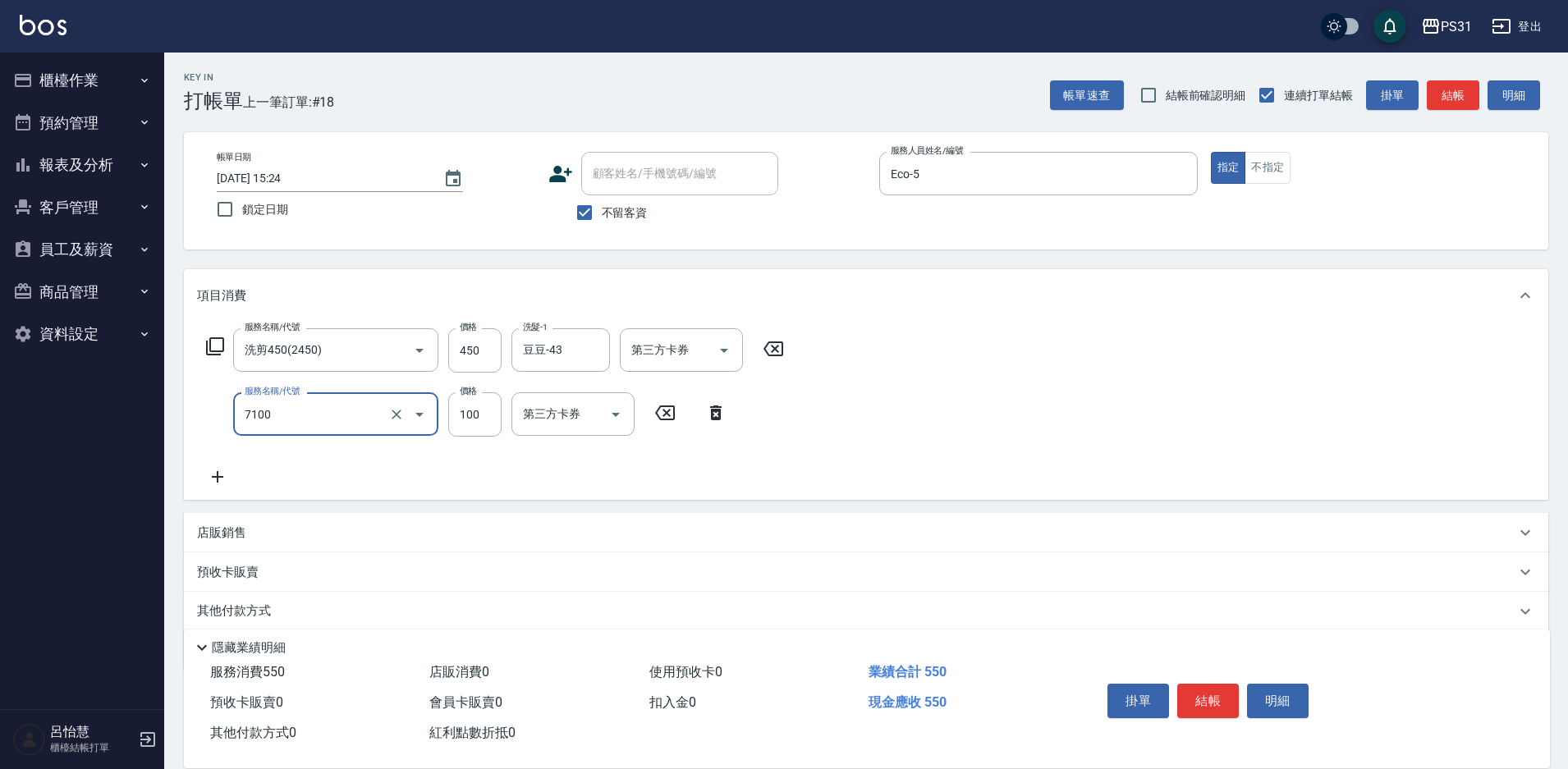
type input "造型(7100)"
type input "200"
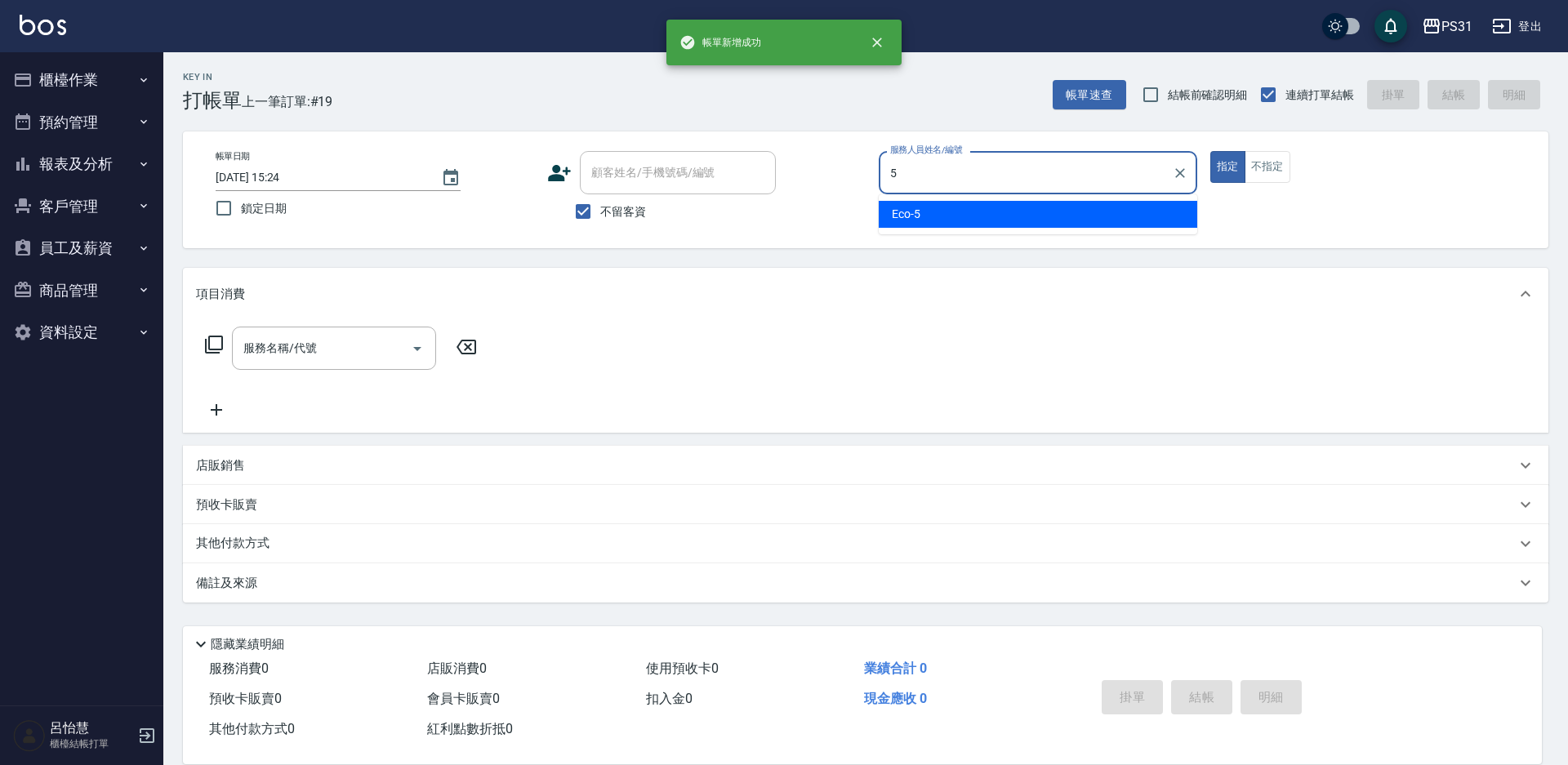
type input "Eco-5"
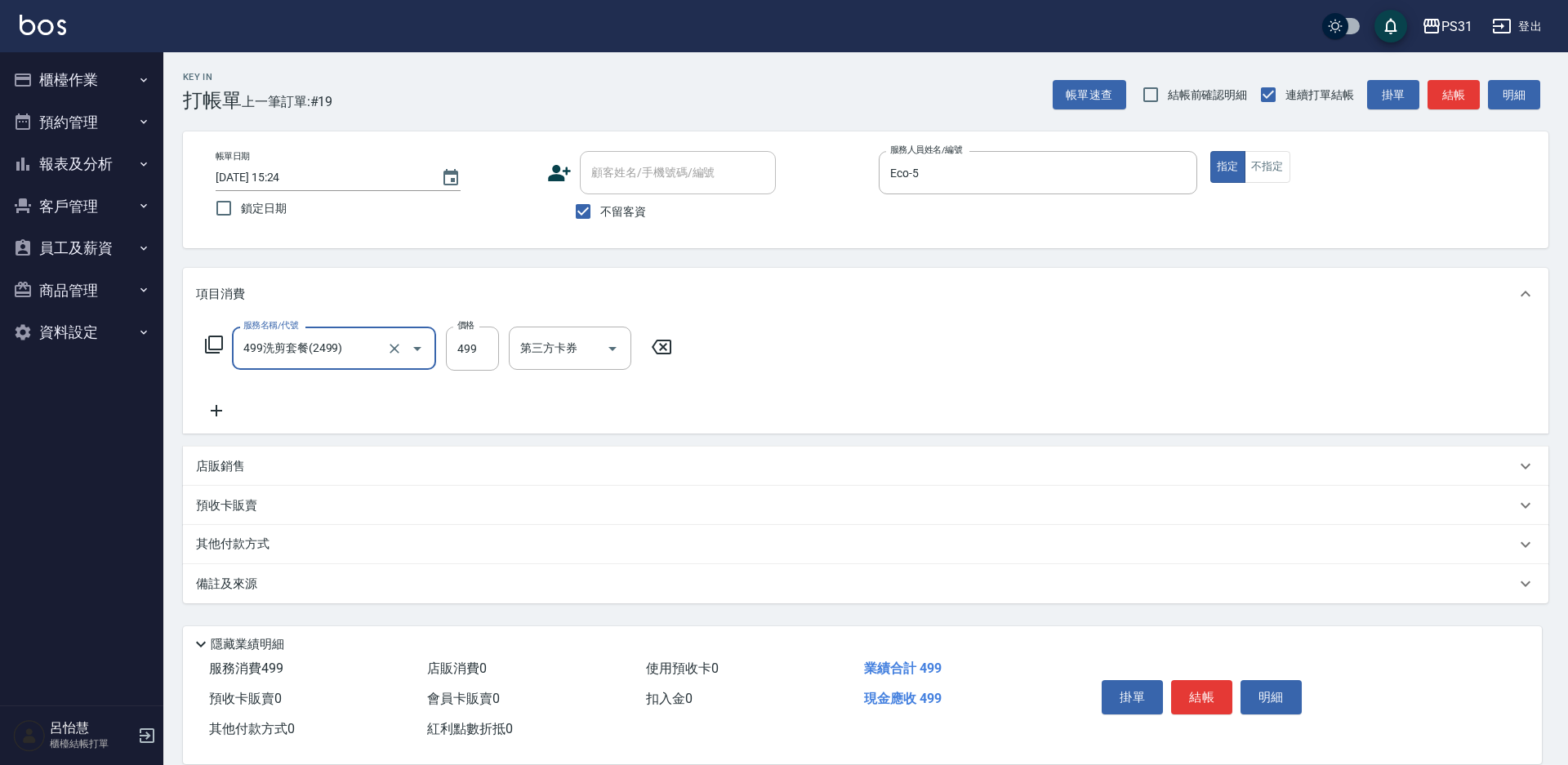
type input "499洗剪套餐(2499)"
type input "豆豆-43"
